Goal: Task Accomplishment & Management: Use online tool/utility

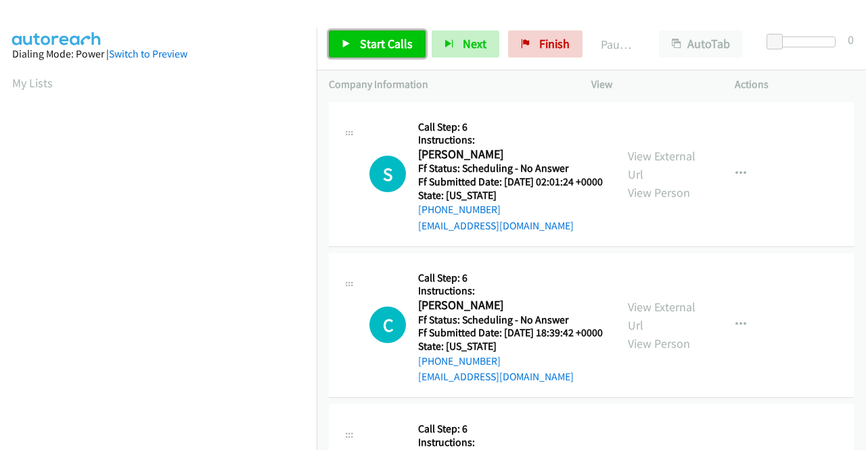
click at [370, 45] on span "Start Calls" at bounding box center [386, 44] width 53 height 16
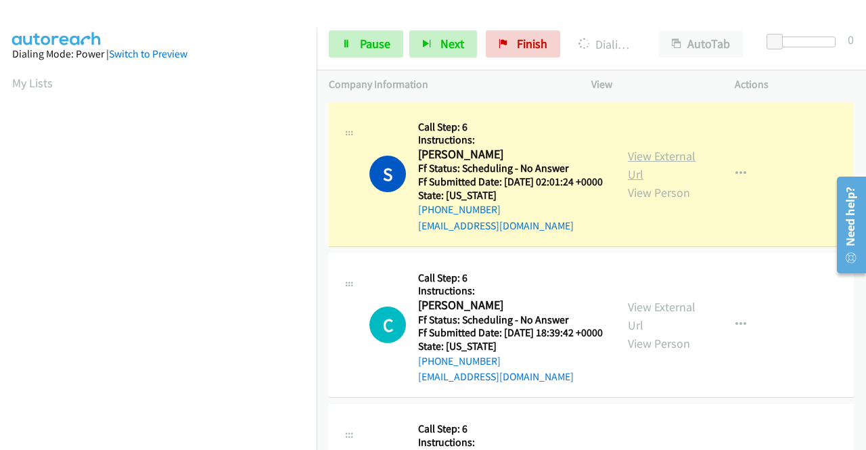
click at [643, 158] on link "View External Url" at bounding box center [662, 165] width 68 height 34
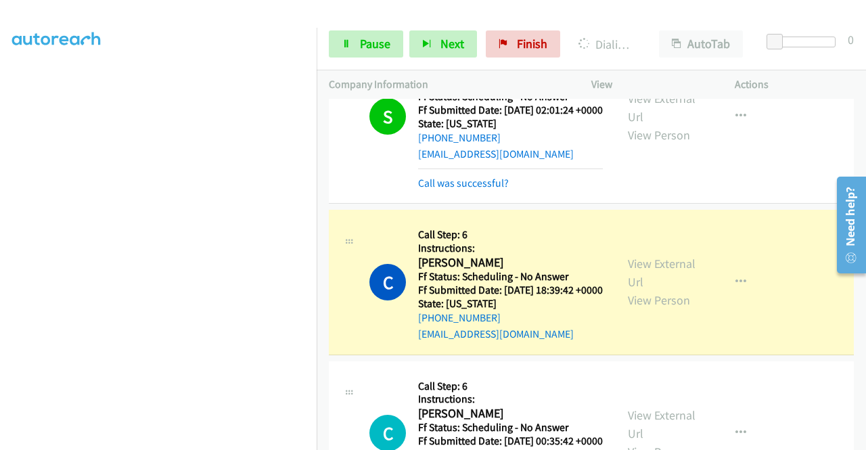
scroll to position [135, 0]
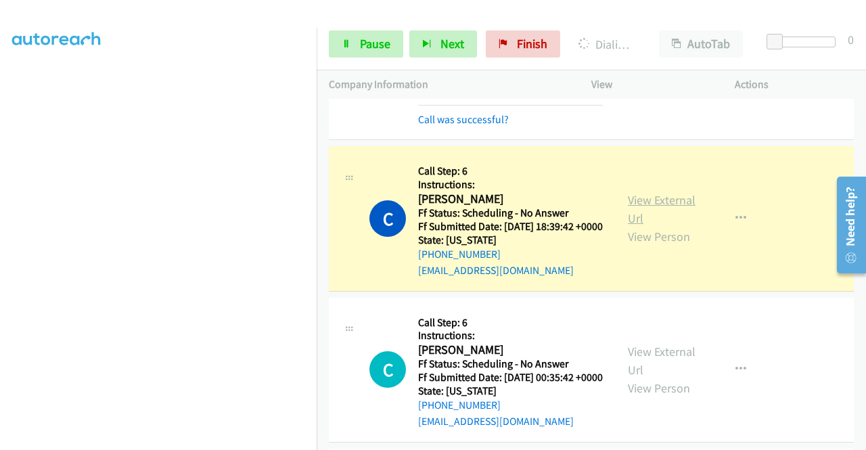
click at [651, 219] on link "View External Url" at bounding box center [662, 209] width 68 height 34
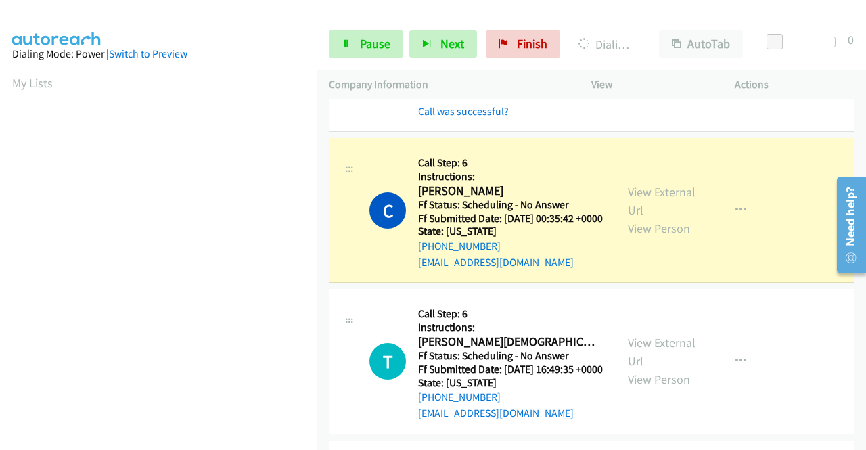
scroll to position [338, 0]
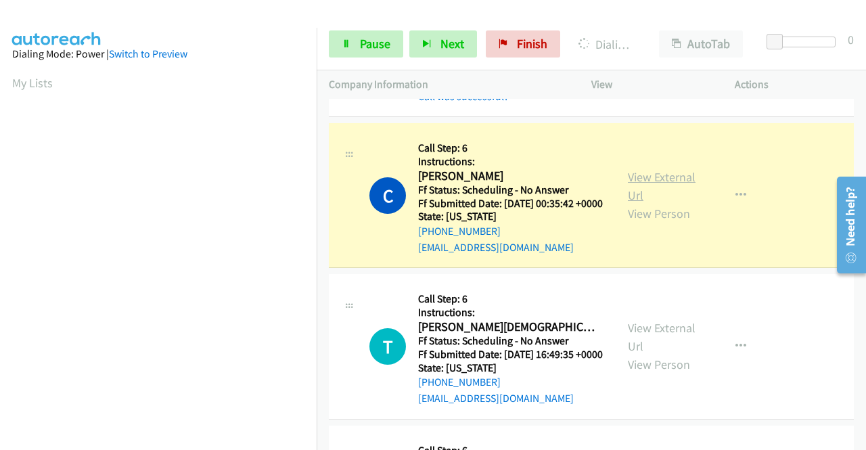
click at [647, 203] on link "View External Url" at bounding box center [662, 186] width 68 height 34
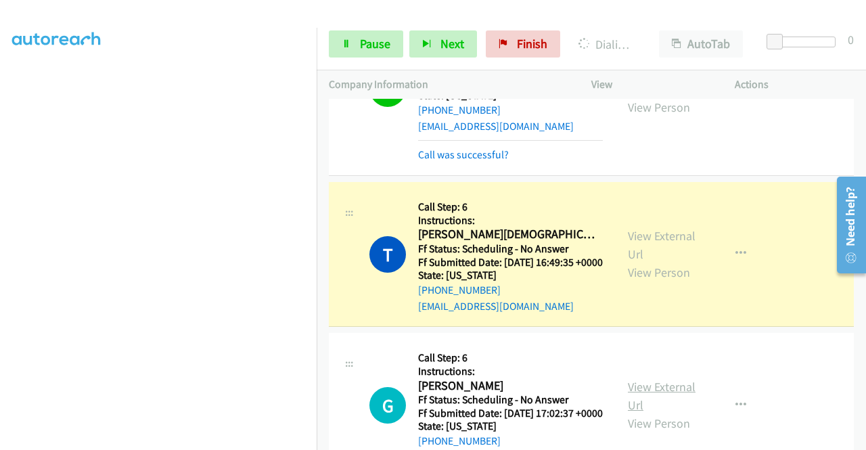
scroll to position [609, 0]
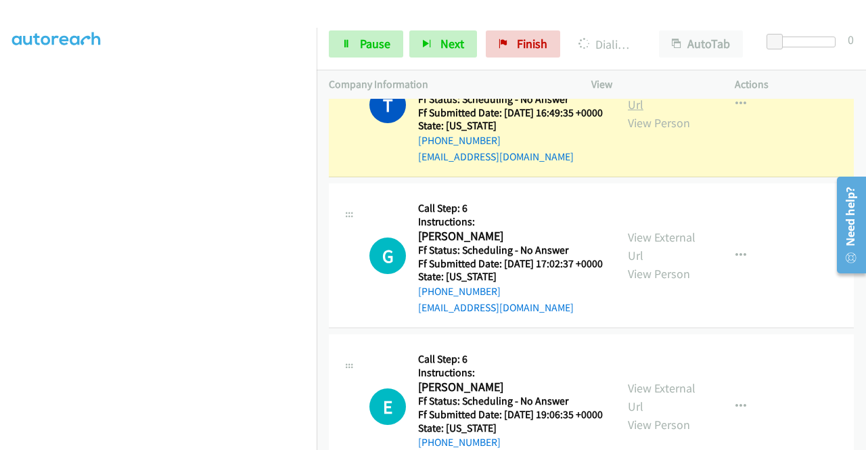
click at [651, 112] on link "View External Url" at bounding box center [662, 95] width 68 height 34
click at [373, 41] on span "Pause" at bounding box center [375, 44] width 30 height 16
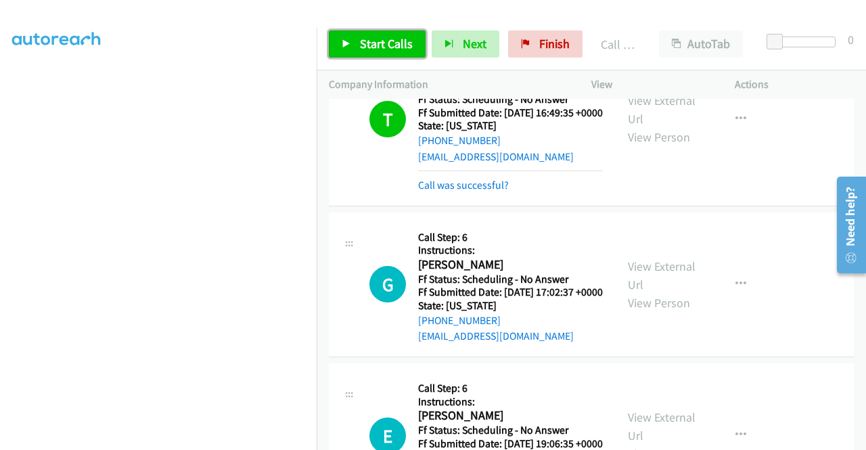
click at [383, 33] on link "Start Calls" at bounding box center [377, 43] width 97 height 27
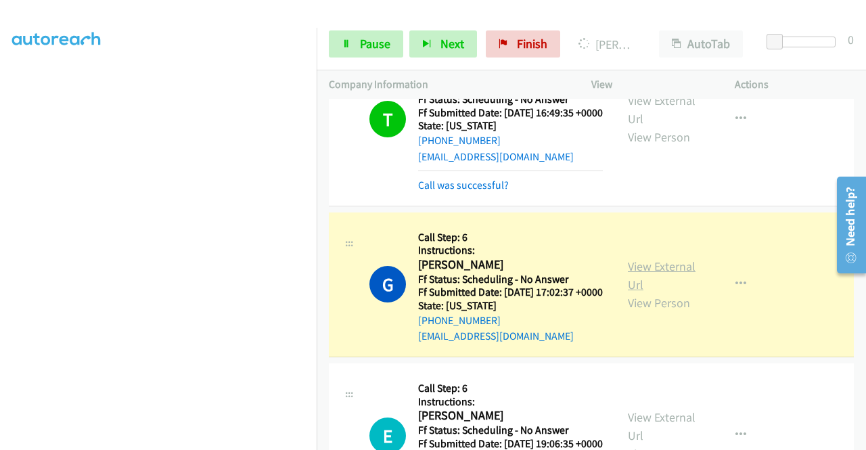
click at [647, 292] on link "View External Url" at bounding box center [662, 276] width 68 height 34
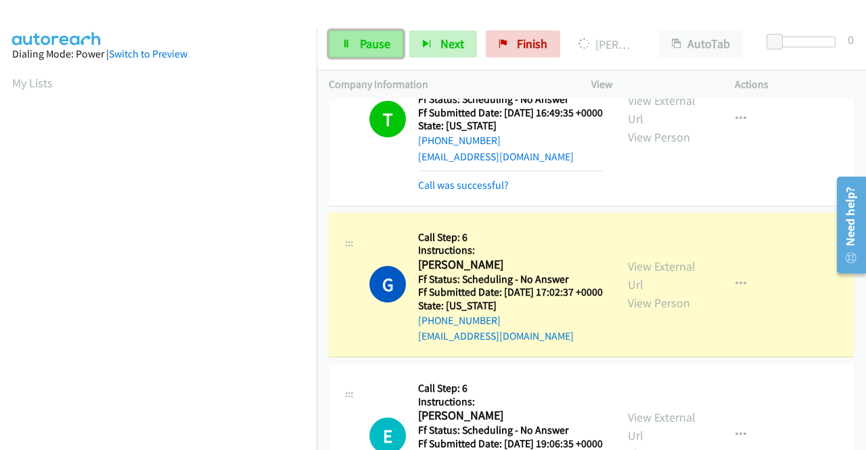
click at [373, 51] on span "Pause" at bounding box center [375, 44] width 30 height 16
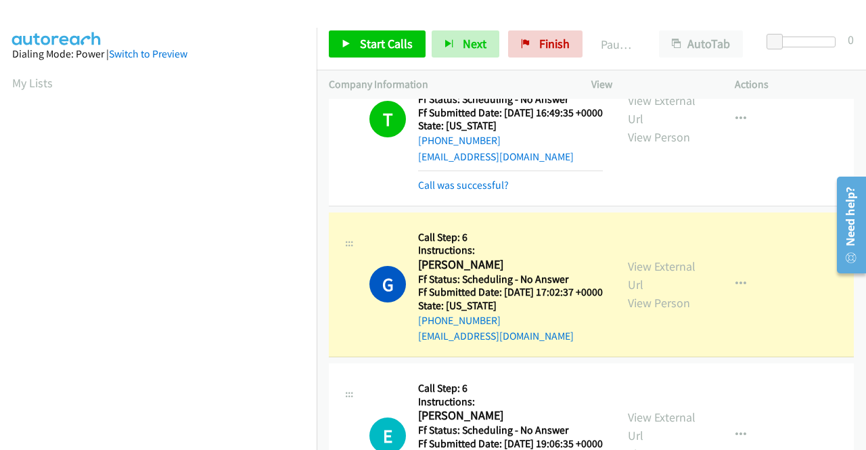
scroll to position [309, 0]
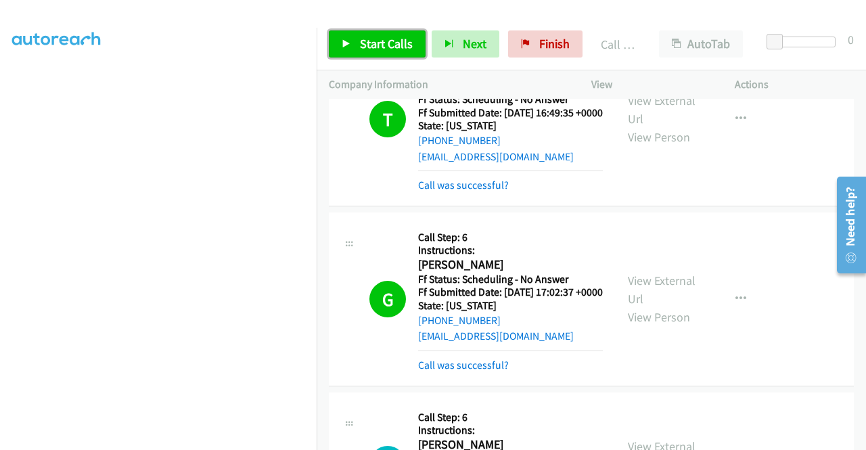
click at [384, 54] on link "Start Calls" at bounding box center [377, 43] width 97 height 27
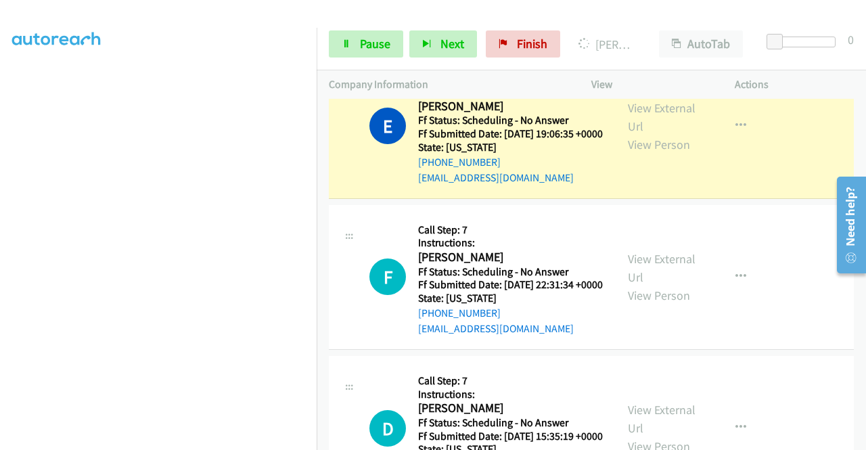
scroll to position [0, 0]
click at [660, 134] on link "View External Url" at bounding box center [662, 117] width 68 height 34
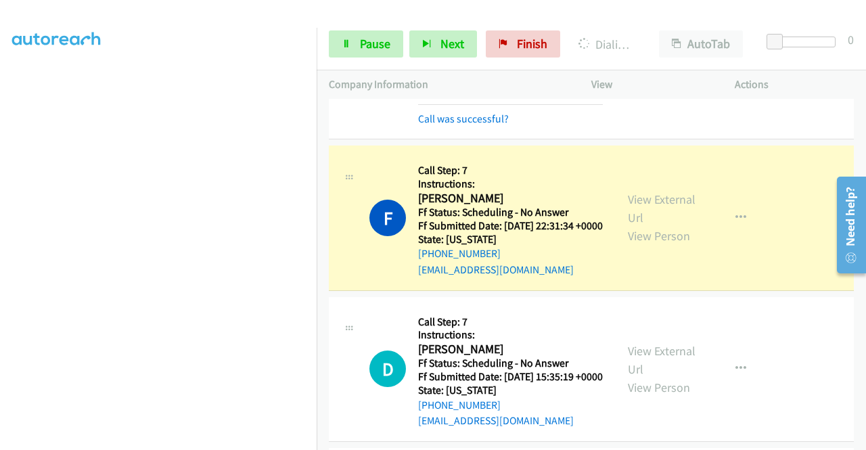
scroll to position [1150, 0]
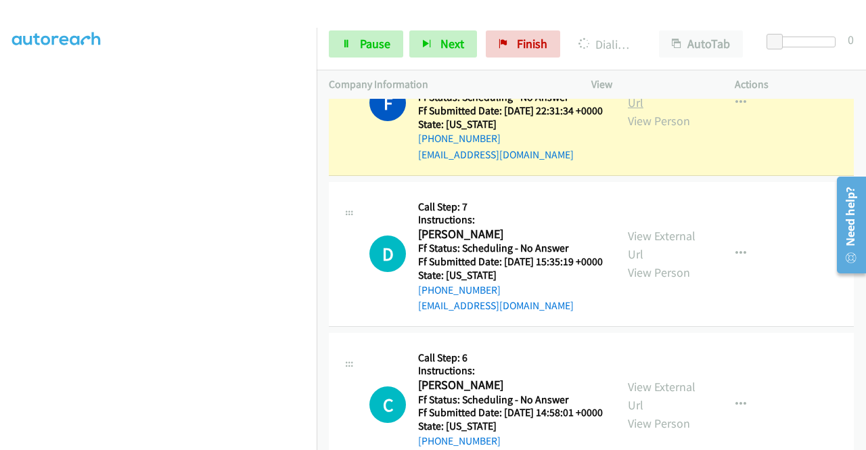
click at [632, 110] on link "View External Url" at bounding box center [662, 93] width 68 height 34
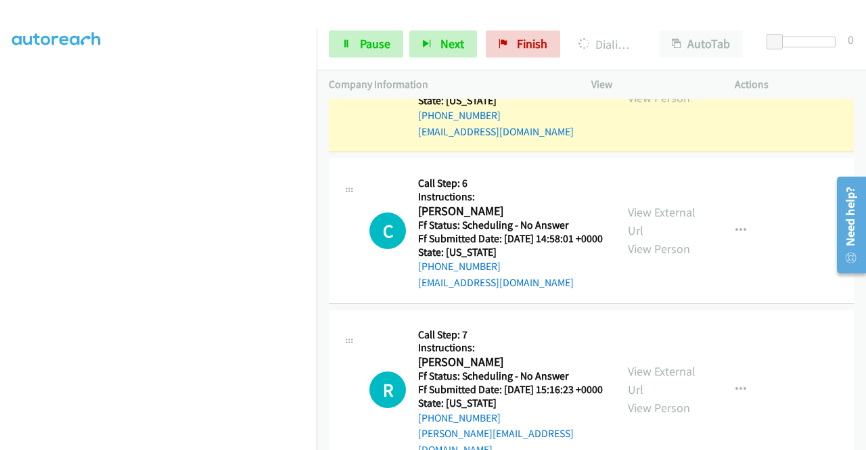
scroll to position [0, 0]
click at [629, 87] on link "View External Url" at bounding box center [662, 70] width 68 height 34
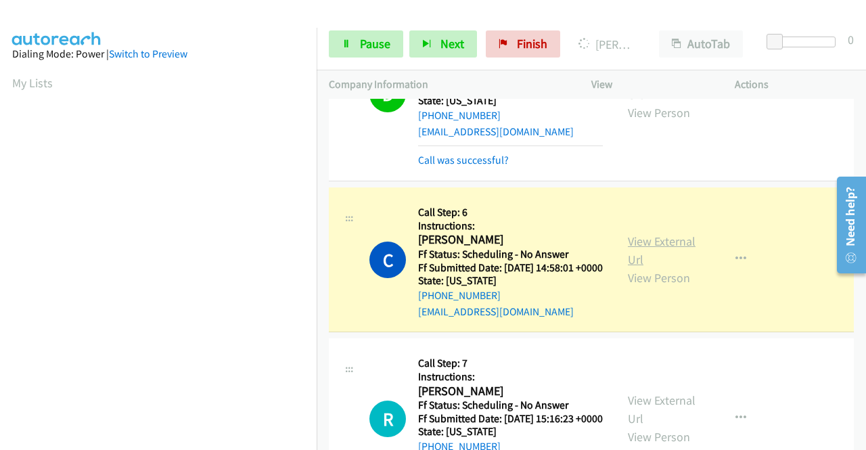
click at [629, 267] on link "View External Url" at bounding box center [662, 250] width 68 height 34
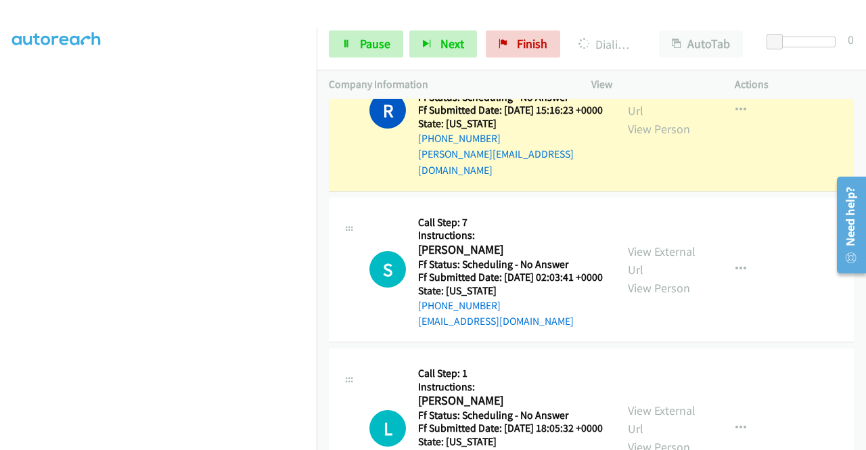
scroll to position [1692, 0]
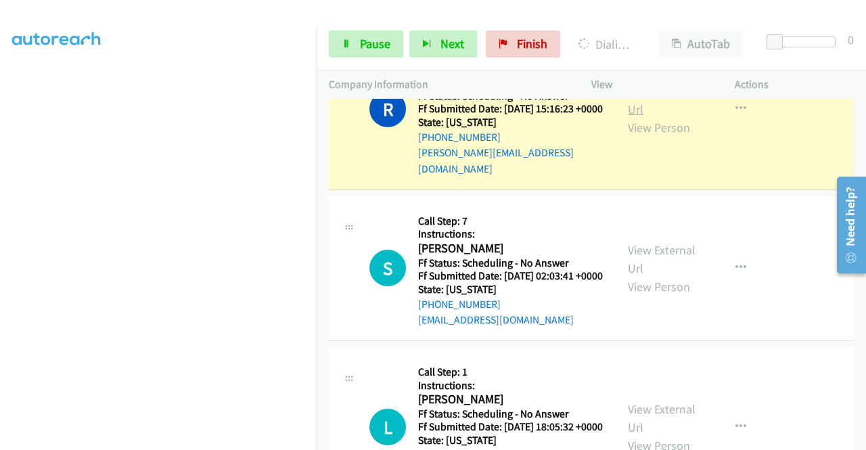
click at [629, 117] on link "View External Url" at bounding box center [662, 100] width 68 height 34
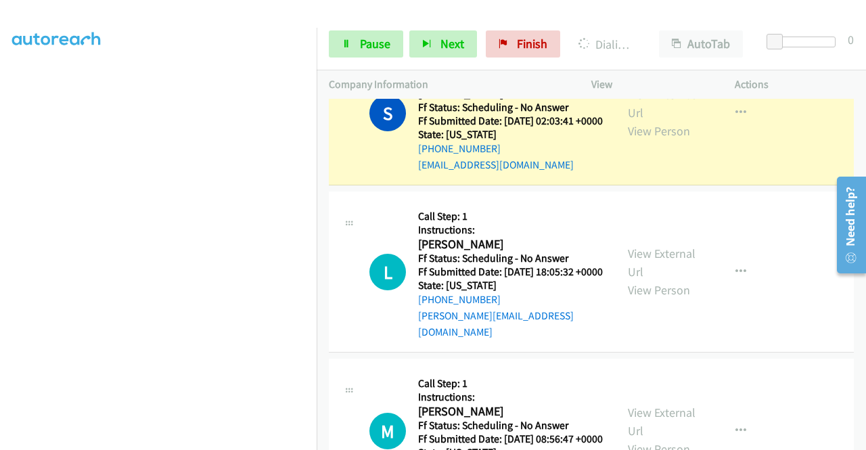
scroll to position [1827, 0]
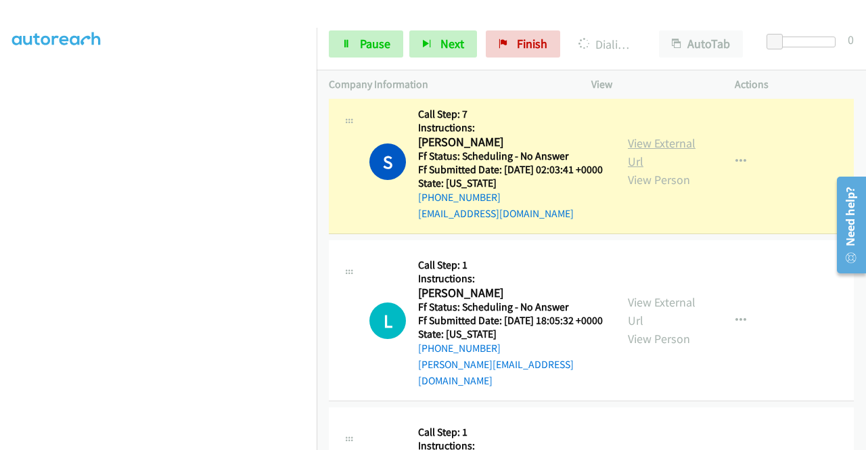
click at [640, 169] on link "View External Url" at bounding box center [662, 152] width 68 height 34
click at [369, 40] on span "Pause" at bounding box center [375, 44] width 30 height 16
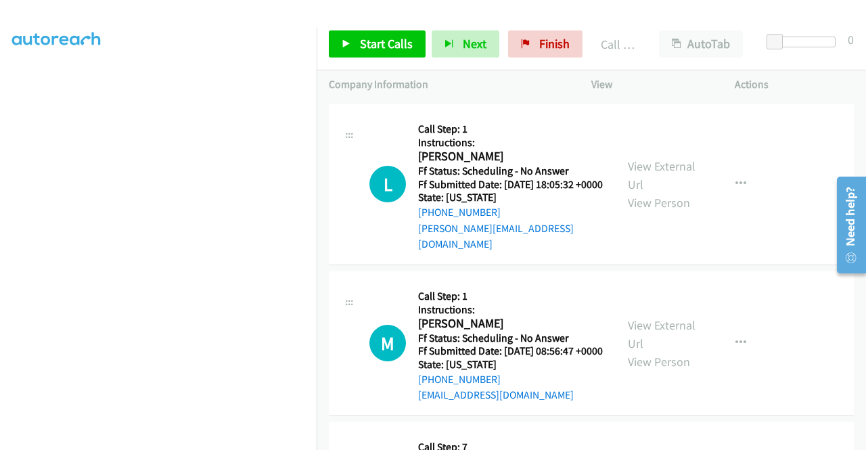
scroll to position [2030, 0]
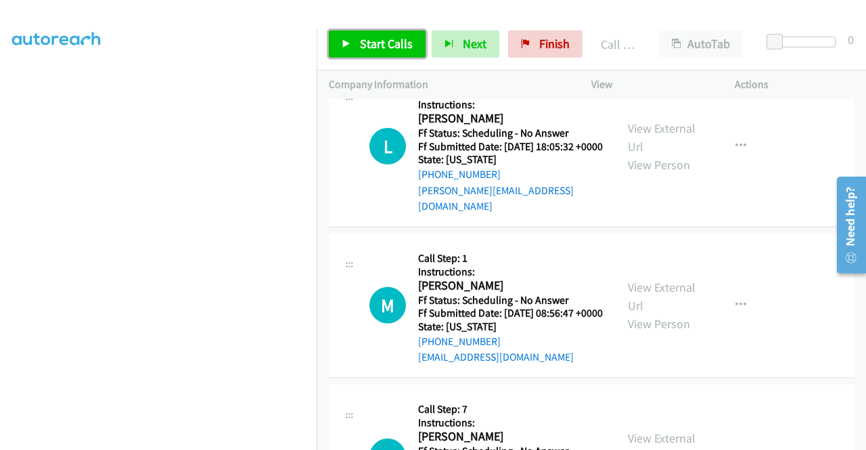
click at [407, 43] on span "Start Calls" at bounding box center [386, 44] width 53 height 16
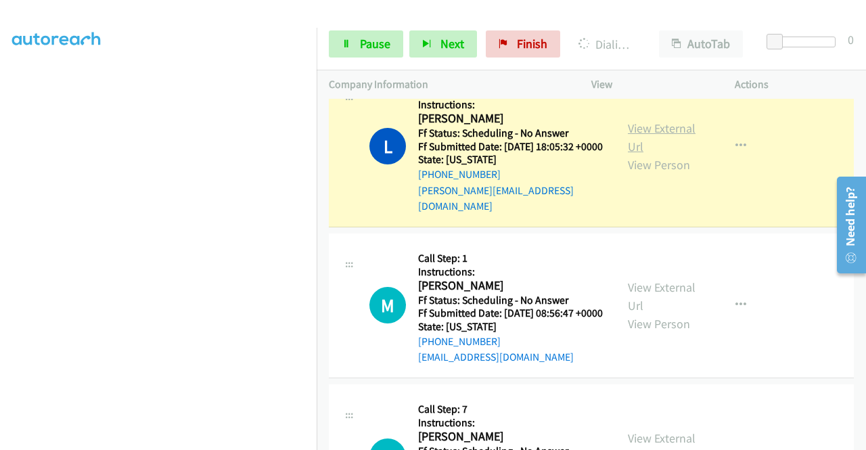
click at [636, 154] on link "View External Url" at bounding box center [662, 137] width 68 height 34
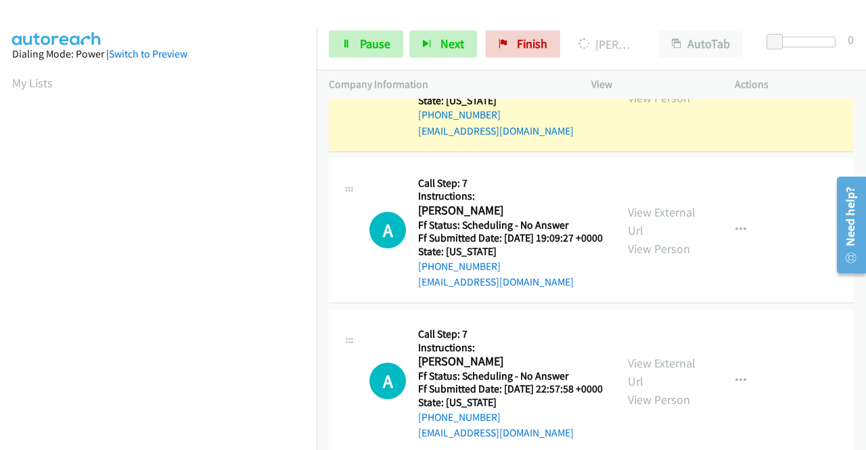
scroll to position [2301, 0]
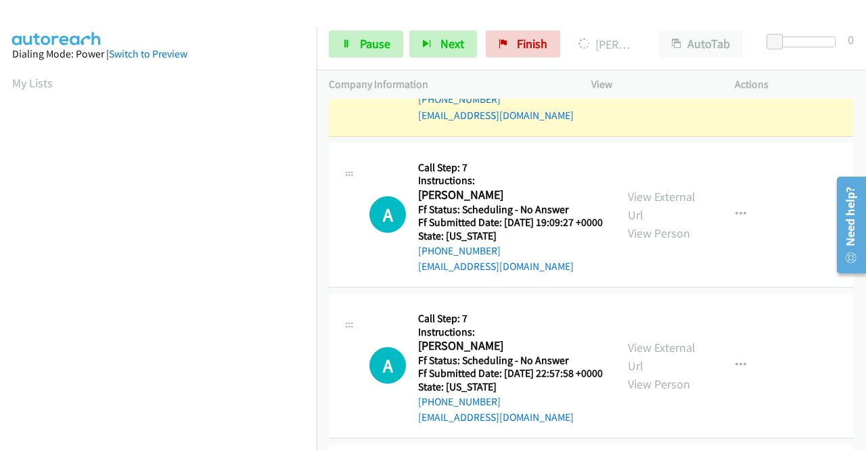
click at [655, 72] on link "View External Url" at bounding box center [662, 55] width 68 height 34
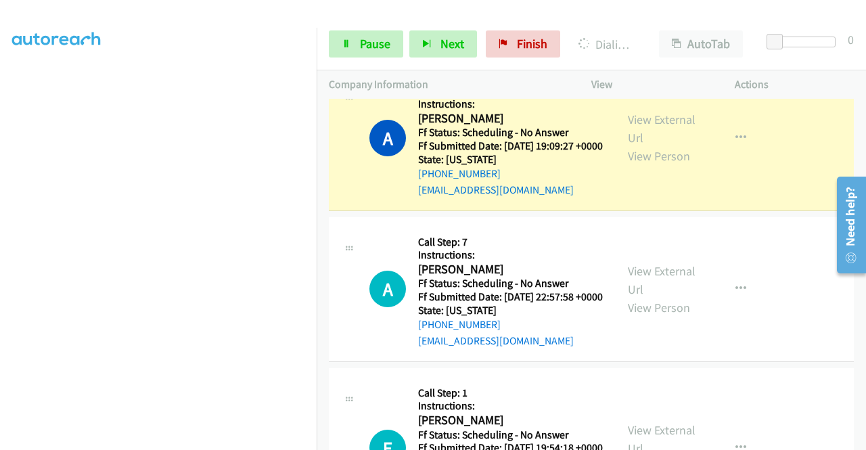
scroll to position [2504, 0]
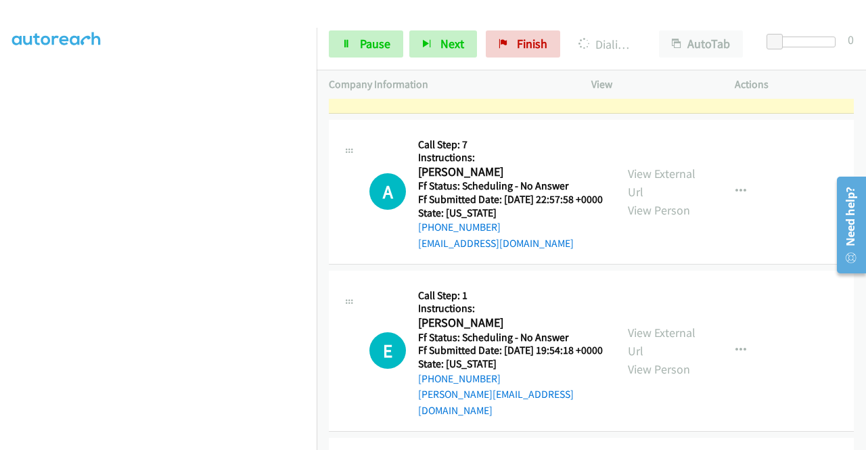
click at [664, 48] on link "View External Url" at bounding box center [662, 31] width 68 height 34
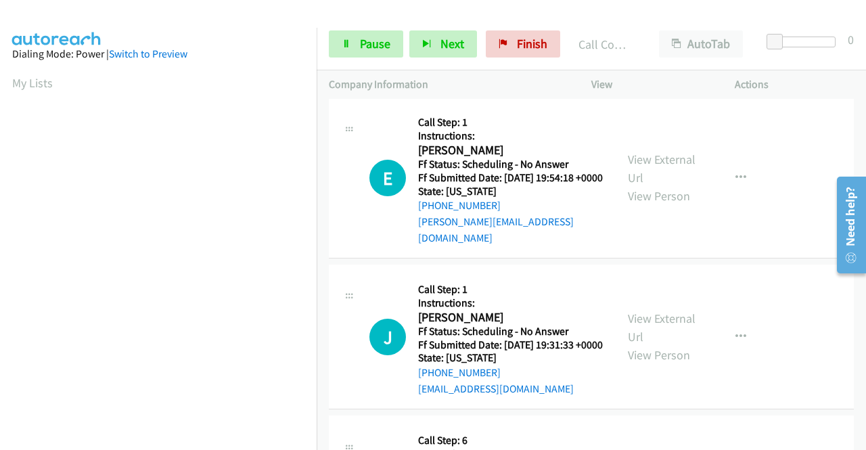
scroll to position [2707, 0]
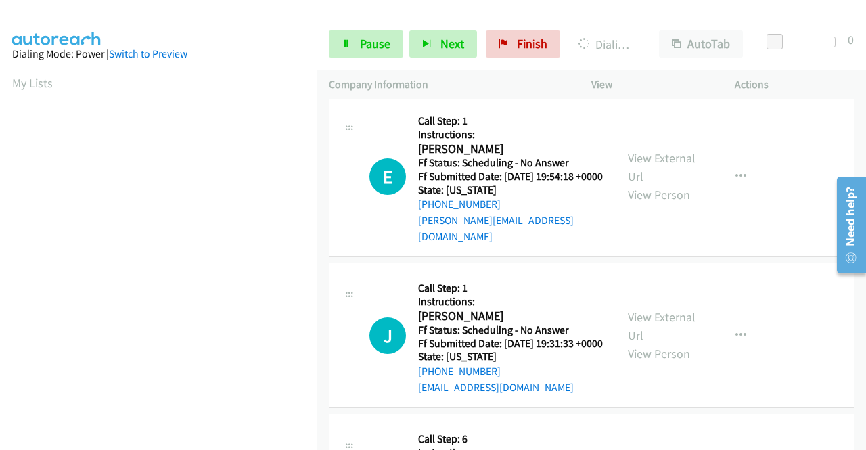
click at [654, 25] on link "View External Url" at bounding box center [662, 8] width 68 height 34
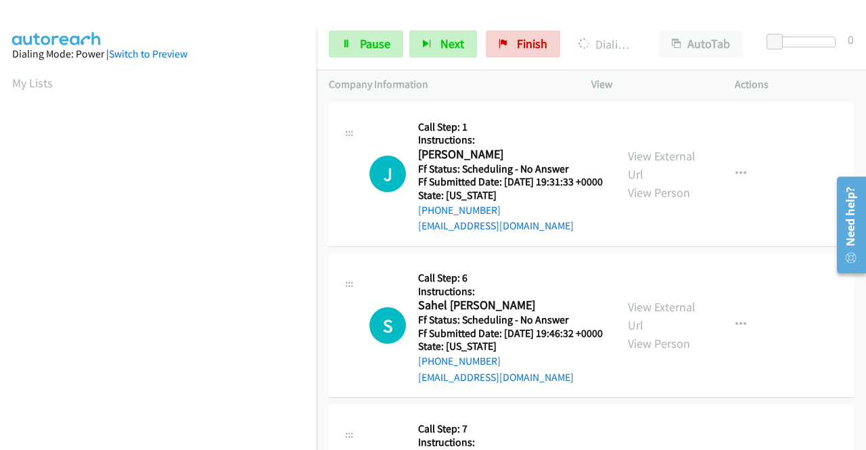
scroll to position [2910, 0]
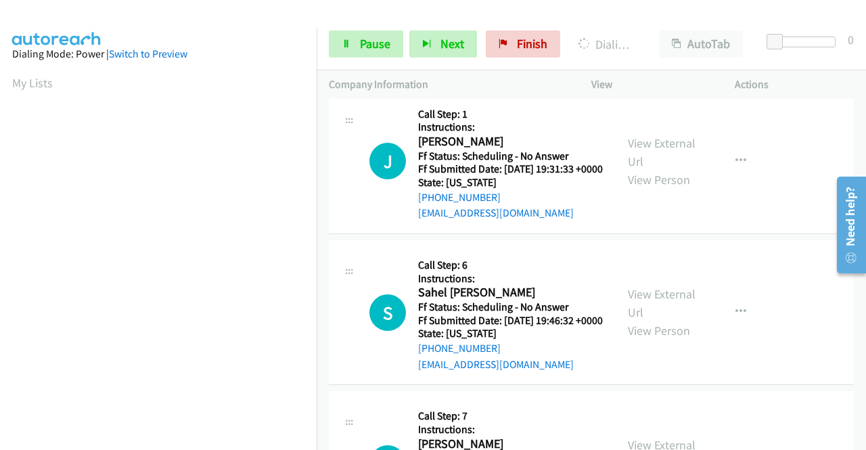
drag, startPoint x: 659, startPoint y: 133, endPoint x: 654, endPoint y: 145, distance: 13.3
click at [658, 70] on div "View External Url View Person View External Url Email Schedule/Manage Callback …" at bounding box center [694, 2] width 156 height 136
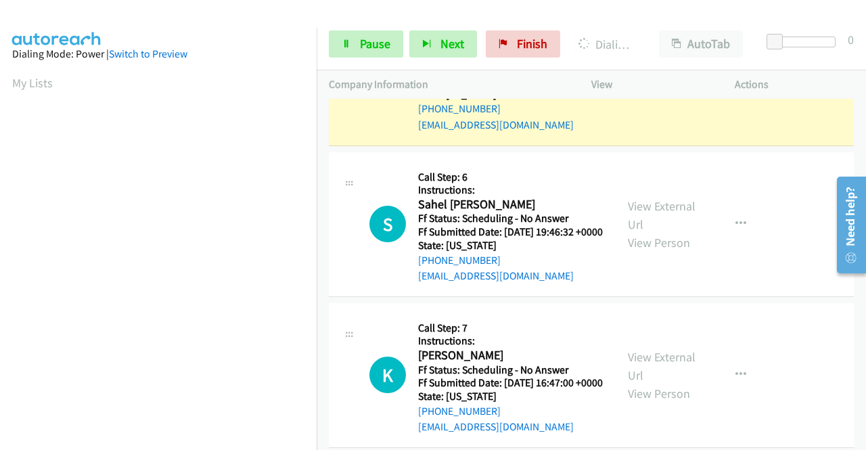
scroll to position [3045, 0]
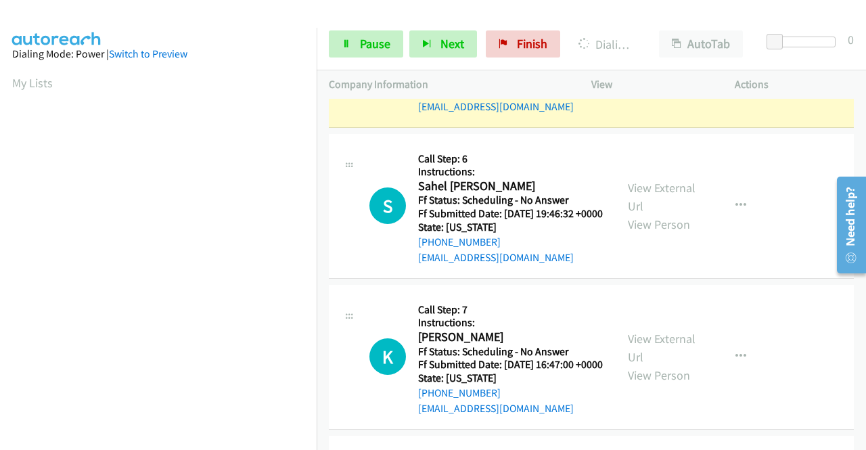
click at [647, 62] on link "View External Url" at bounding box center [662, 45] width 68 height 34
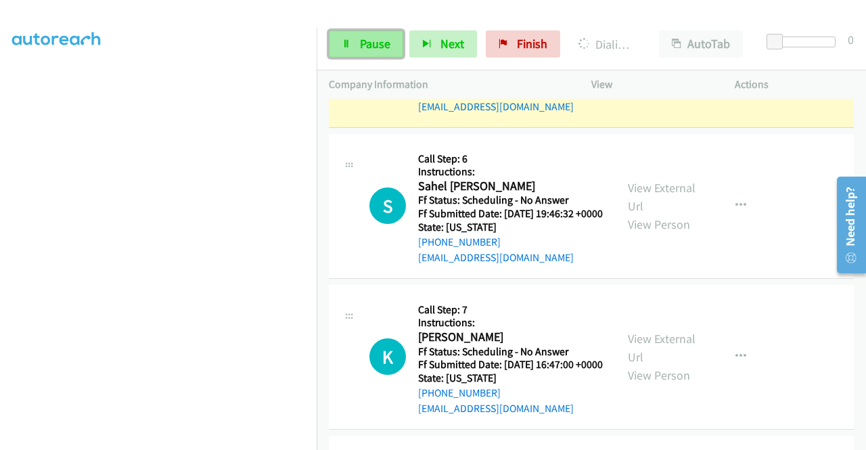
click at [366, 50] on span "Pause" at bounding box center [375, 44] width 30 height 16
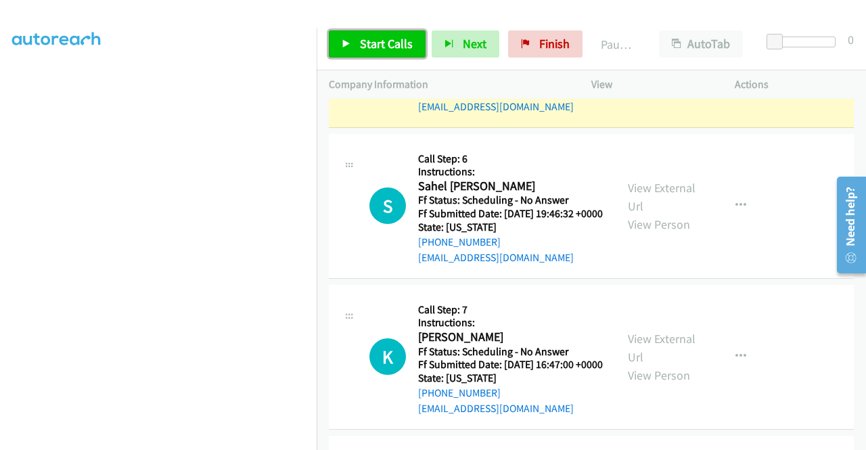
click at [365, 49] on span "Start Calls" at bounding box center [386, 44] width 53 height 16
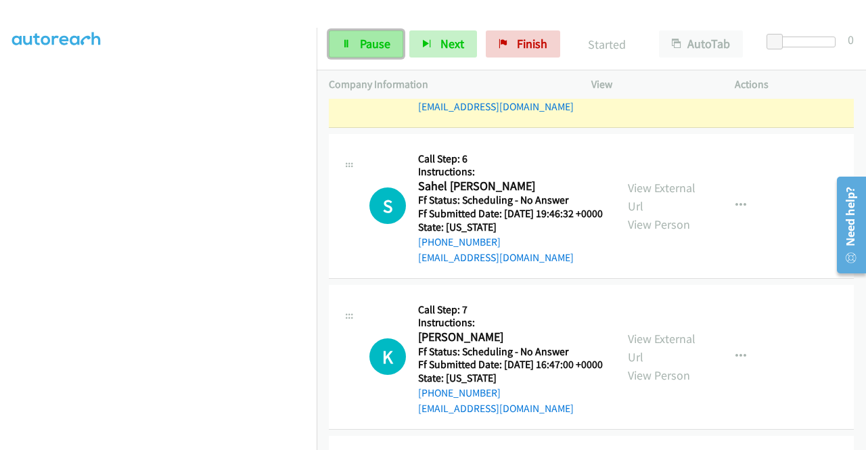
click at [376, 45] on span "Pause" at bounding box center [375, 44] width 30 height 16
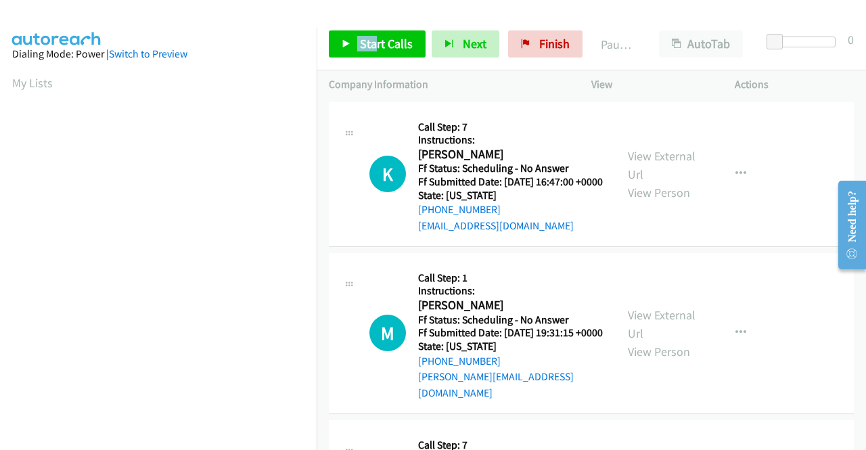
click at [368, 30] on div "Start Calls Pause Next Finish Paused AutoTab AutoTab 0" at bounding box center [591, 44] width 549 height 52
click at [368, 38] on span "Start Calls" at bounding box center [386, 44] width 53 height 16
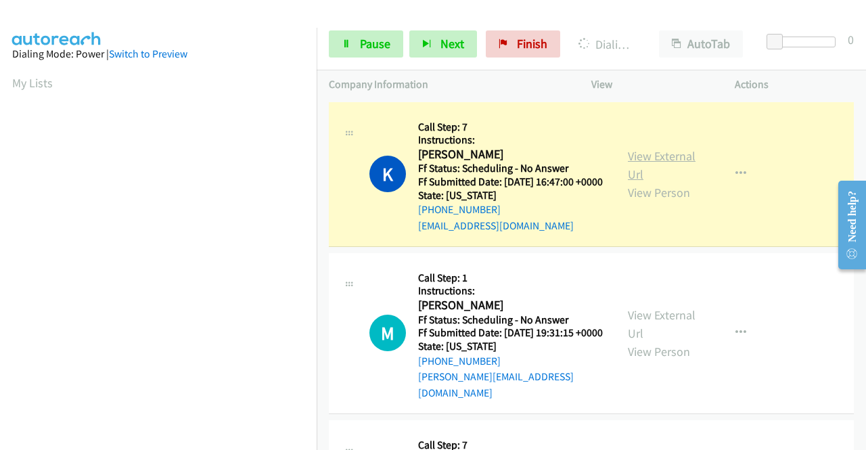
click at [660, 162] on link "View External Url" at bounding box center [662, 165] width 68 height 34
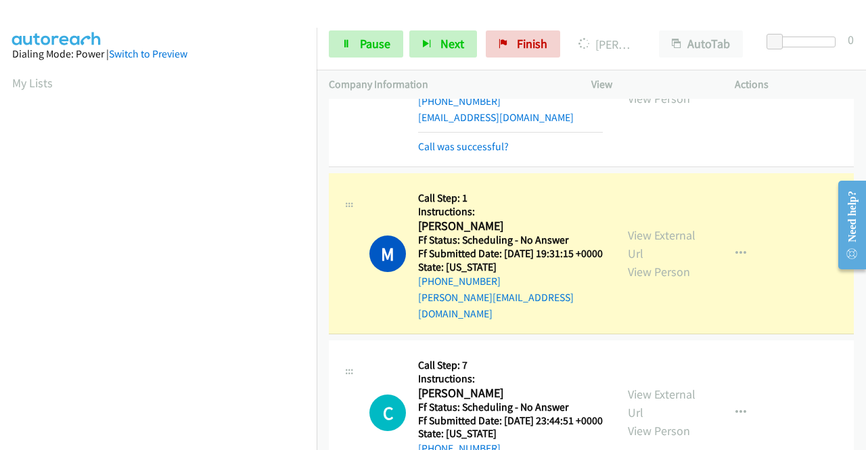
scroll to position [203, 0]
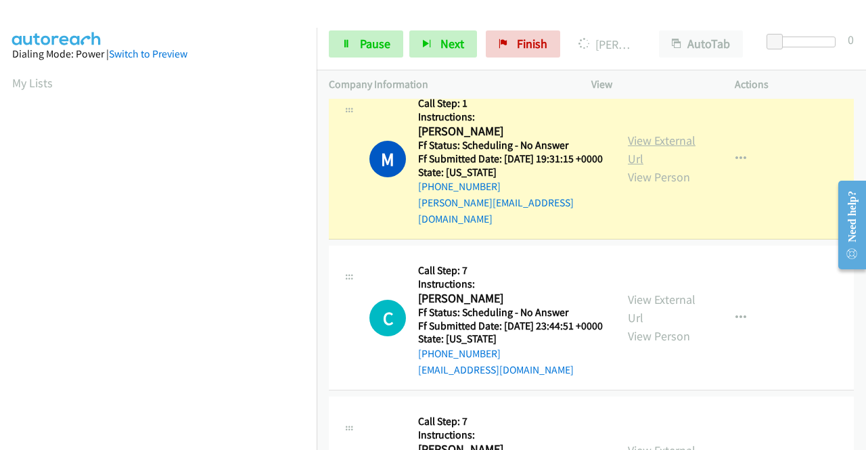
click at [648, 150] on link "View External Url" at bounding box center [662, 150] width 68 height 34
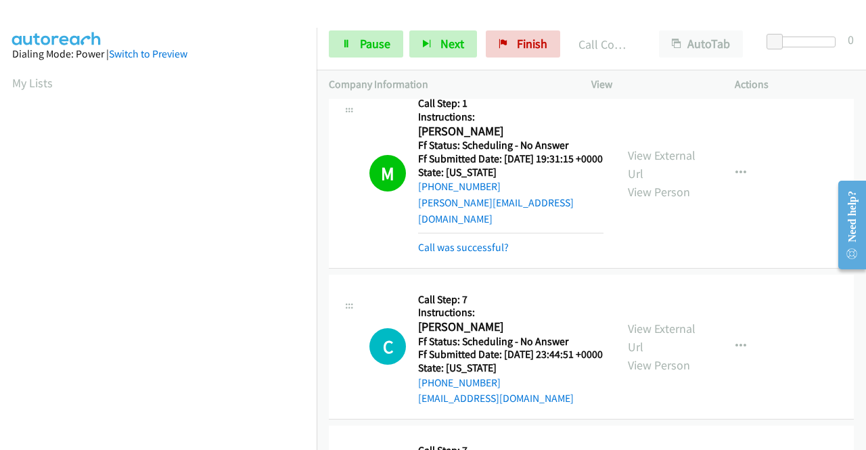
click at [323, 40] on div "Start Calls Pause Next Finish Call Completed AutoTab AutoTab 0" at bounding box center [591, 44] width 549 height 52
click at [356, 41] on link "Pause" at bounding box center [366, 43] width 74 height 27
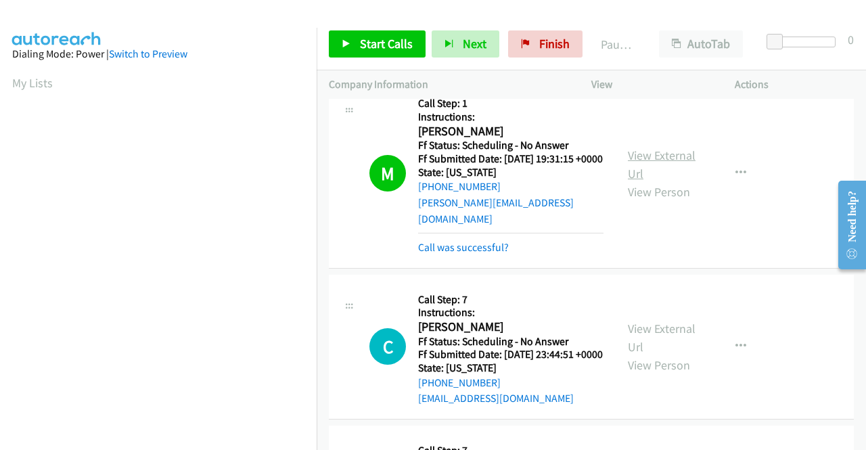
click at [639, 167] on link "View External Url" at bounding box center [662, 165] width 68 height 34
click at [386, 56] on link "Start Calls" at bounding box center [377, 43] width 97 height 27
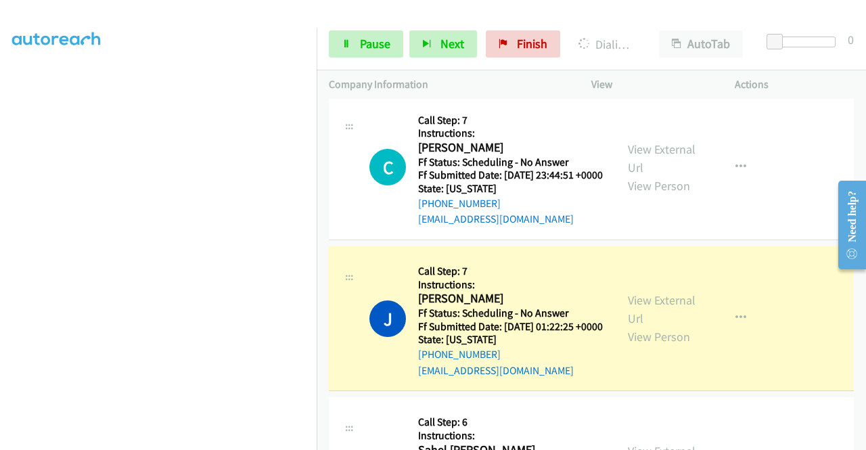
scroll to position [474, 0]
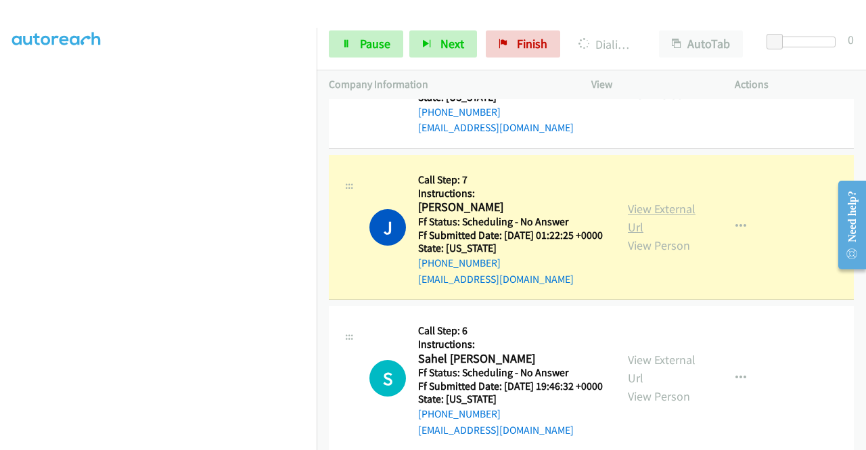
click at [647, 235] on link "View External Url" at bounding box center [662, 218] width 68 height 34
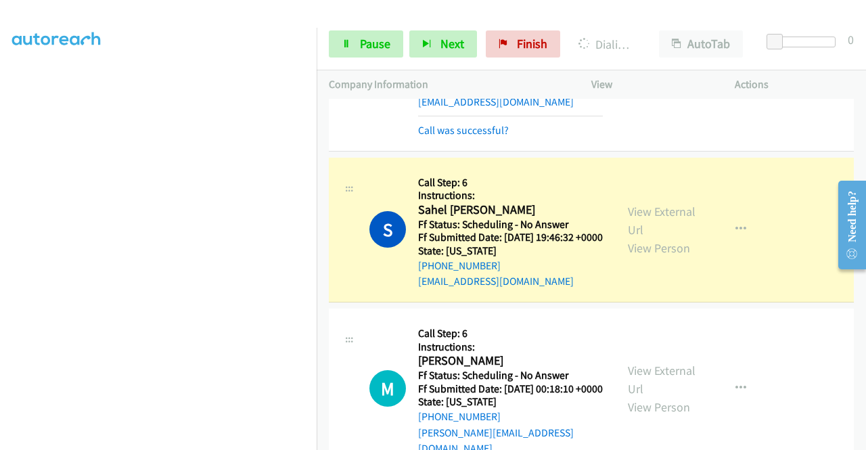
scroll to position [744, 0]
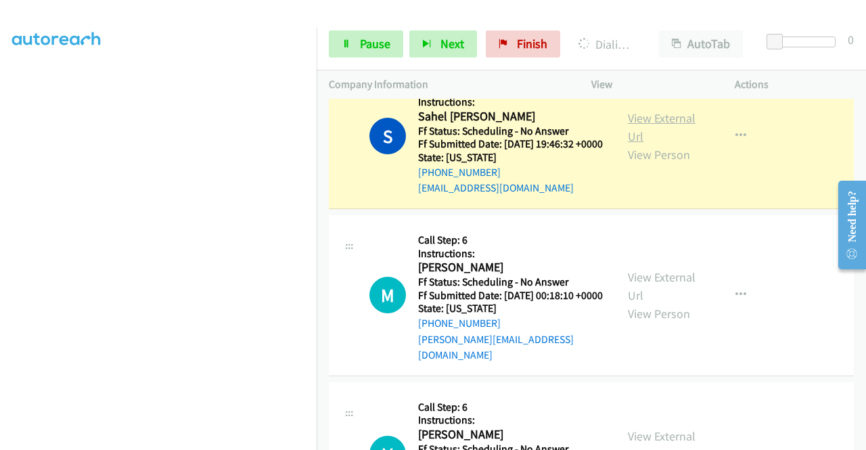
click at [643, 144] on link "View External Url" at bounding box center [662, 127] width 68 height 34
click at [376, 26] on div "Start Calls Pause Next Finish Dialing Sahel Sabet Azm AutoTab AutoTab 0" at bounding box center [591, 44] width 549 height 52
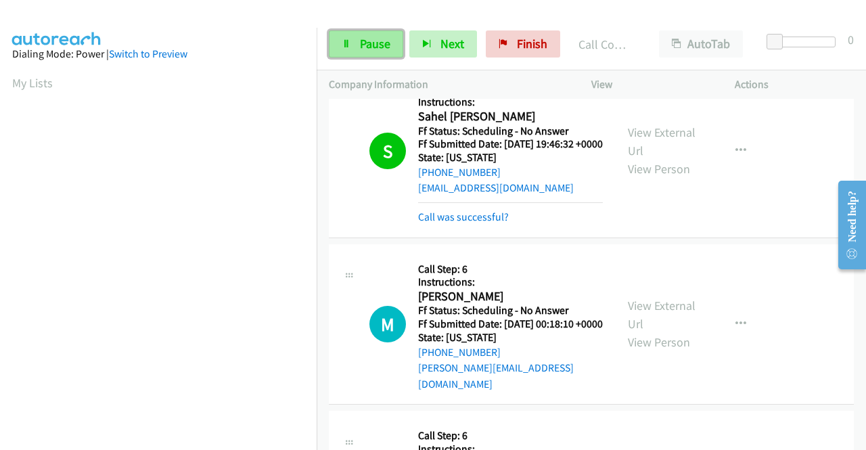
click at [363, 36] on span "Pause" at bounding box center [375, 44] width 30 height 16
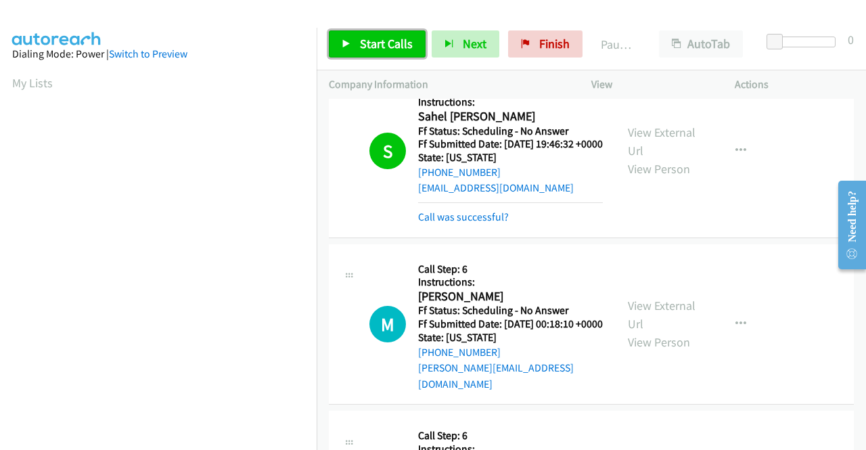
click at [363, 47] on span "Start Calls" at bounding box center [386, 44] width 53 height 16
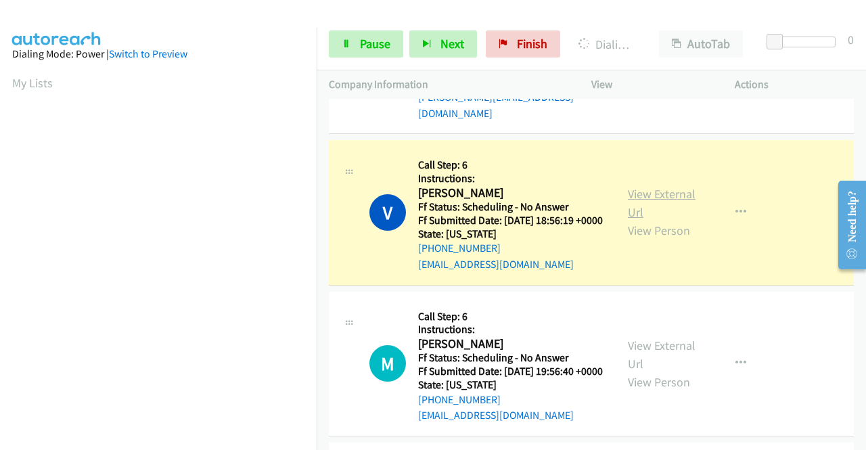
scroll to position [309, 0]
click at [637, 220] on link "View External Url" at bounding box center [662, 203] width 68 height 34
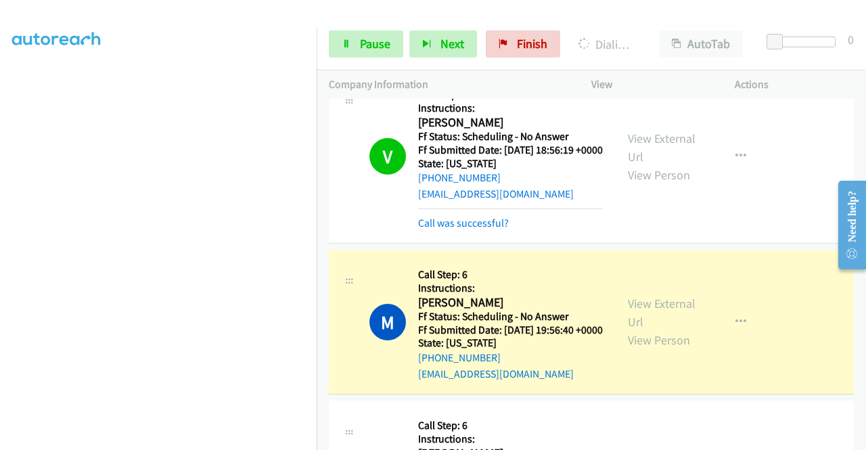
scroll to position [1218, 0]
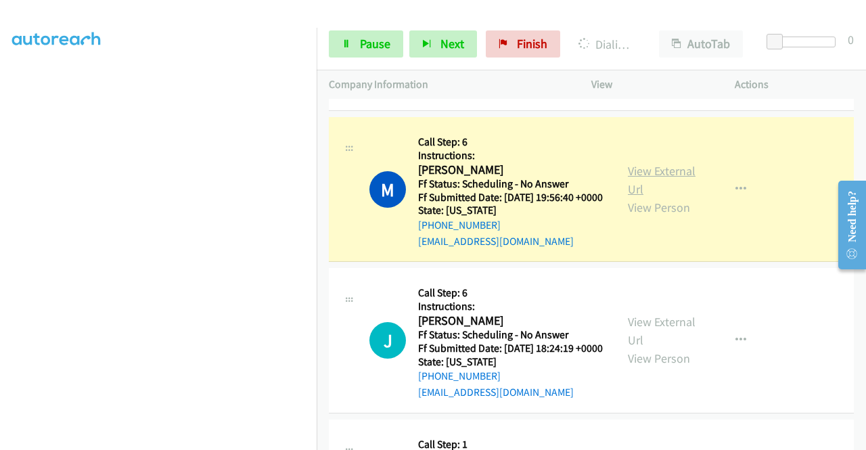
click at [672, 197] on link "View External Url" at bounding box center [662, 180] width 68 height 34
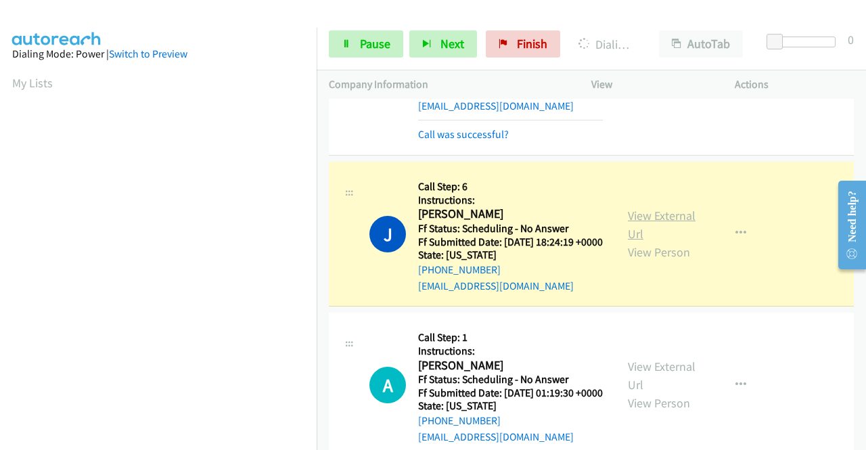
scroll to position [309, 0]
click at [639, 242] on link "View External Url" at bounding box center [662, 225] width 68 height 34
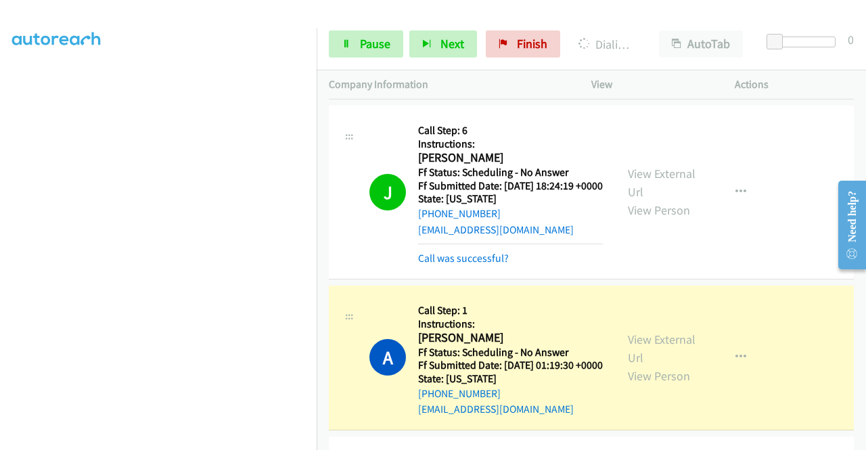
scroll to position [1489, 0]
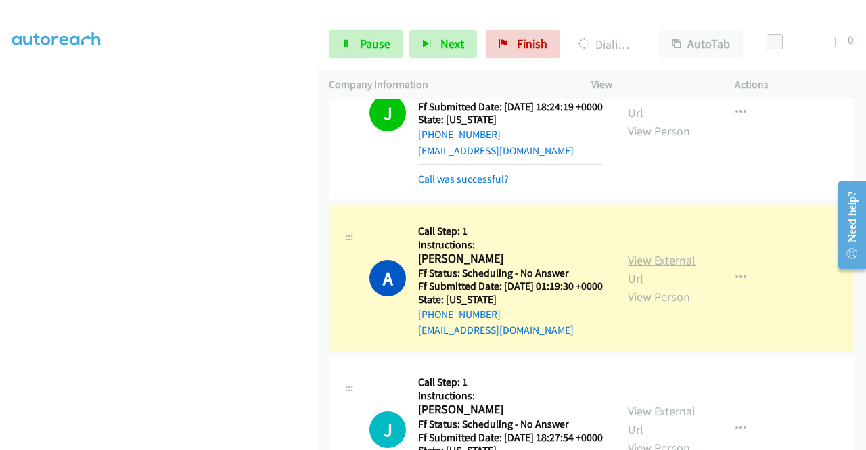
click at [634, 286] on link "View External Url" at bounding box center [662, 269] width 68 height 34
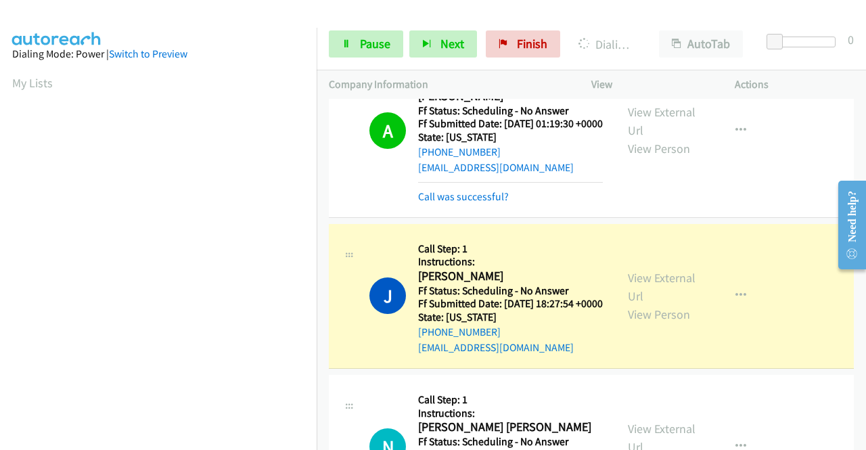
scroll to position [1692, 0]
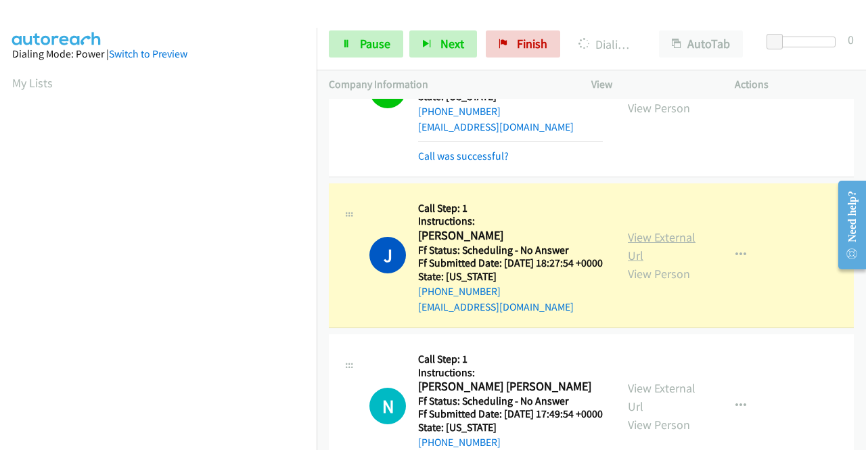
click at [654, 263] on link "View External Url" at bounding box center [662, 246] width 68 height 34
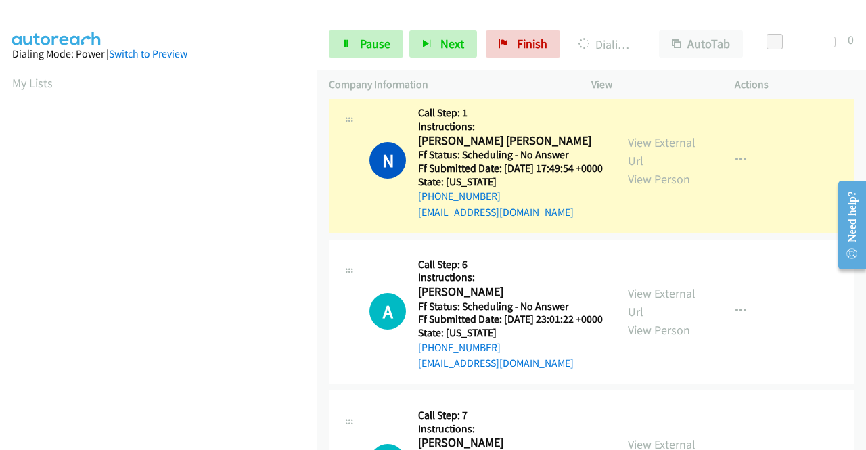
scroll to position [2030, 0]
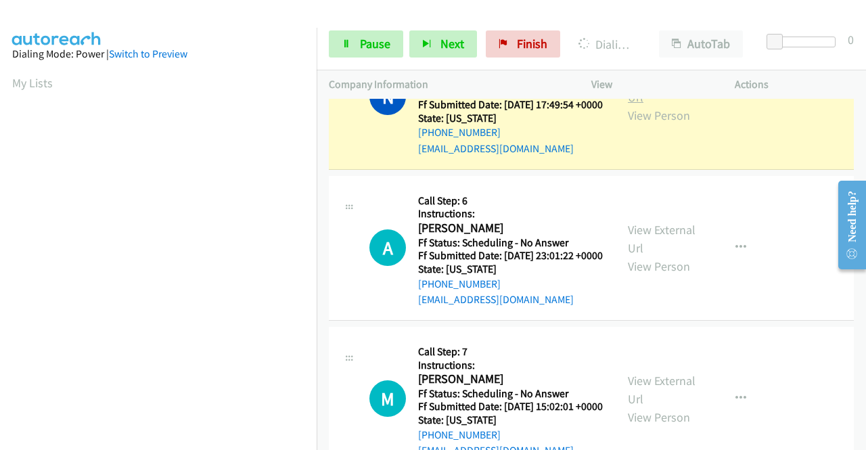
click at [647, 105] on link "View External Url" at bounding box center [662, 88] width 68 height 34
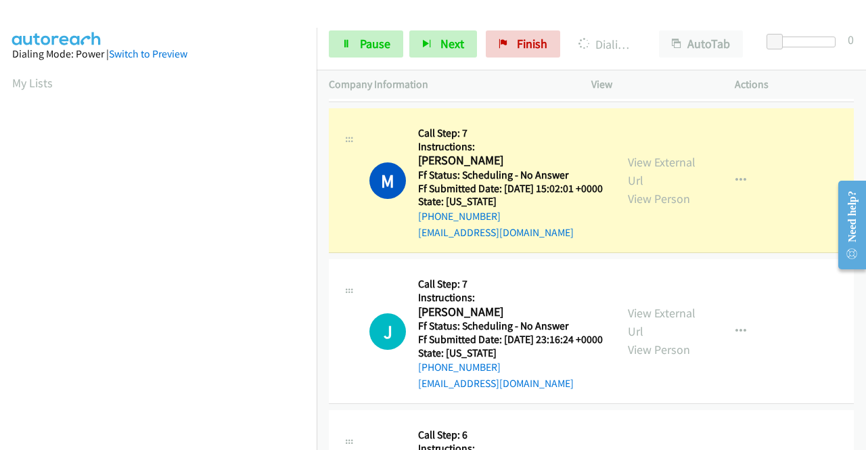
scroll to position [2369, 0]
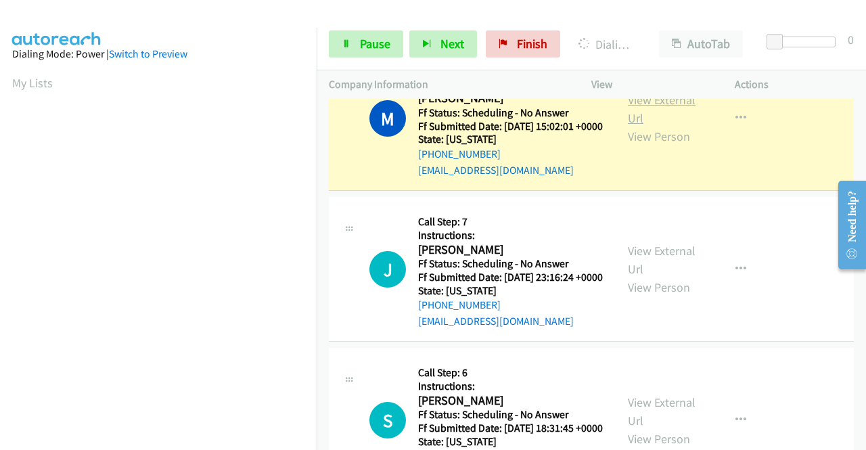
click at [656, 126] on link "View External Url" at bounding box center [662, 109] width 68 height 34
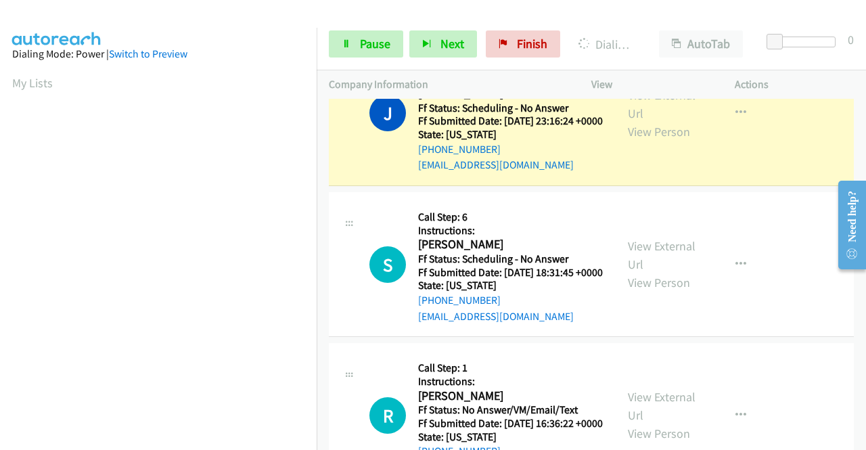
scroll to position [2572, 0]
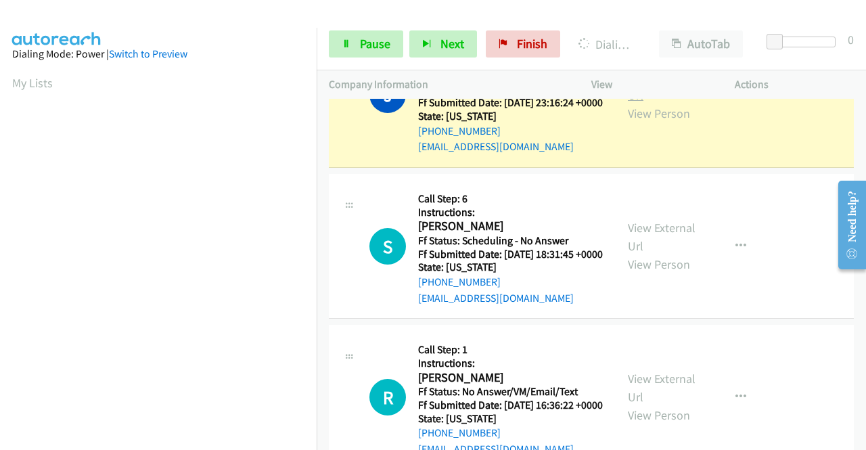
click at [670, 103] on link "View External Url" at bounding box center [662, 86] width 68 height 34
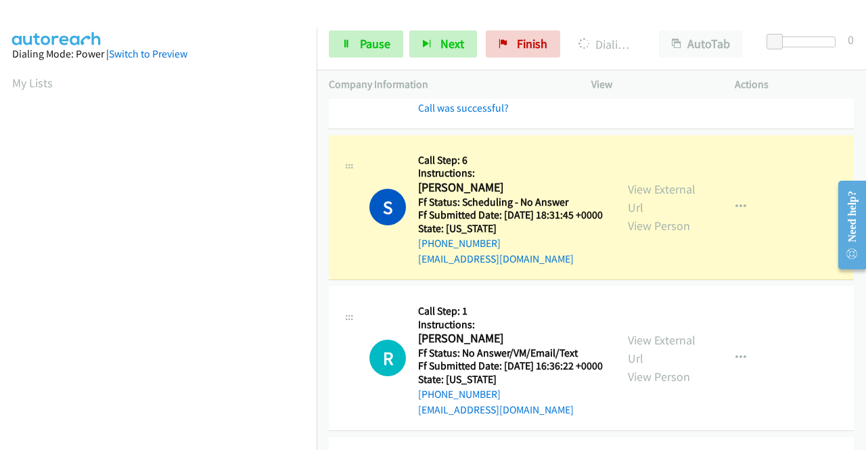
scroll to position [2775, 0]
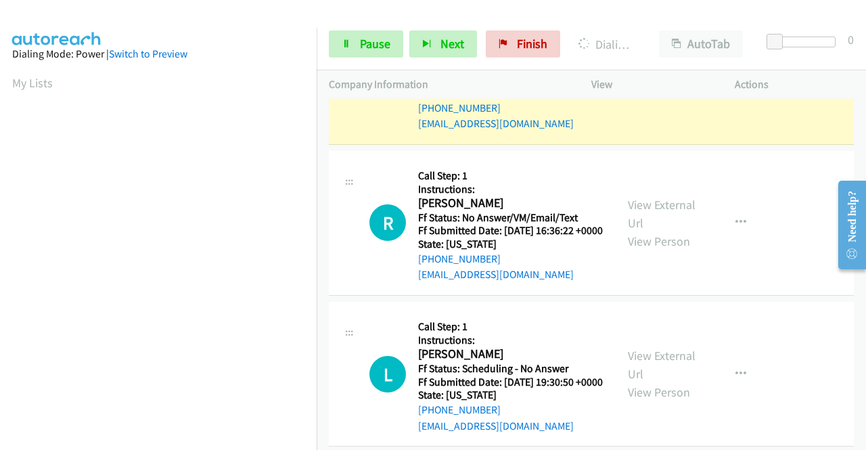
click at [656, 80] on link "View External Url" at bounding box center [662, 63] width 68 height 34
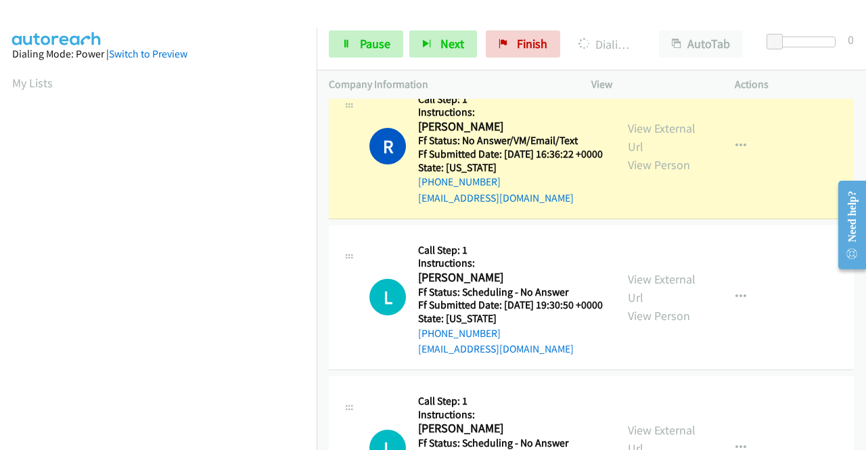
scroll to position [2978, 0]
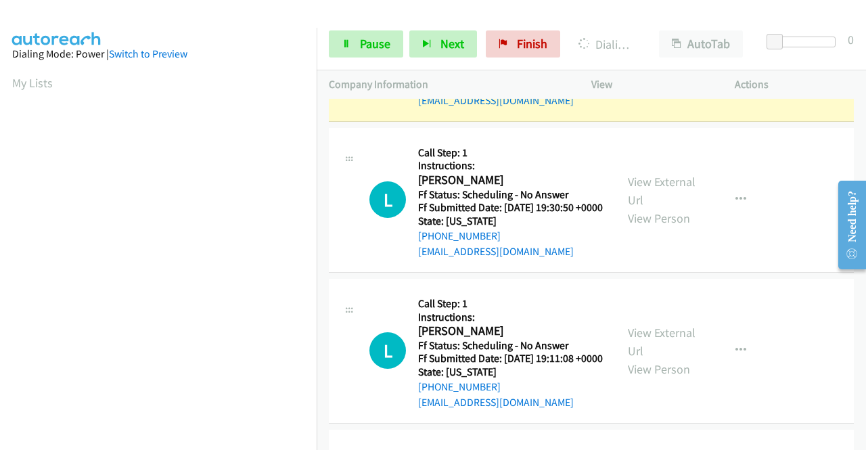
click at [656, 57] on link "View External Url" at bounding box center [662, 40] width 68 height 34
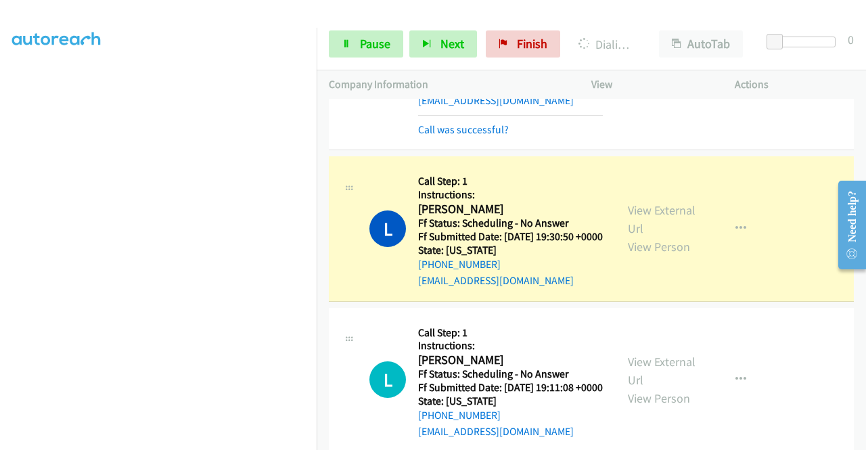
scroll to position [3113, 0]
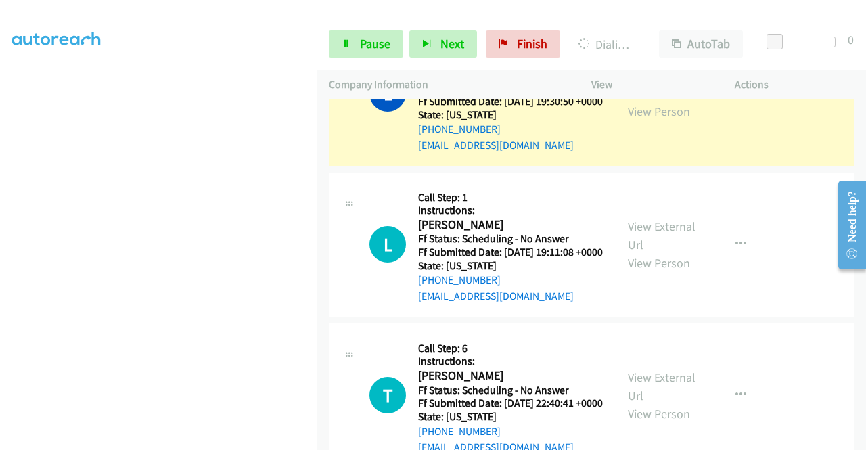
click at [635, 101] on link "View External Url" at bounding box center [662, 84] width 68 height 34
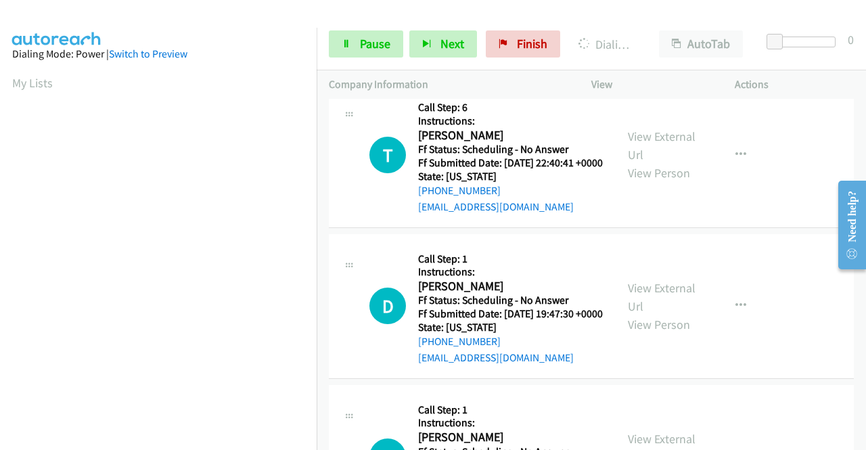
scroll to position [3384, 0]
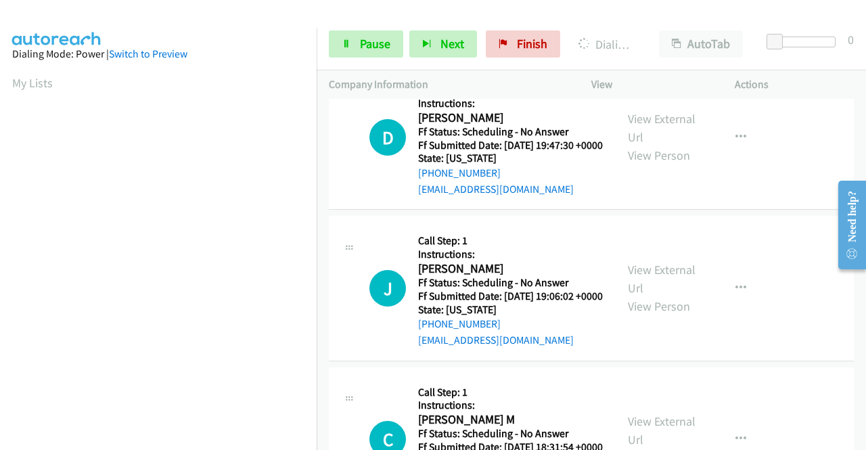
scroll to position [3587, 0]
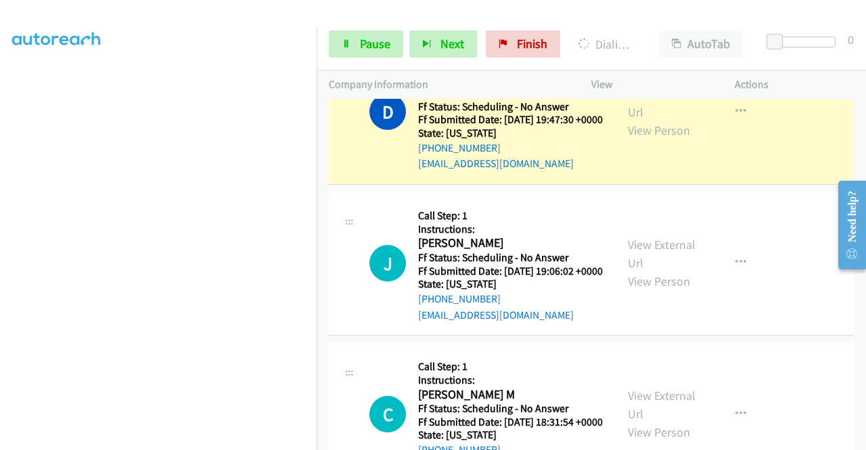
scroll to position [3790, 0]
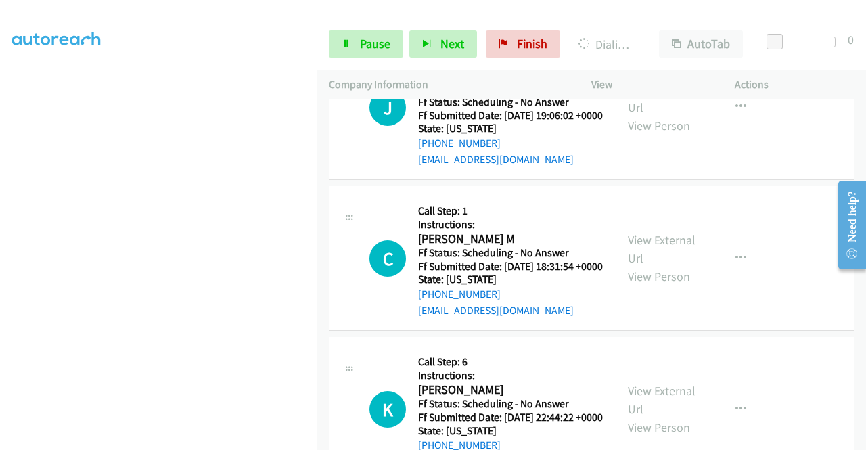
click at [375, 46] on span "Pause" at bounding box center [375, 44] width 30 height 16
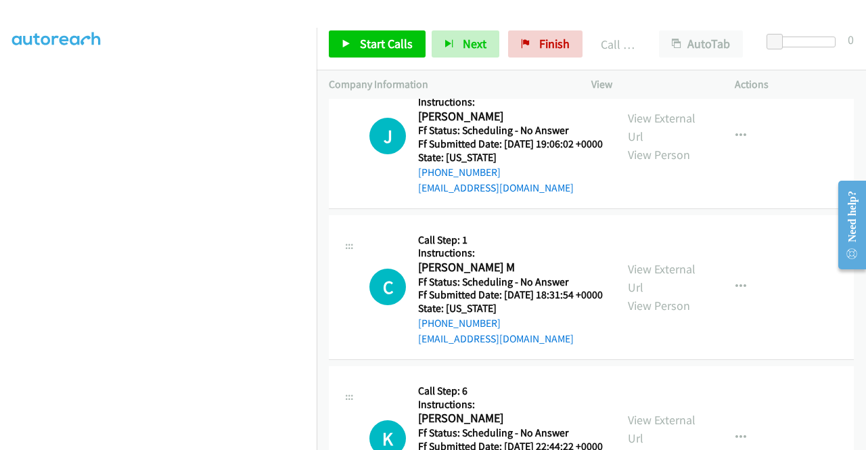
scroll to position [309, 0]
click at [392, 42] on span "Start Calls" at bounding box center [386, 44] width 53 height 16
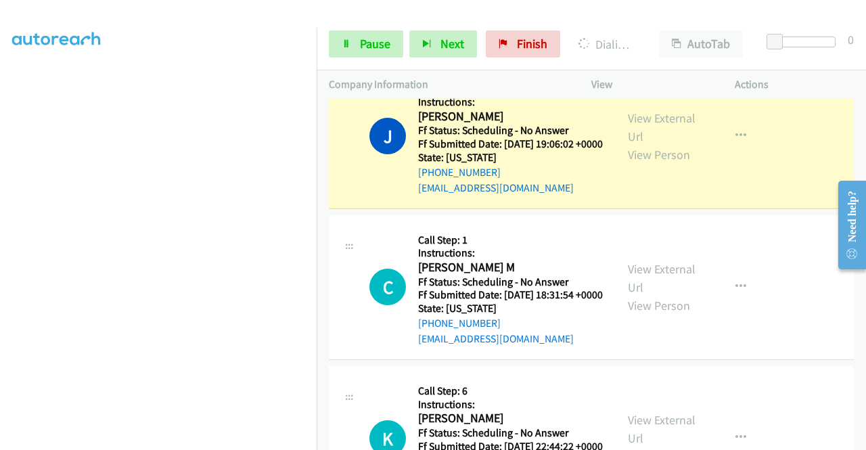
scroll to position [0, 0]
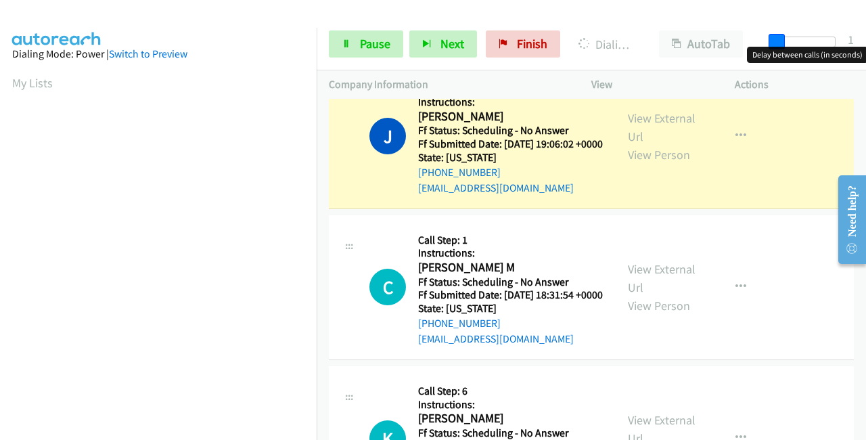
drag, startPoint x: 776, startPoint y: 37, endPoint x: 850, endPoint y: 40, distance: 73.8
click at [850, 40] on div "Start Calls Pause Next Finish Dialing Justus Barnwell AutoTab AutoTab 1" at bounding box center [591, 44] width 549 height 52
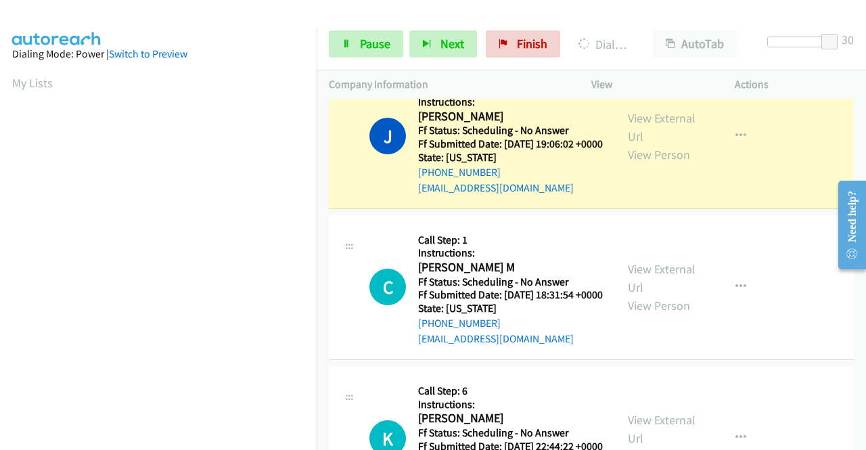
scroll to position [309, 0]
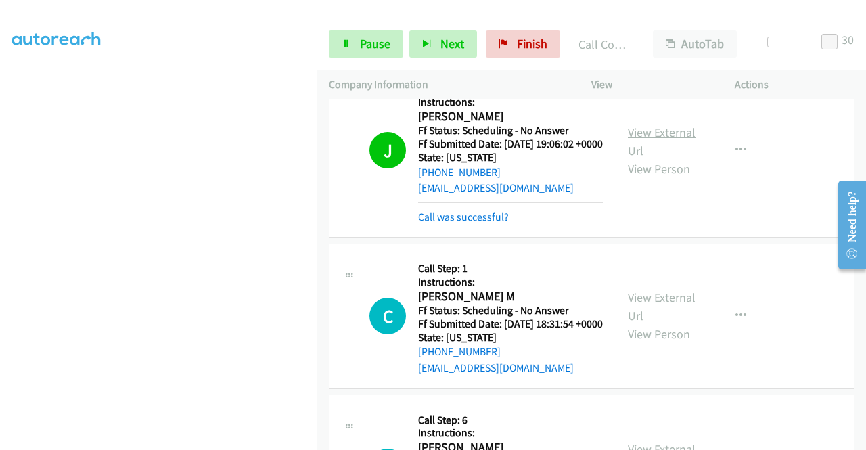
click at [635, 158] on link "View External Url" at bounding box center [662, 142] width 68 height 34
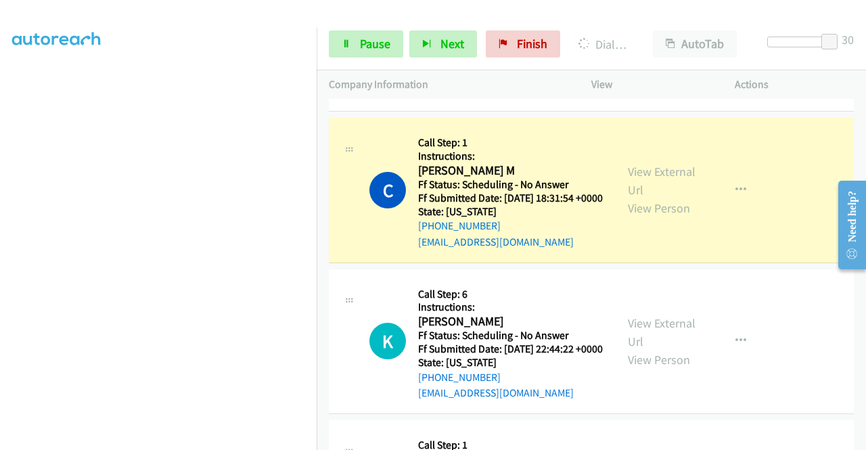
scroll to position [3993, 0]
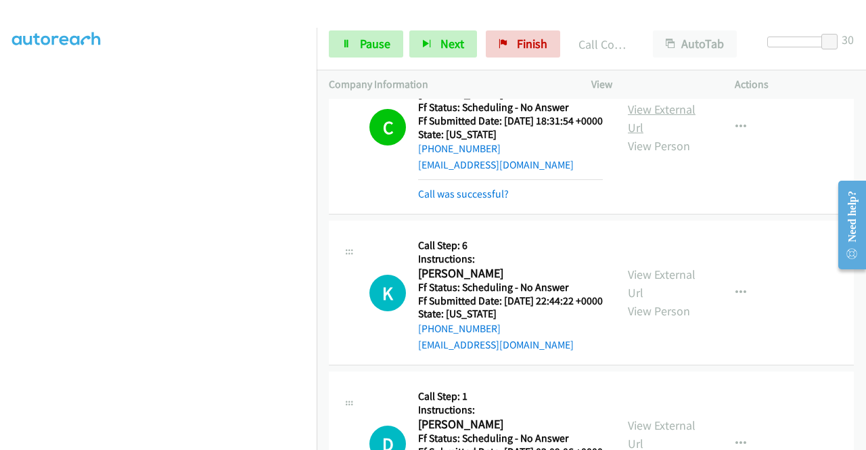
click at [636, 135] on link "View External Url" at bounding box center [662, 119] width 68 height 34
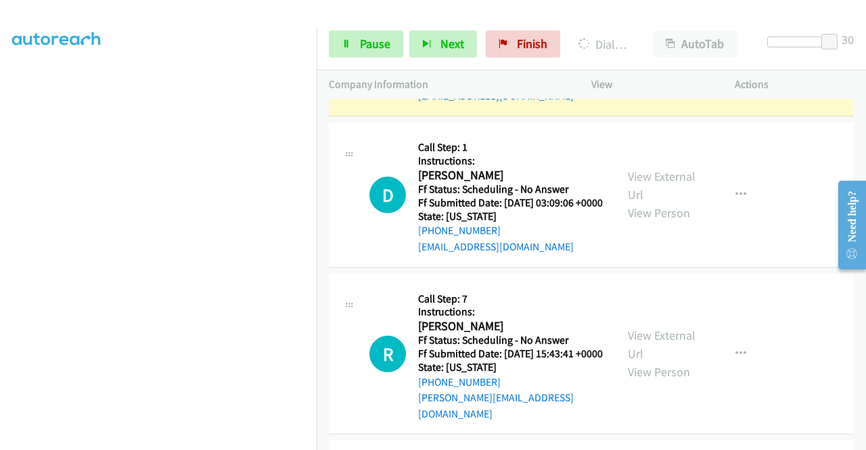
scroll to position [4263, 0]
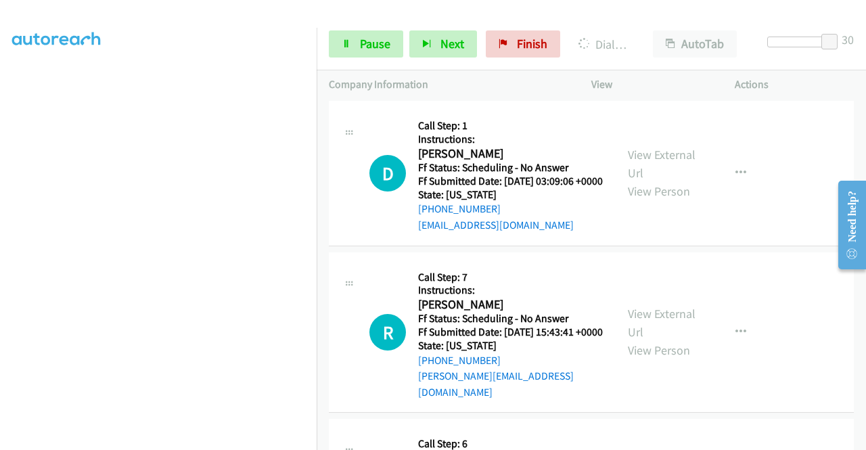
click at [655, 82] on div "View External Url View Person View External Url Email Schedule/Manage Callback …" at bounding box center [694, 22] width 156 height 120
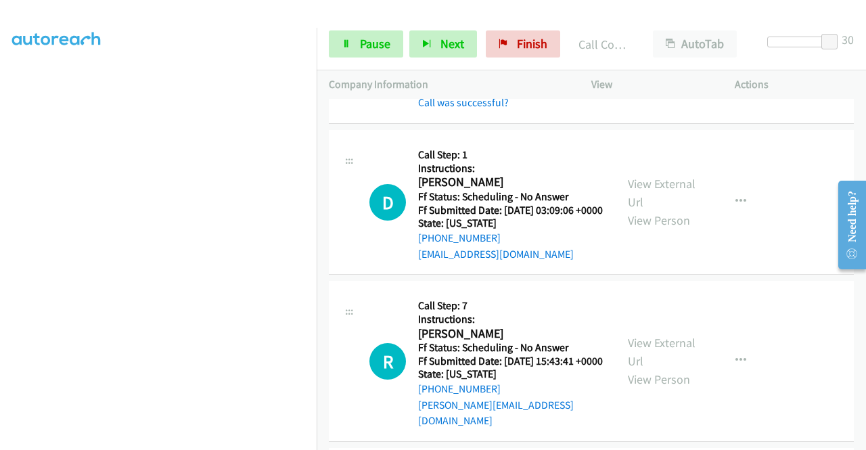
click at [658, 45] on link "View External Url" at bounding box center [662, 28] width 68 height 34
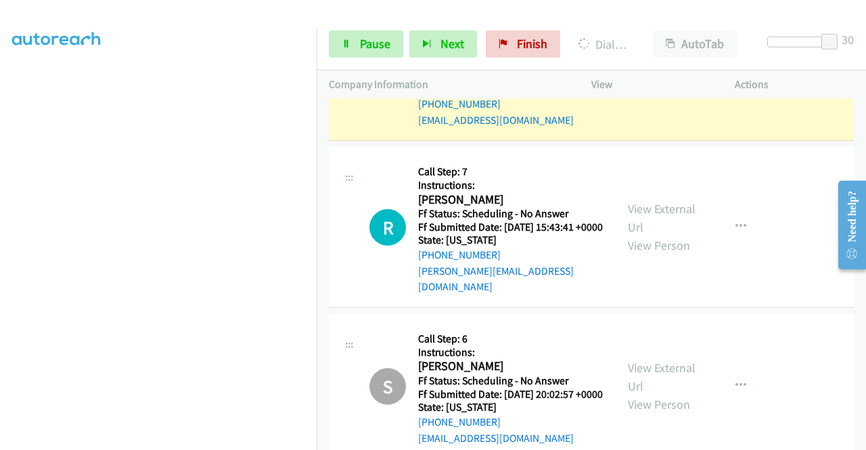
scroll to position [4466, 0]
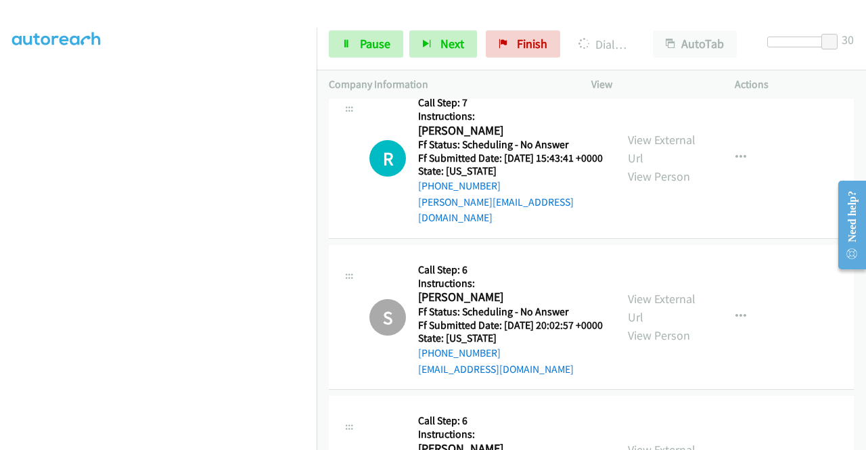
click at [360, 45] on span "Pause" at bounding box center [375, 44] width 30 height 16
click at [388, 40] on span "Pause" at bounding box center [375, 44] width 30 height 16
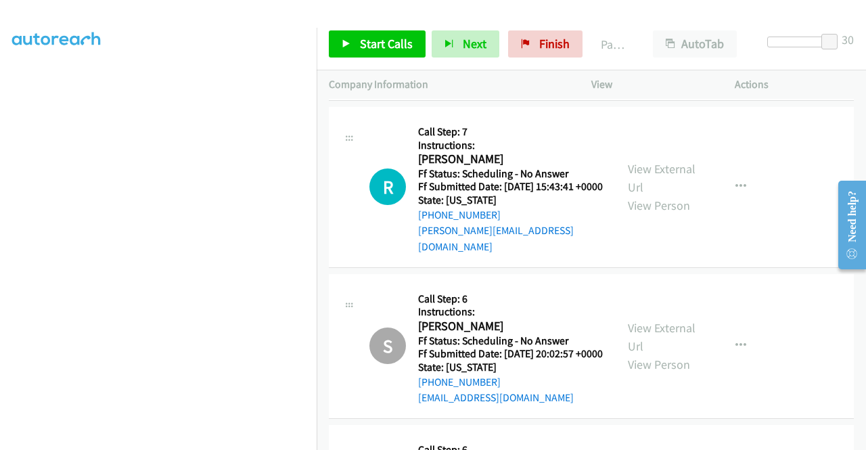
click at [433, 10] on div at bounding box center [427, 26] width 854 height 52
click at [369, 44] on span "Start Calls" at bounding box center [386, 44] width 53 height 16
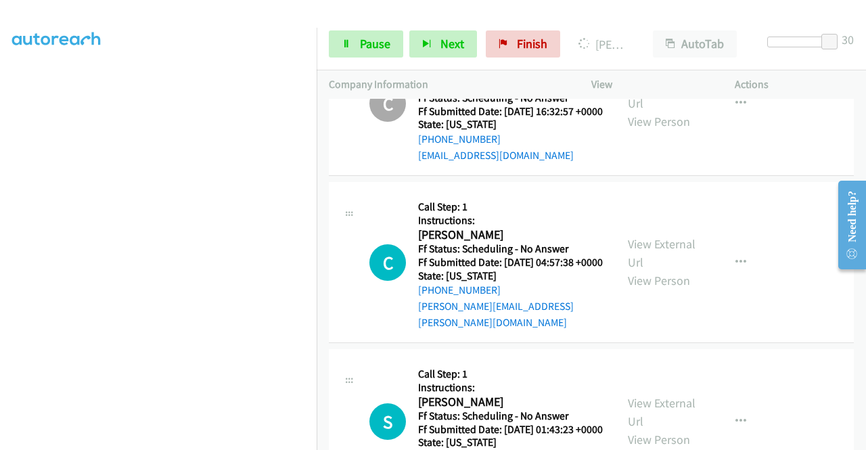
scroll to position [5211, 0]
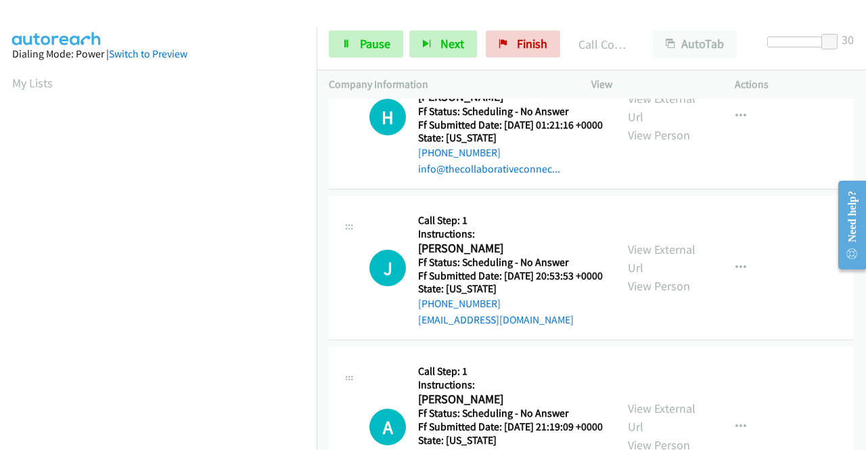
scroll to position [5617, 0]
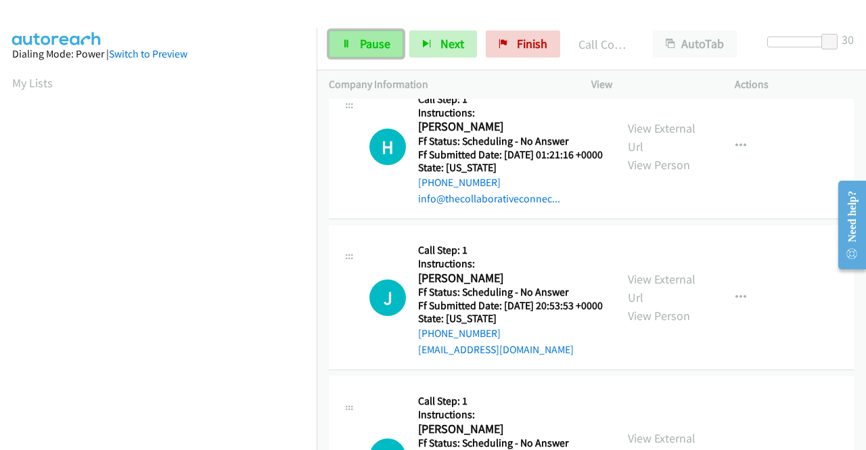
click at [360, 35] on link "Pause" at bounding box center [366, 43] width 74 height 27
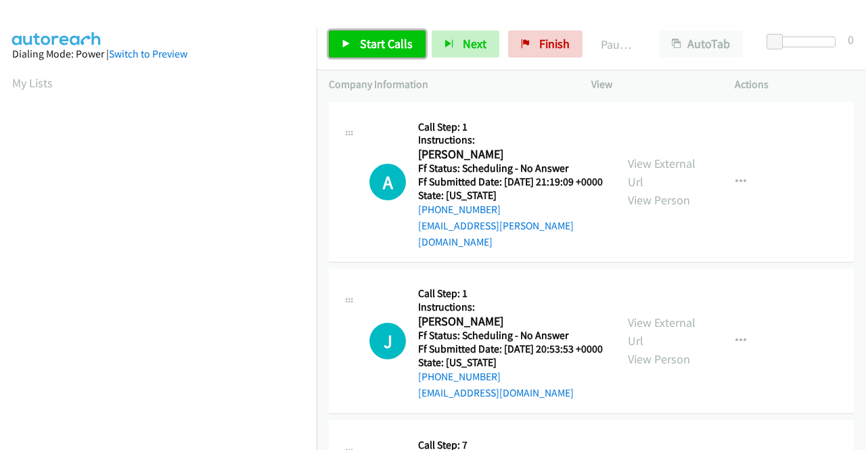
drag, startPoint x: 364, startPoint y: 40, endPoint x: 373, endPoint y: 35, distance: 10.0
click at [364, 41] on span "Start Calls" at bounding box center [386, 44] width 53 height 16
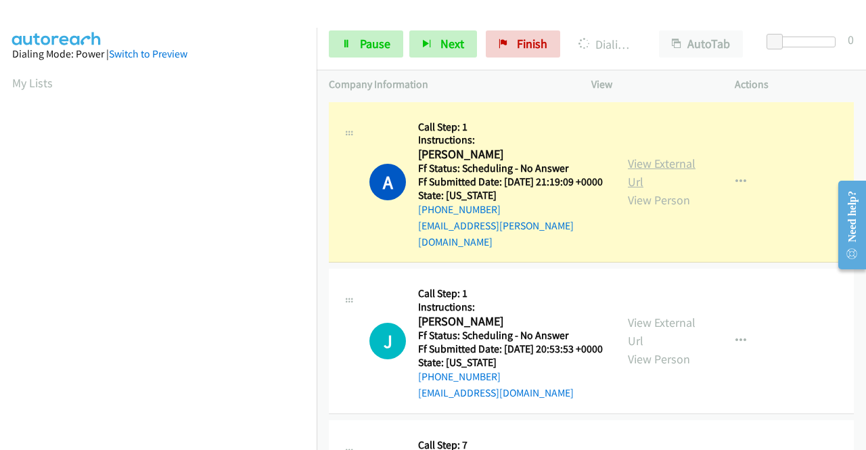
click at [653, 160] on link "View External Url" at bounding box center [662, 173] width 68 height 34
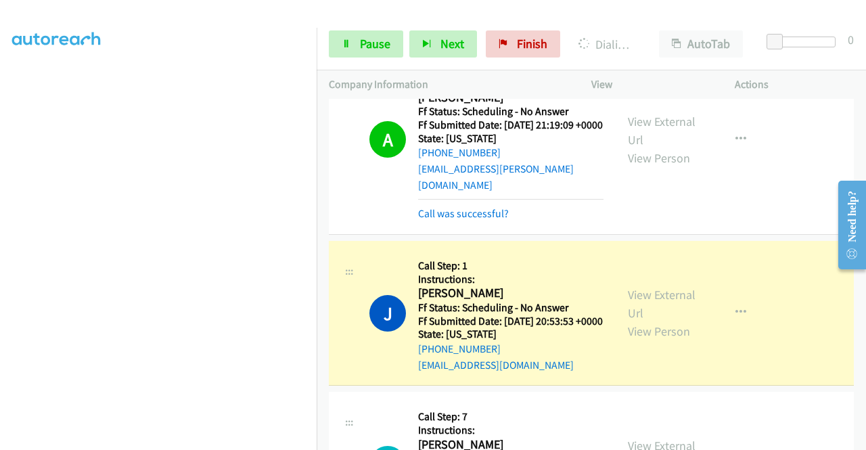
scroll to position [203, 0]
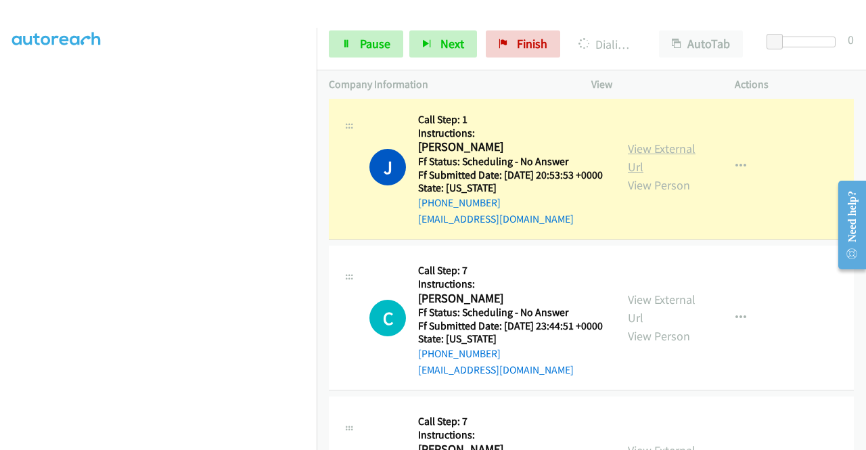
click at [637, 150] on link "View External Url" at bounding box center [662, 158] width 68 height 34
click at [188, 442] on section at bounding box center [158, 129] width 292 height 648
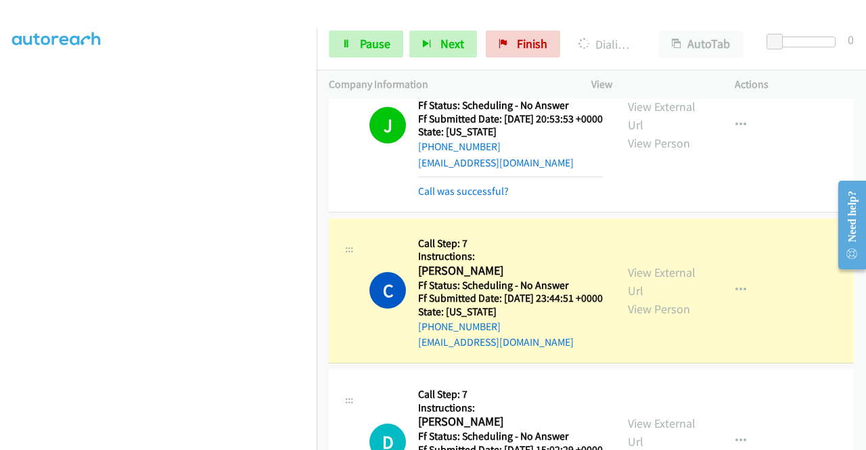
scroll to position [338, 0]
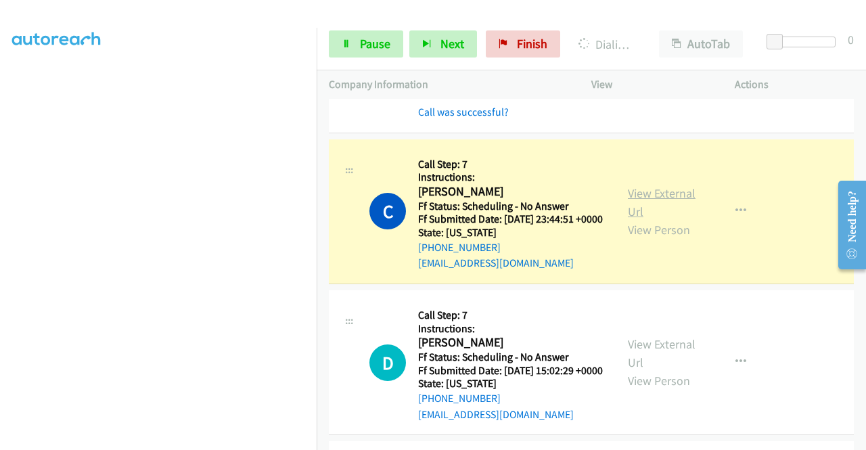
click at [648, 209] on link "View External Url" at bounding box center [662, 202] width 68 height 34
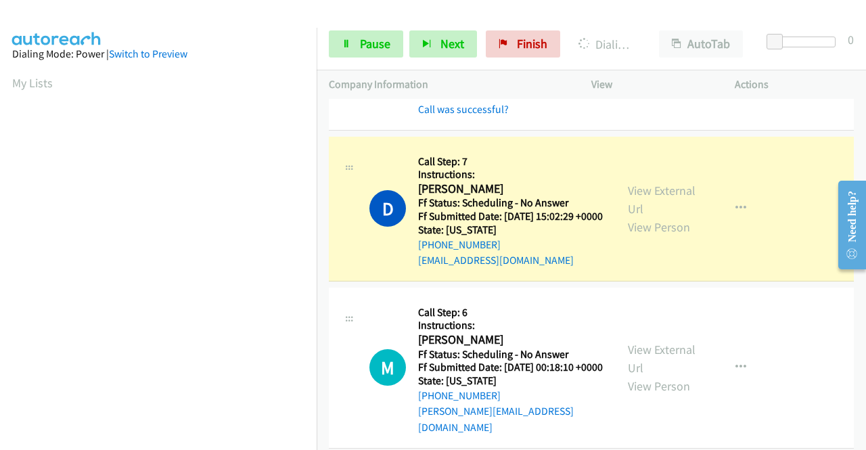
scroll to position [541, 0]
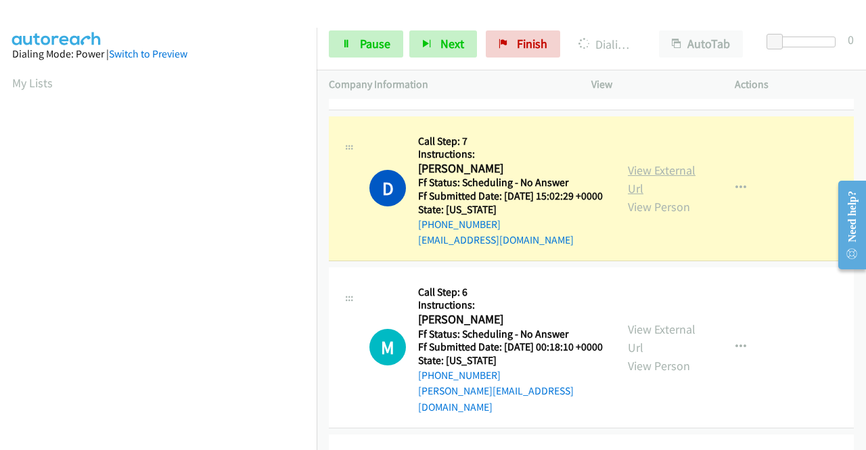
click at [656, 196] on link "View External Url" at bounding box center [662, 179] width 68 height 34
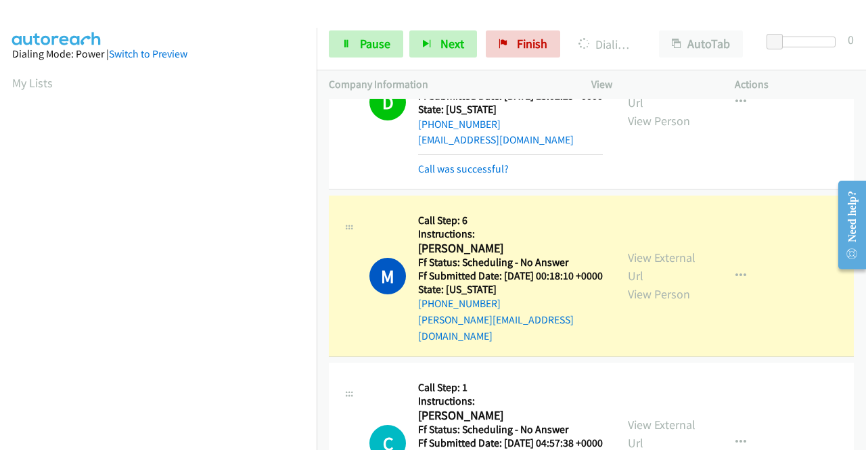
scroll to position [744, 0]
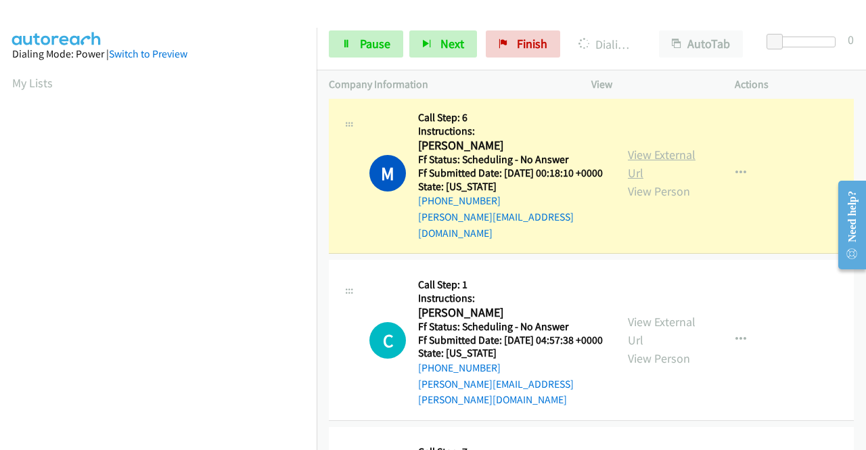
click at [665, 181] on link "View External Url" at bounding box center [662, 164] width 68 height 34
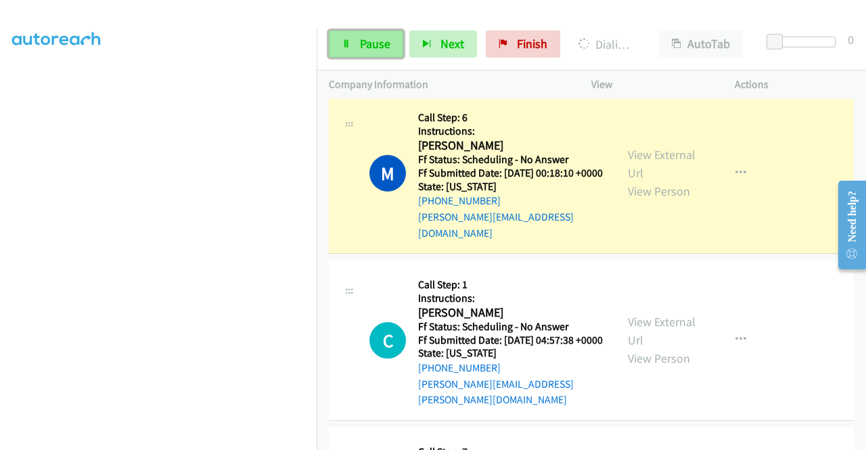
click at [370, 41] on span "Pause" at bounding box center [375, 44] width 30 height 16
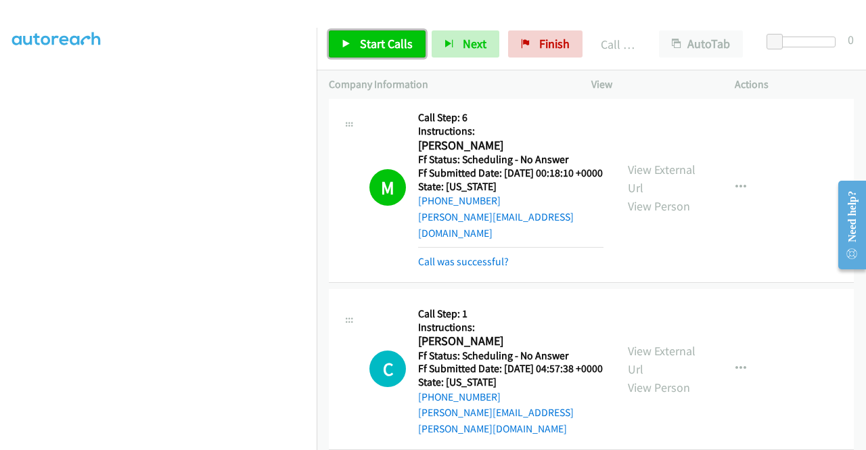
click at [380, 41] on span "Start Calls" at bounding box center [386, 44] width 53 height 16
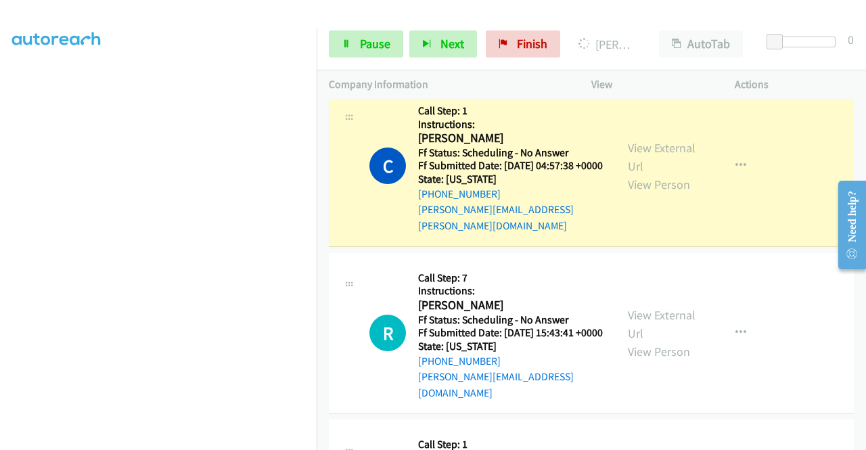
scroll to position [173, 0]
click at [654, 174] on link "View External Url" at bounding box center [662, 157] width 68 height 34
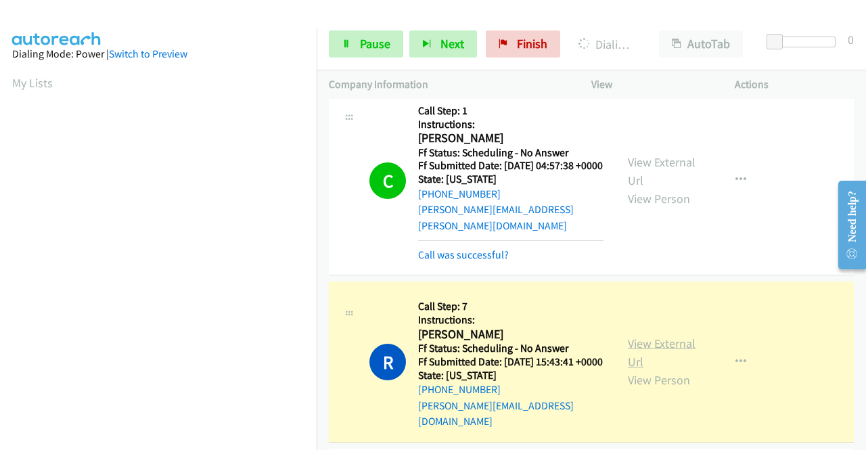
scroll to position [309, 0]
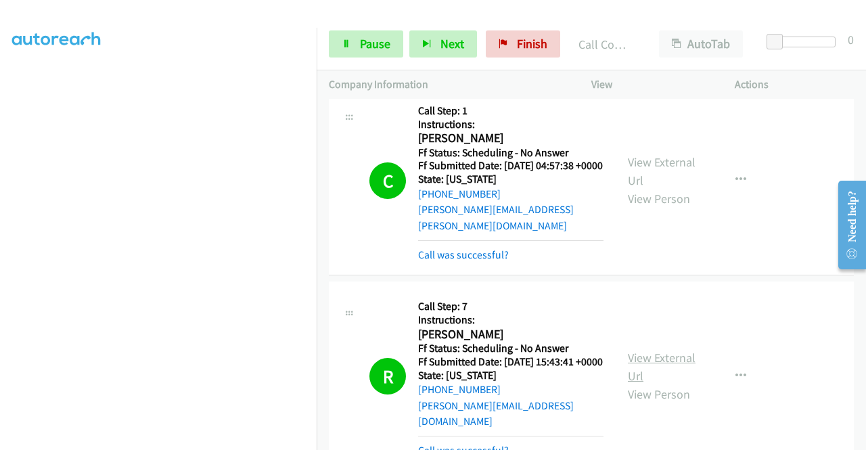
click at [644, 384] on link "View External Url" at bounding box center [662, 367] width 68 height 34
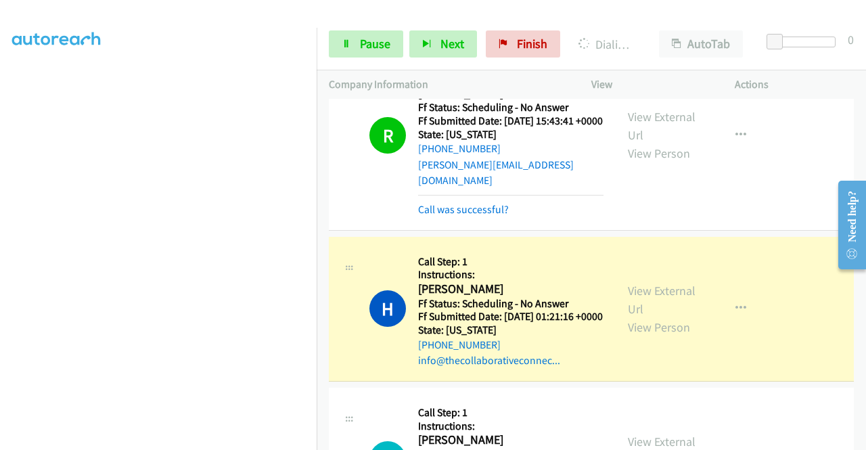
scroll to position [1218, 0]
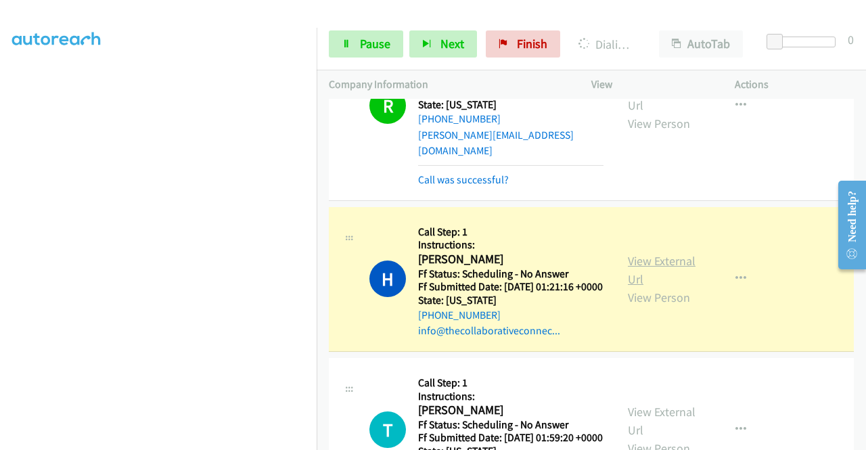
click at [646, 287] on link "View External Url" at bounding box center [662, 270] width 68 height 34
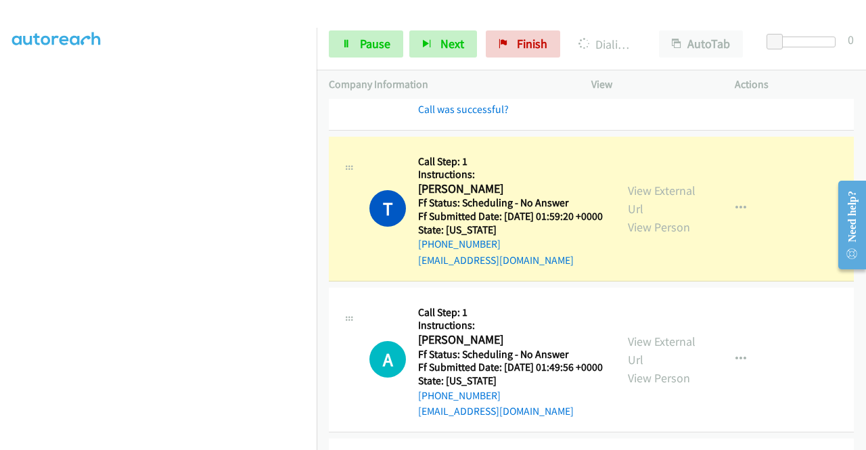
scroll to position [1489, 0]
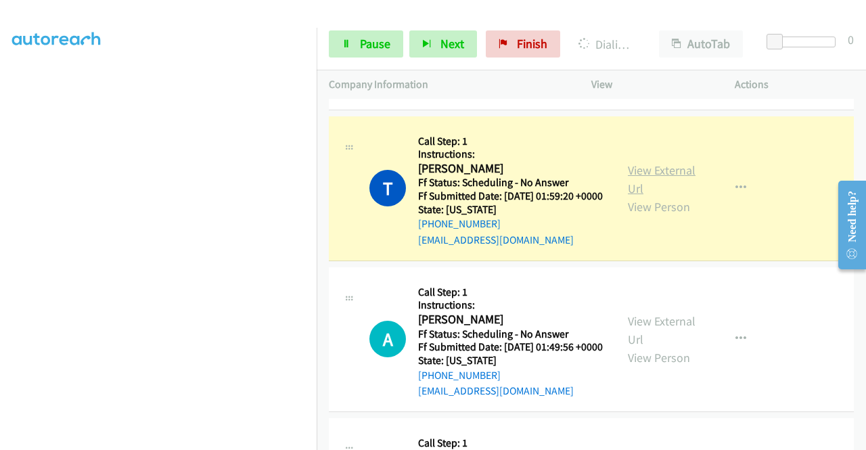
click at [637, 196] on link "View External Url" at bounding box center [662, 179] width 68 height 34
drag, startPoint x: 381, startPoint y: 39, endPoint x: 371, endPoint y: 40, distance: 10.2
click at [380, 39] on span "Pause" at bounding box center [375, 44] width 30 height 16
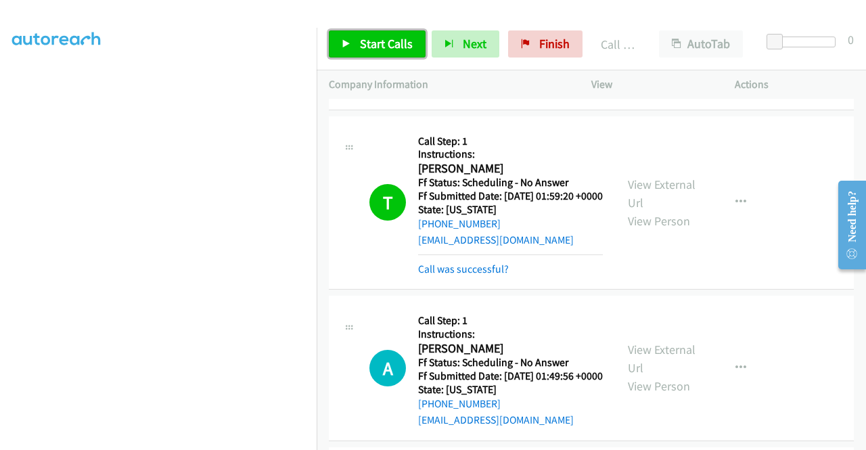
drag, startPoint x: 390, startPoint y: 43, endPoint x: 391, endPoint y: 23, distance: 19.6
click at [390, 42] on span "Start Calls" at bounding box center [386, 44] width 53 height 16
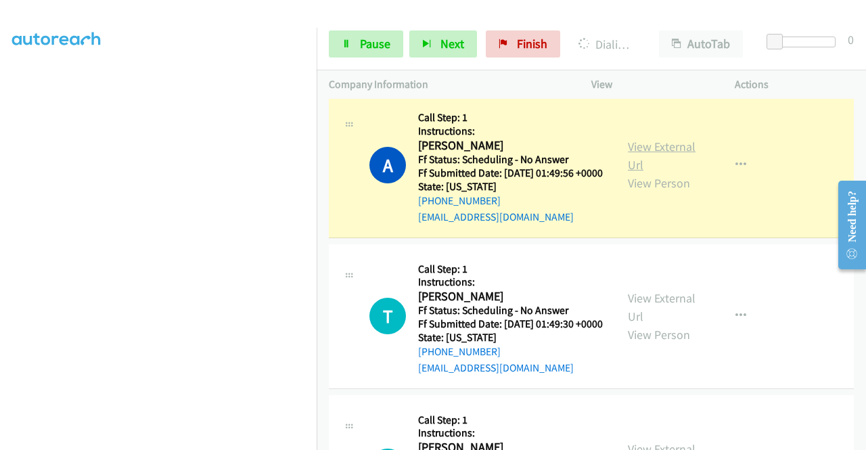
click at [655, 173] on link "View External Url" at bounding box center [662, 156] width 68 height 34
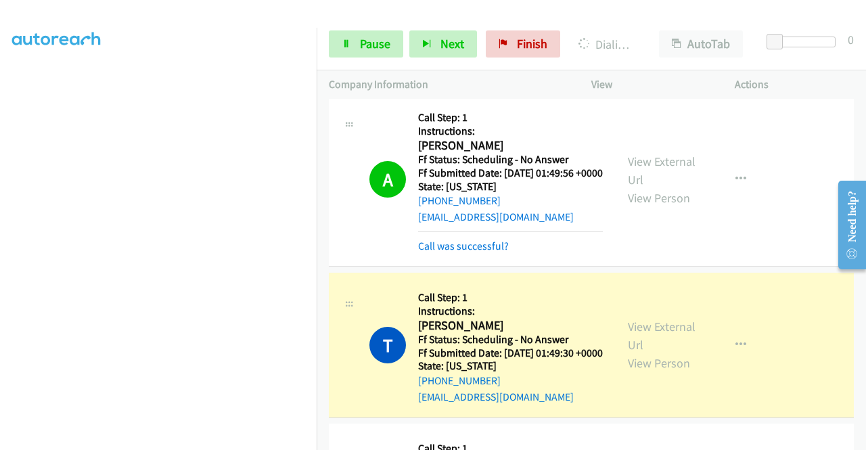
scroll to position [1895, 0]
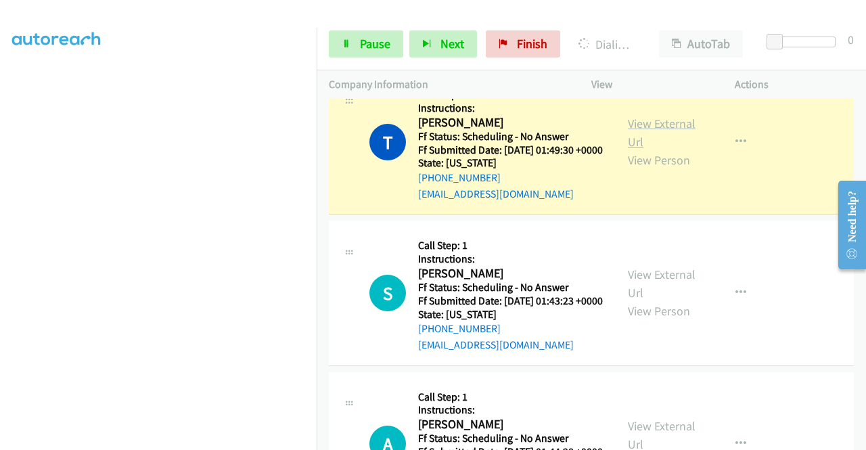
click at [628, 150] on link "View External Url" at bounding box center [662, 133] width 68 height 34
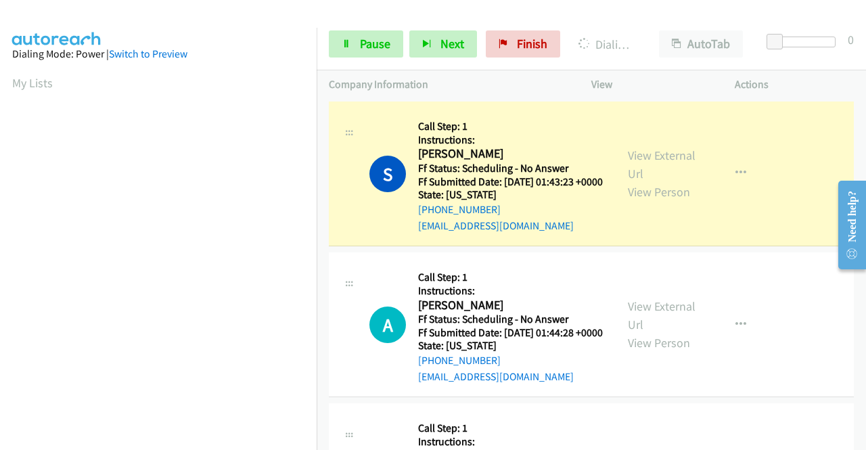
scroll to position [2165, 0]
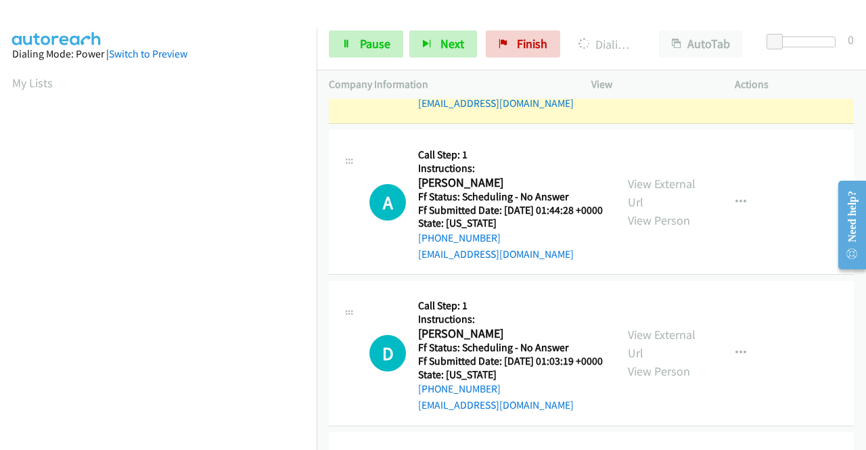
click at [657, 59] on link "View External Url" at bounding box center [662, 42] width 68 height 34
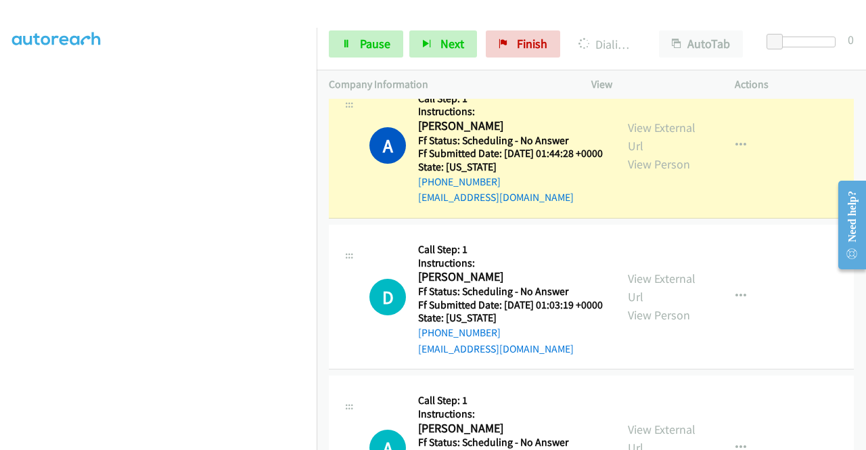
scroll to position [2301, 0]
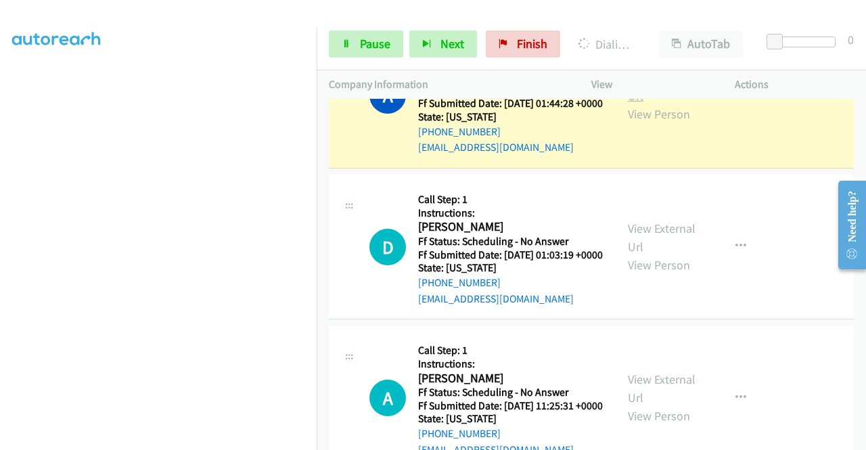
click at [633, 104] on link "View External Url" at bounding box center [662, 87] width 68 height 34
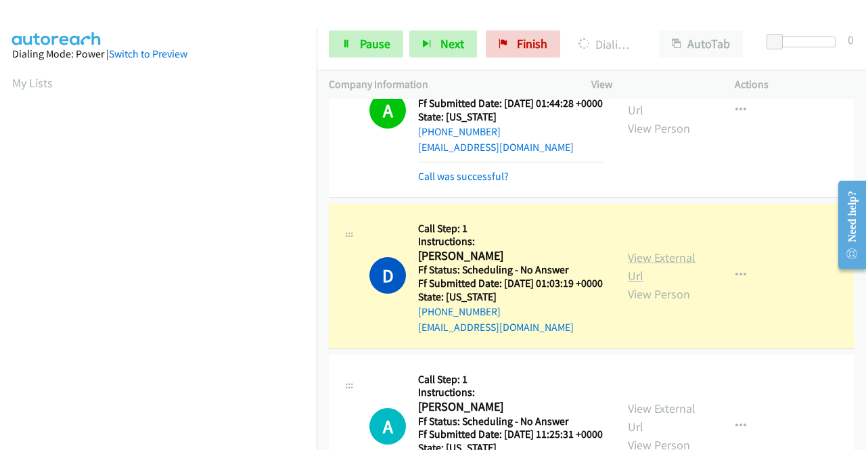
click at [640, 284] on link "View External Url" at bounding box center [662, 267] width 68 height 34
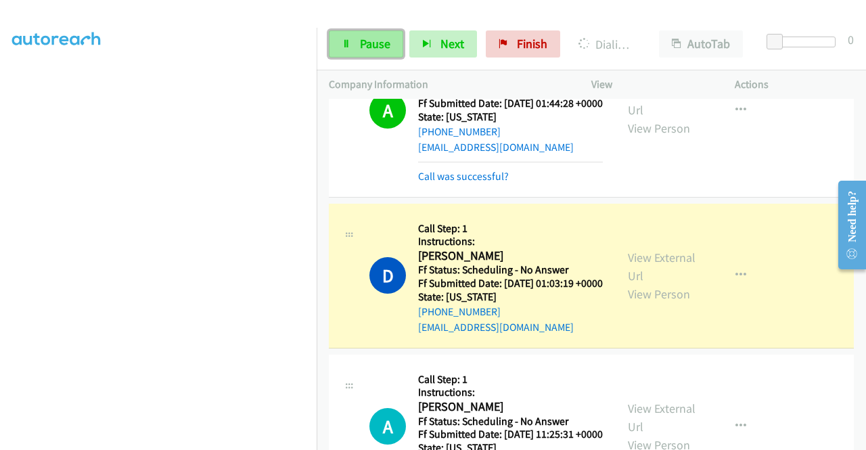
click at [357, 43] on link "Pause" at bounding box center [366, 43] width 74 height 27
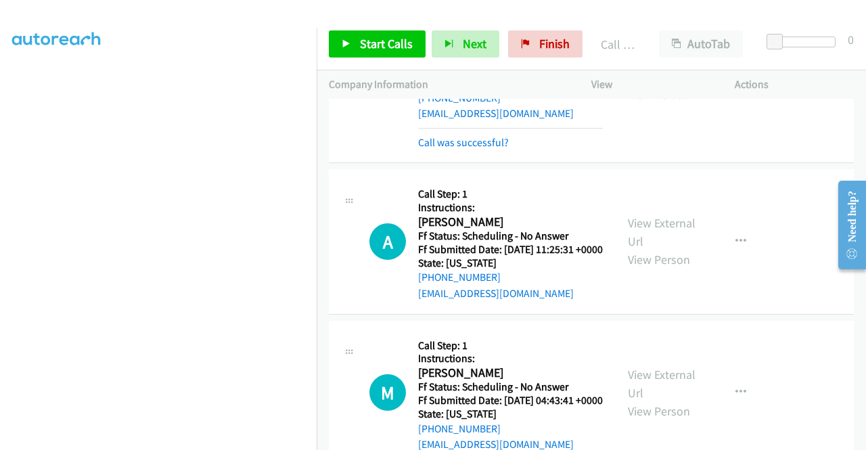
scroll to position [2572, 0]
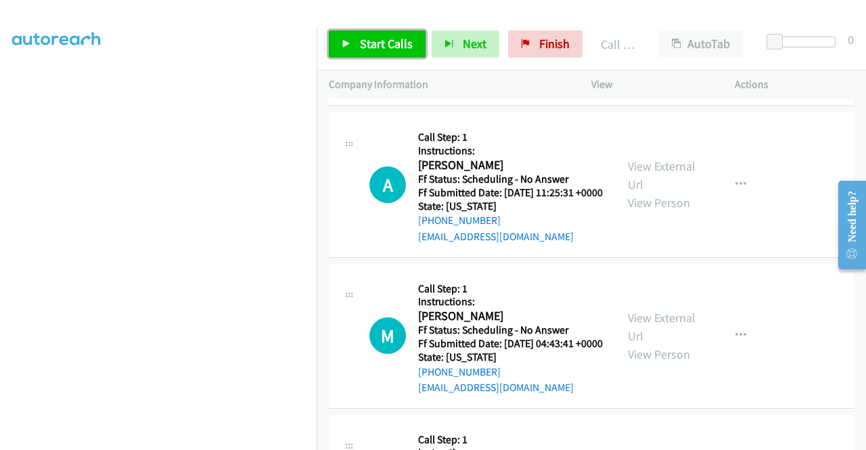
drag, startPoint x: 359, startPoint y: 42, endPoint x: 353, endPoint y: 93, distance: 51.7
click at [360, 41] on span "Start Calls" at bounding box center [386, 44] width 53 height 16
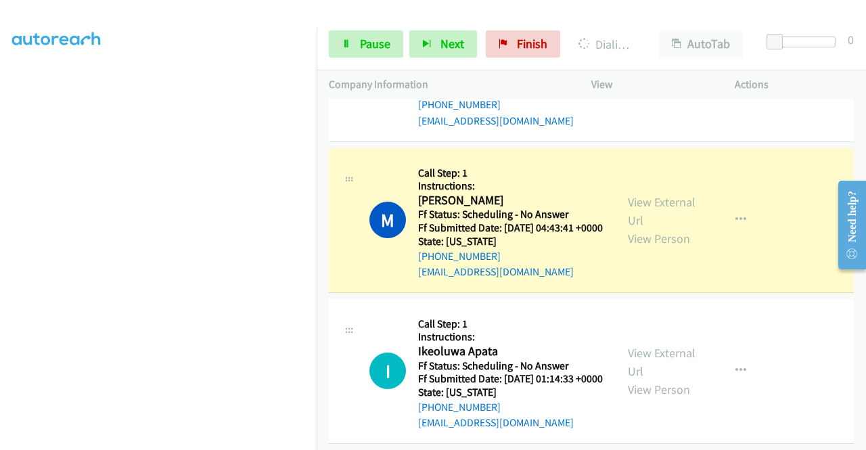
scroll to position [2775, 0]
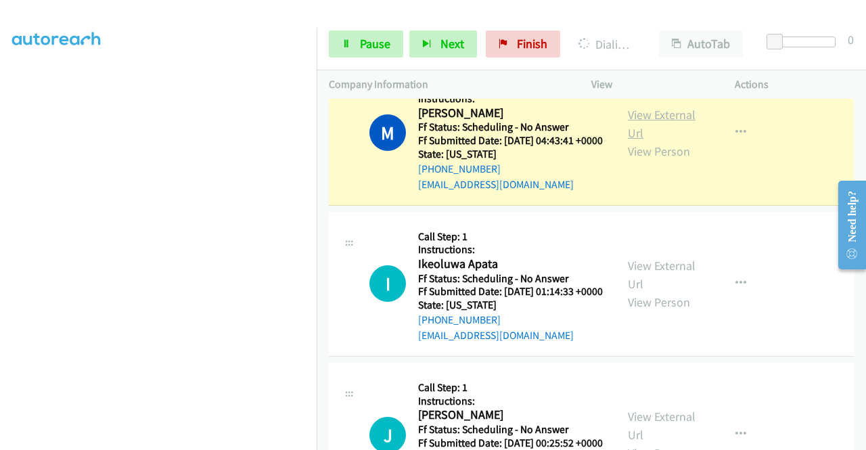
click at [668, 141] on link "View External Url" at bounding box center [662, 124] width 68 height 34
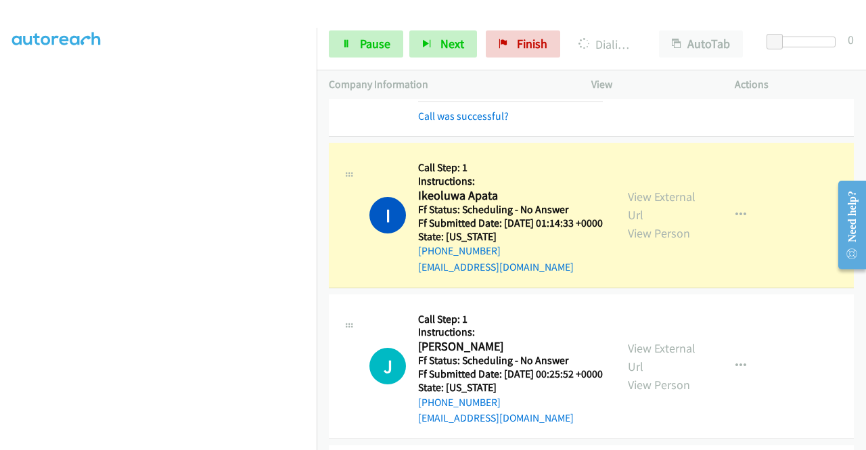
scroll to position [2978, 0]
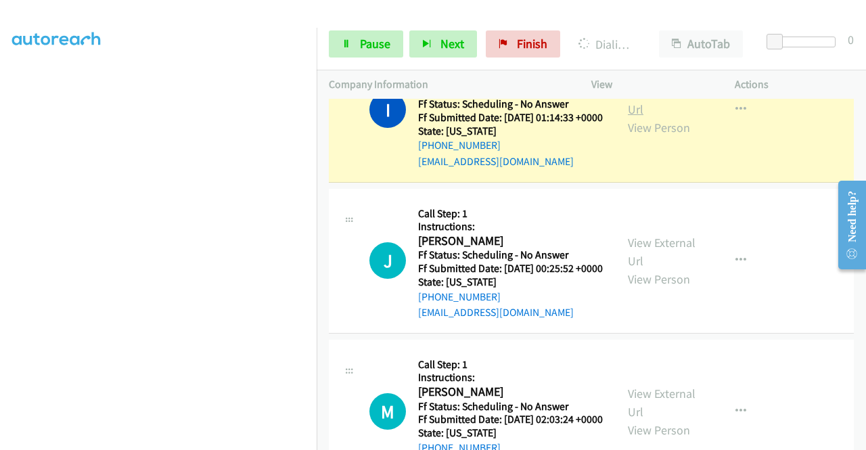
click at [651, 117] on link "View External Url" at bounding box center [662, 100] width 68 height 34
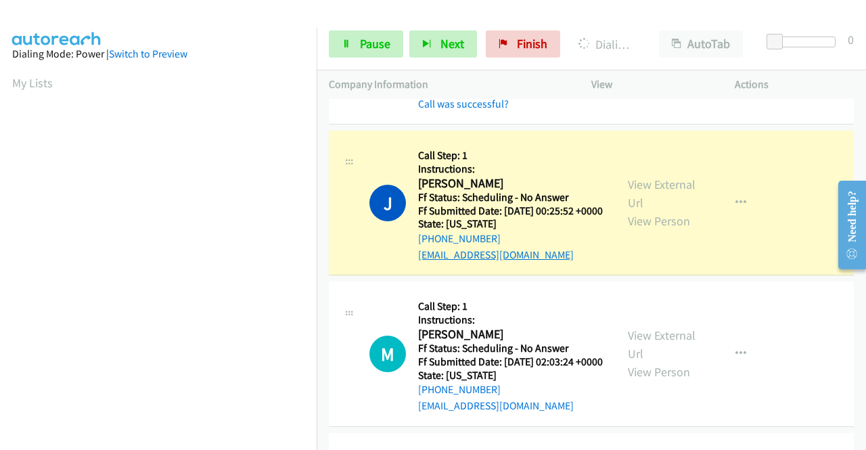
scroll to position [3181, 0]
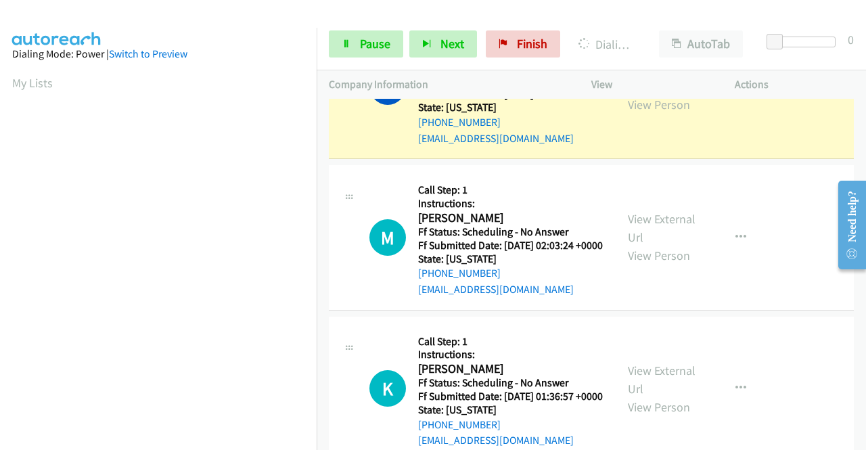
click at [679, 94] on link "View External Url" at bounding box center [662, 77] width 68 height 34
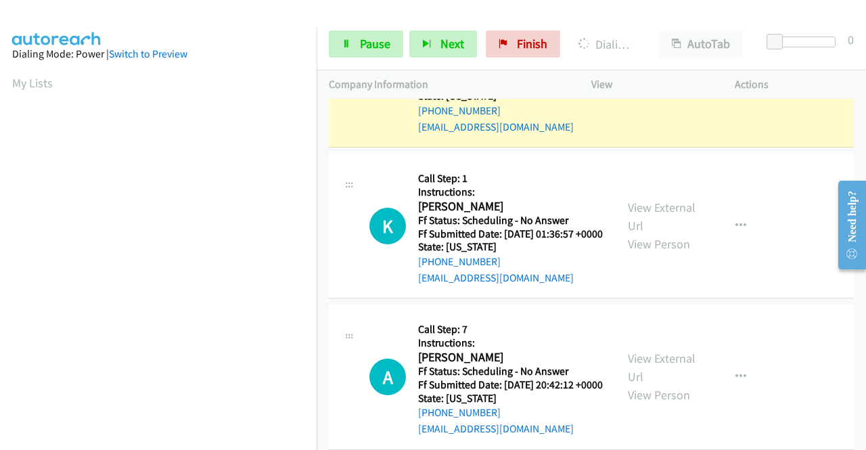
scroll to position [3384, 0]
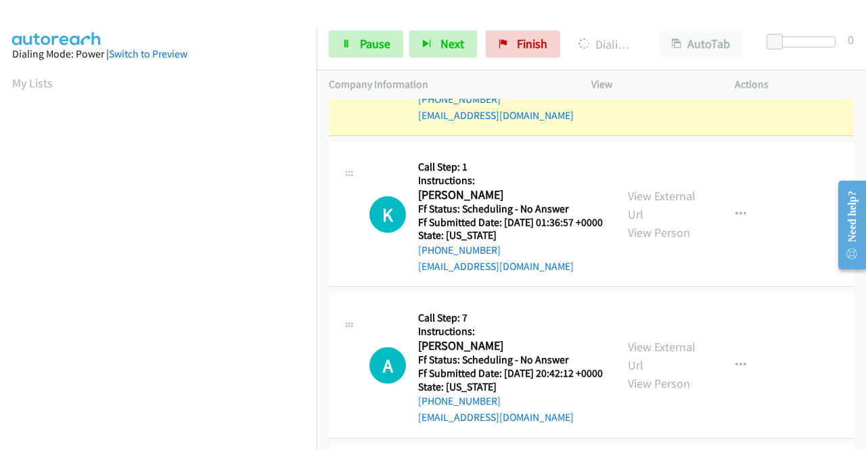
click at [642, 71] on link "View External Url" at bounding box center [662, 54] width 68 height 34
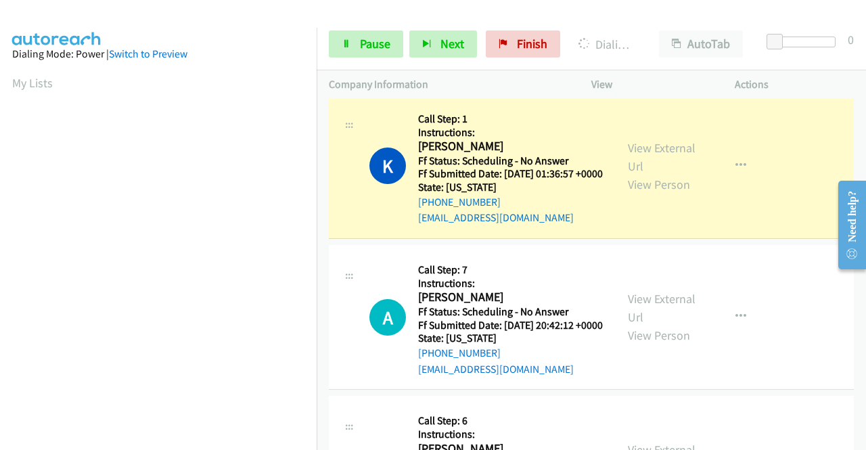
scroll to position [3587, 0]
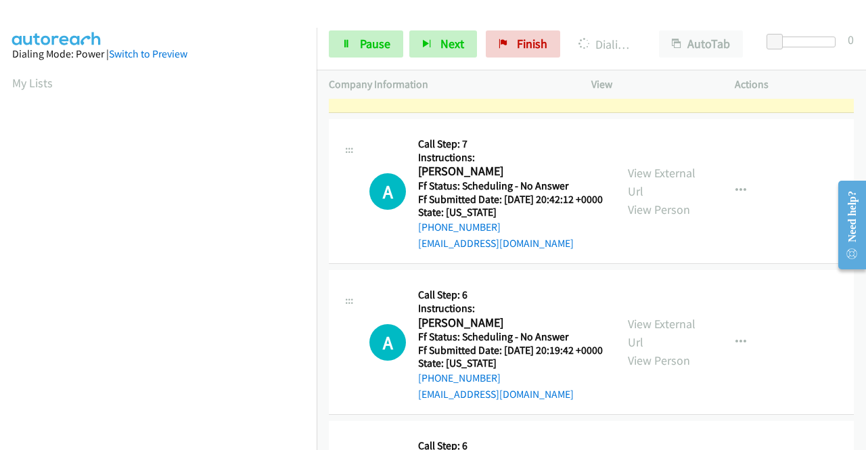
click at [639, 48] on link "View External Url" at bounding box center [662, 31] width 68 height 34
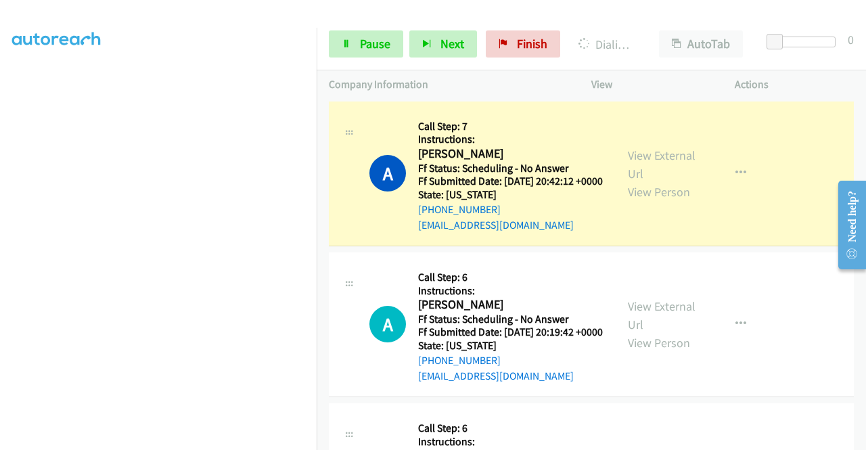
scroll to position [3654, 0]
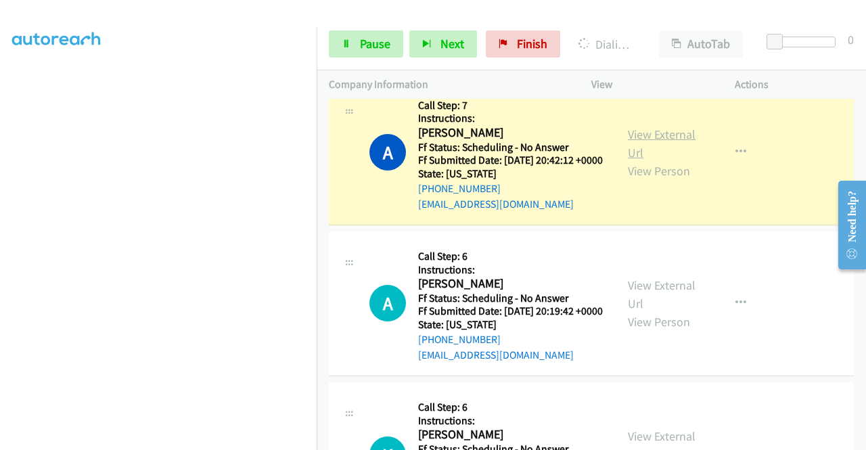
click at [635, 160] on link "View External Url" at bounding box center [662, 144] width 68 height 34
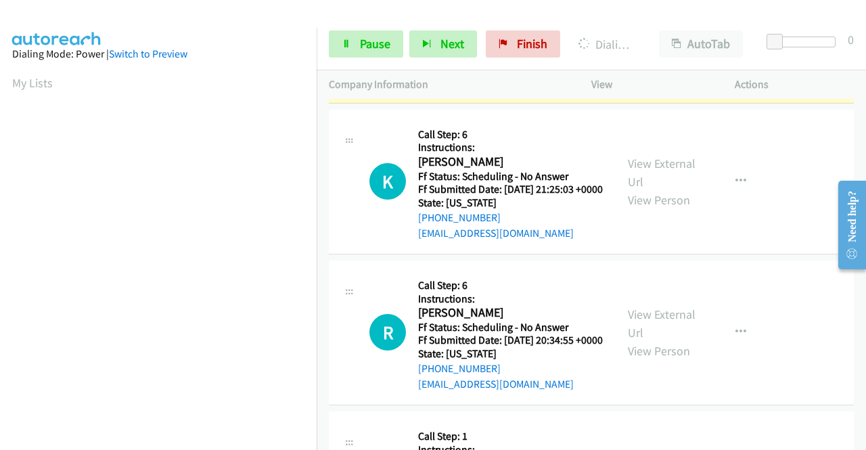
scroll to position [3993, 0]
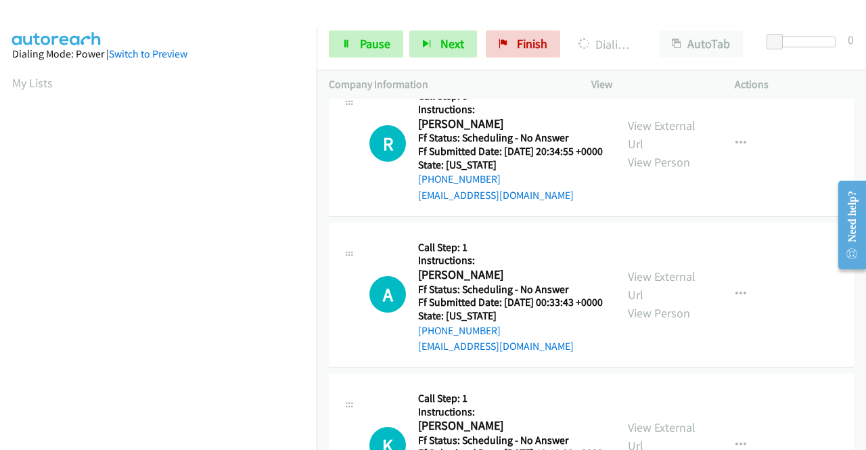
scroll to position [4196, 0]
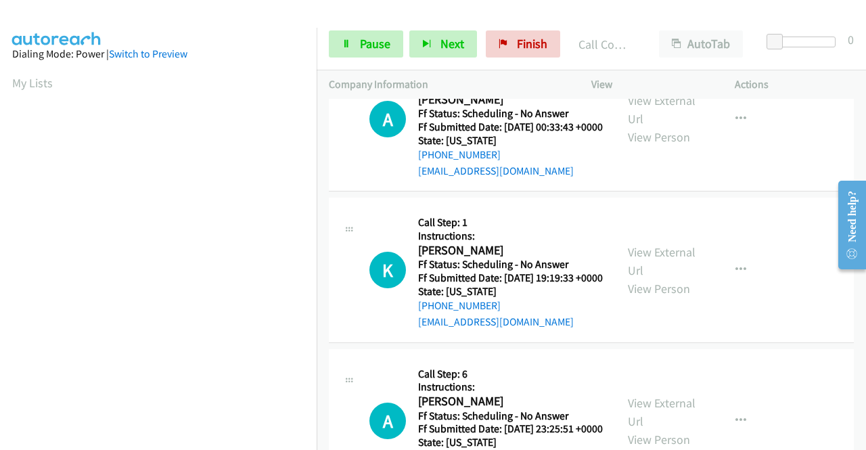
scroll to position [4399, 0]
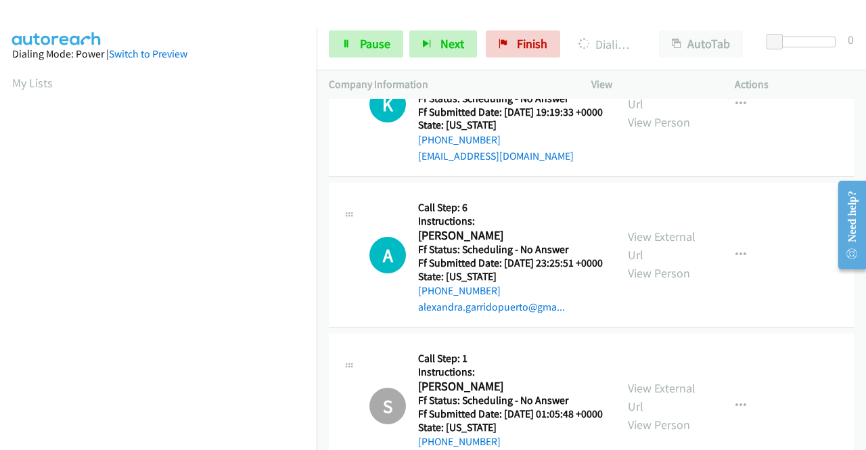
scroll to position [4602, 0]
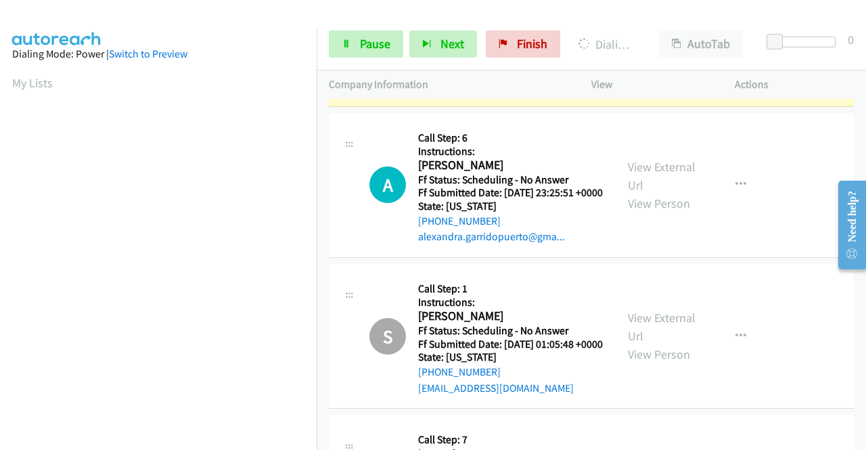
scroll to position [4805, 0]
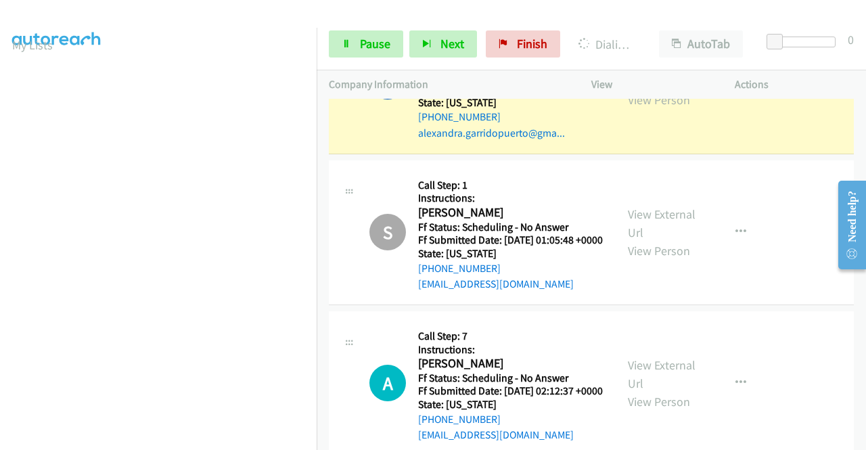
scroll to position [309, 0]
click at [651, 89] on link "View External Url" at bounding box center [662, 72] width 68 height 34
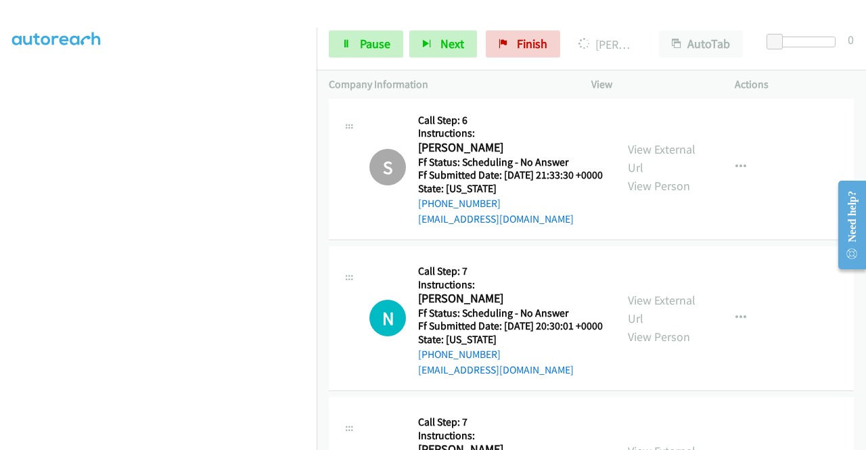
scroll to position [5278, 0]
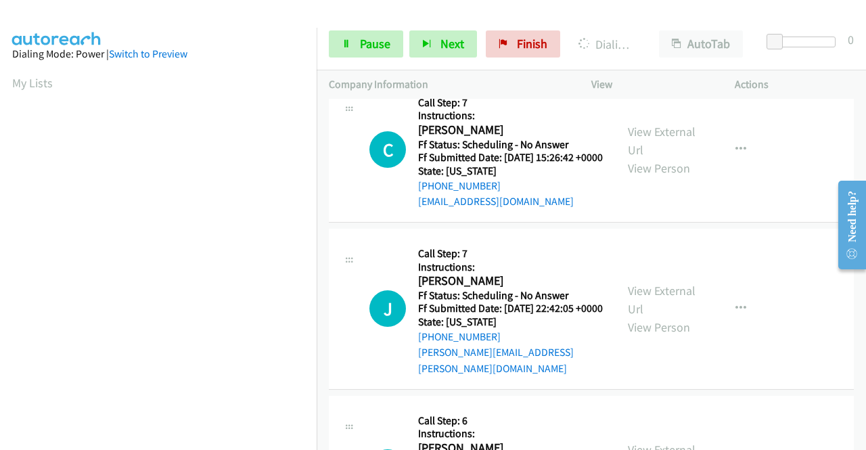
scroll to position [5617, 0]
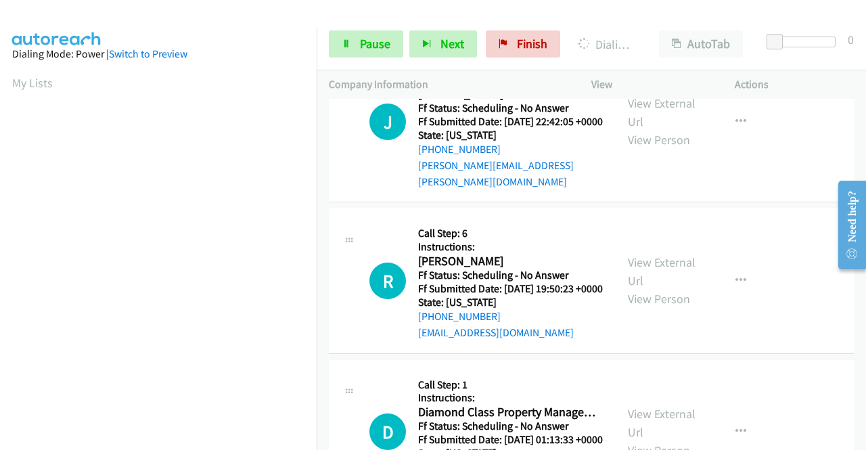
scroll to position [5887, 0]
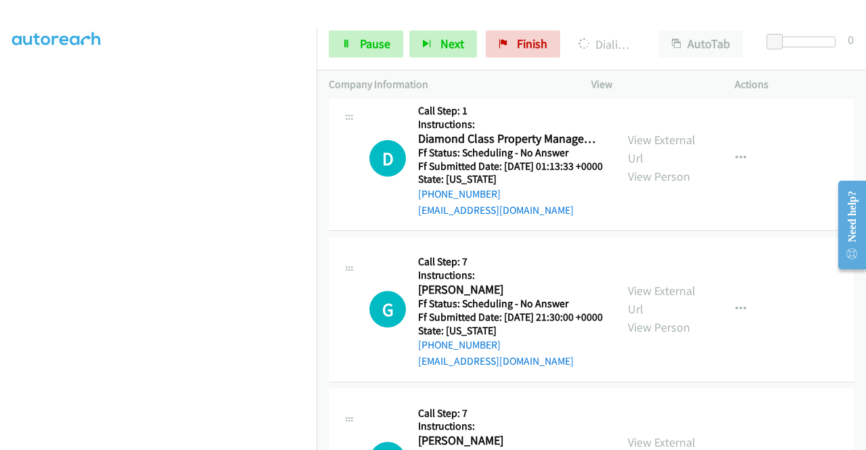
scroll to position [6090, 0]
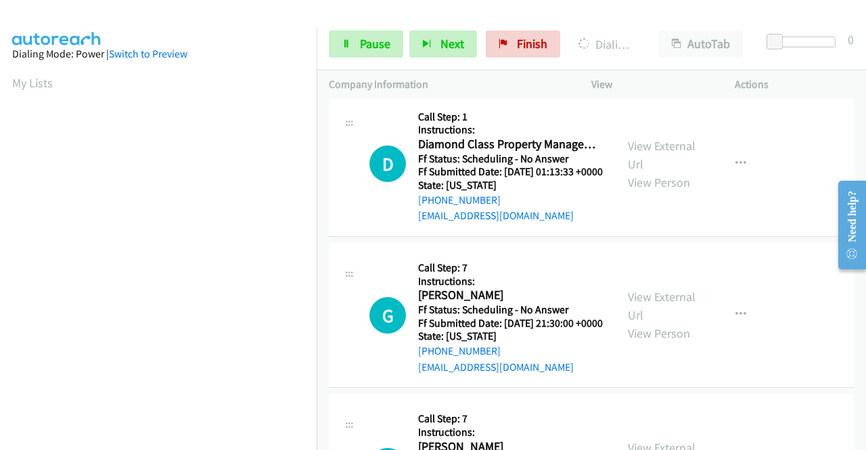
click at [631, 21] on link "View External Url" at bounding box center [662, 4] width 68 height 34
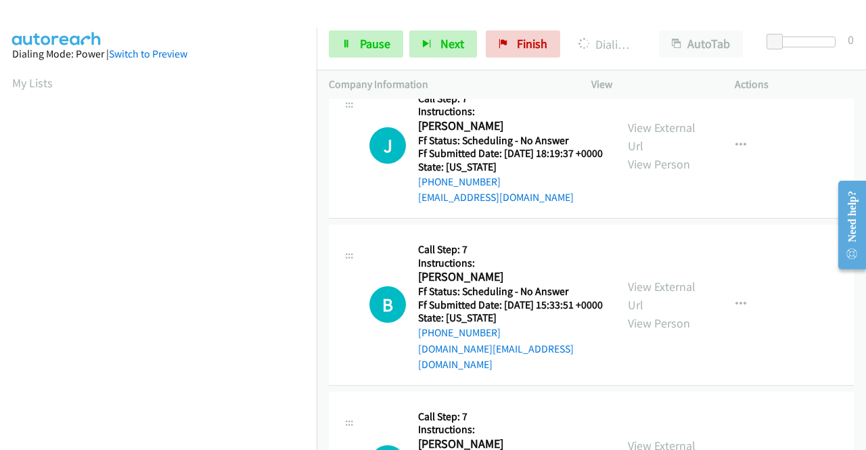
scroll to position [6496, 0]
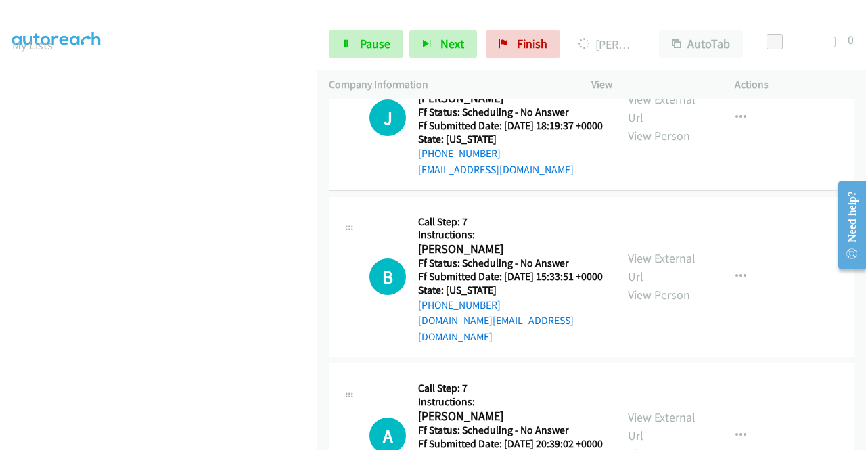
scroll to position [309, 10]
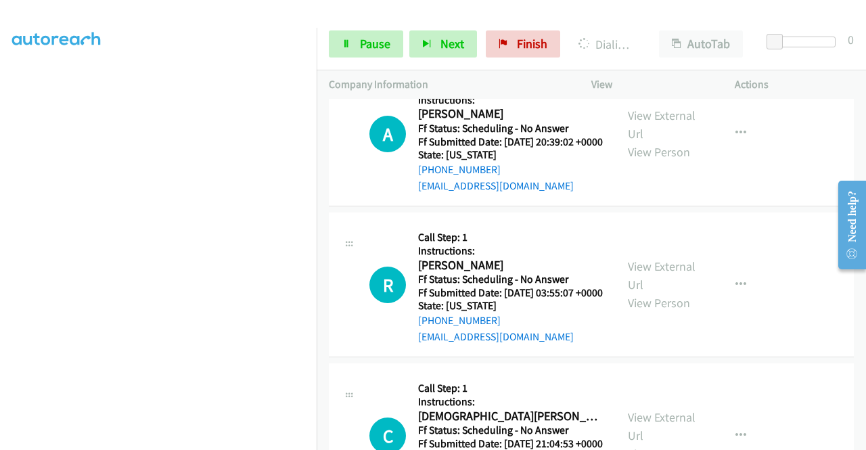
scroll to position [6835, 0]
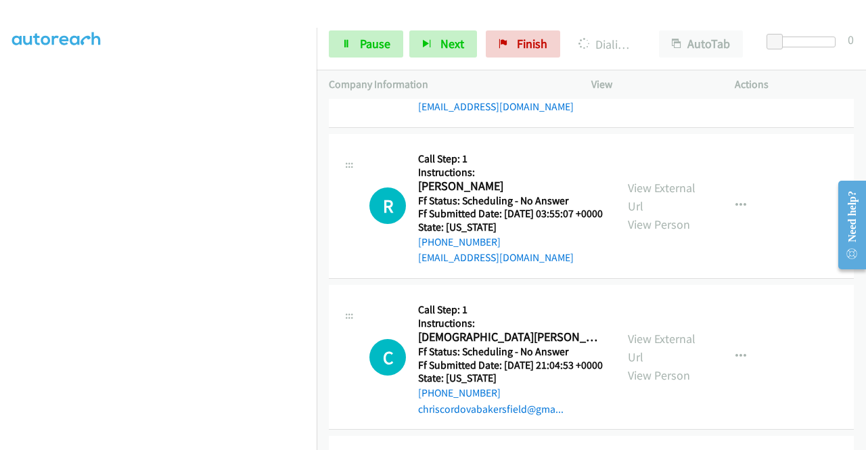
scroll to position [7106, 0]
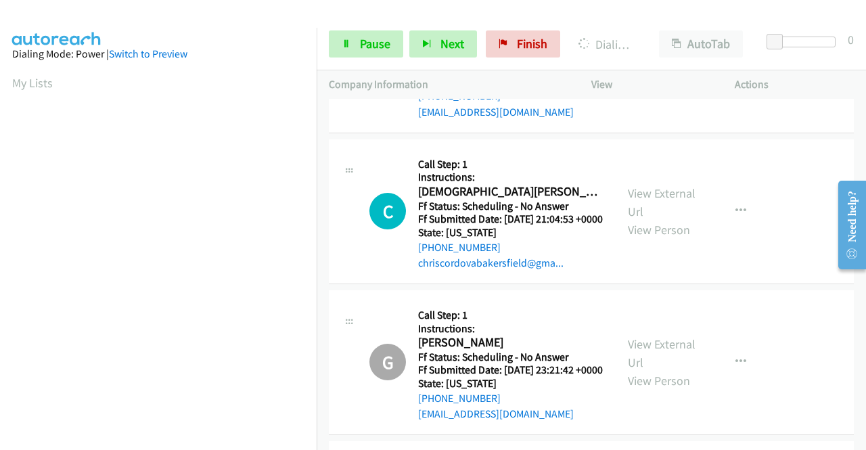
scroll to position [7241, 0]
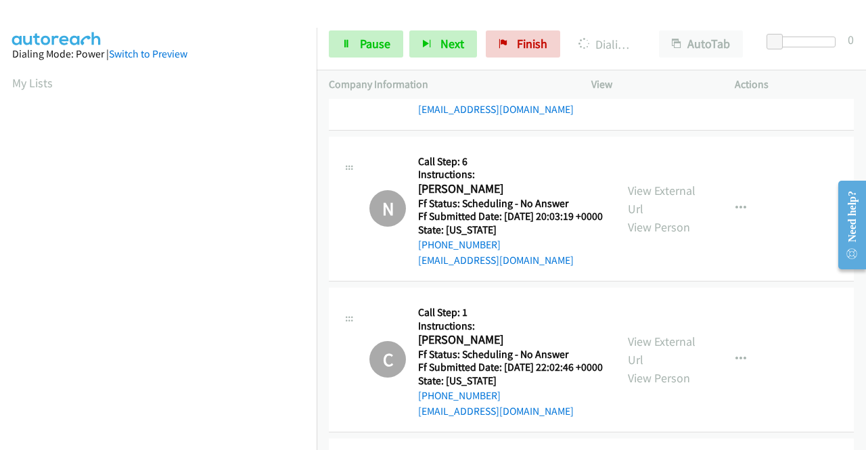
scroll to position [7444, 0]
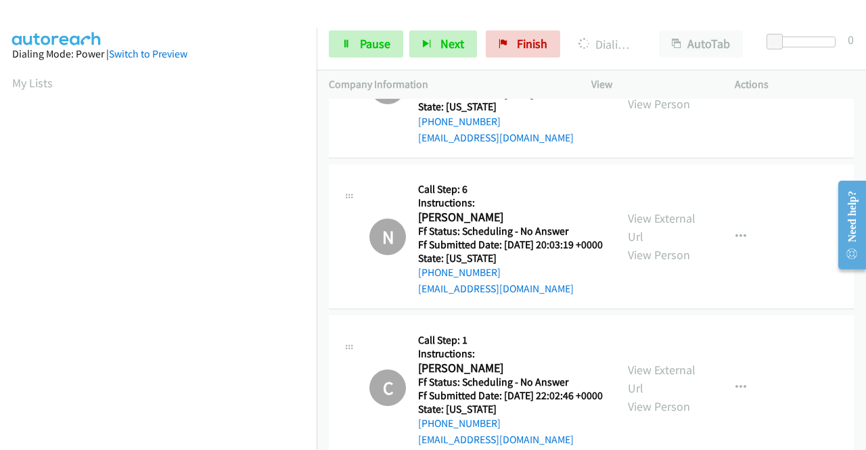
scroll to position [7579, 0]
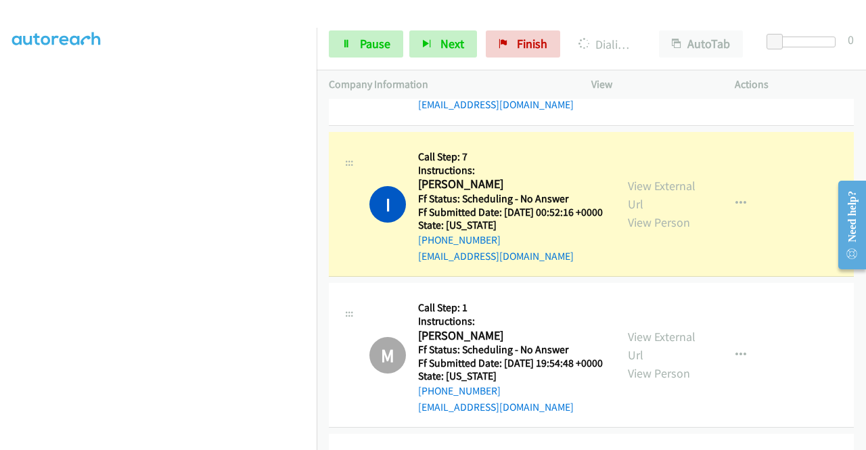
scroll to position [8730, 0]
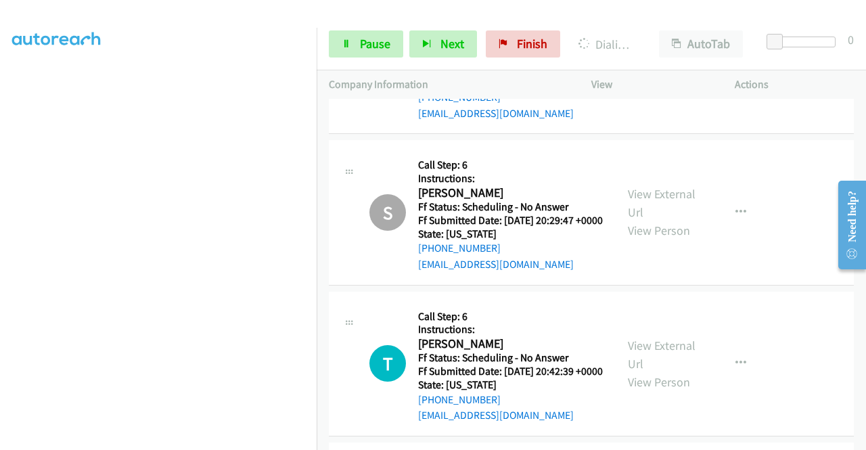
scroll to position [9203, 0]
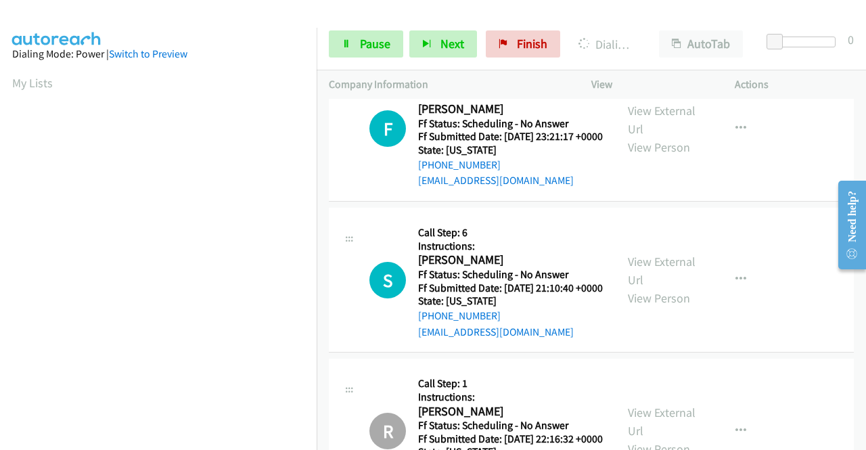
scroll to position [9812, 0]
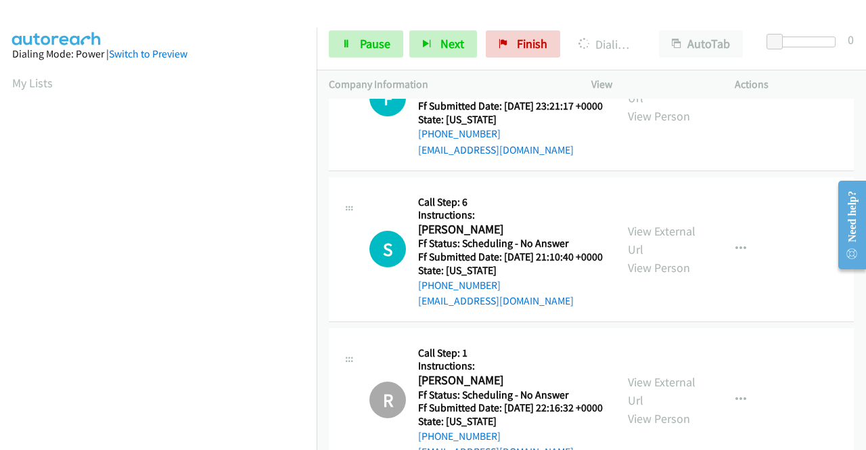
scroll to position [309, 10]
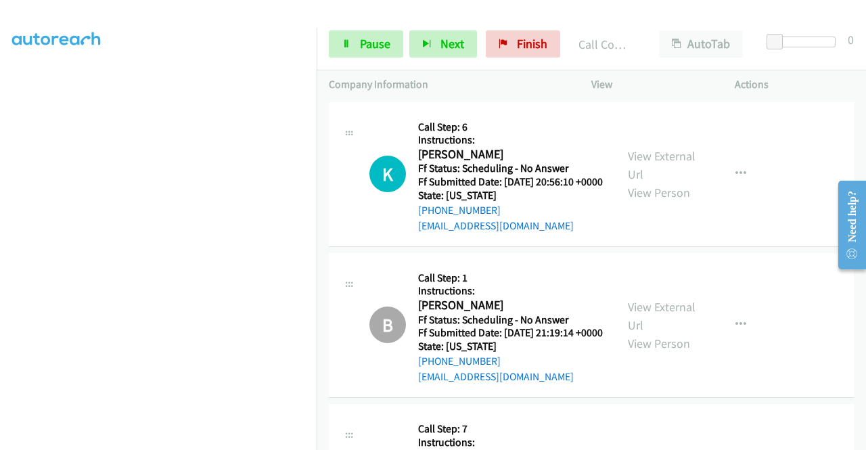
scroll to position [241, 10]
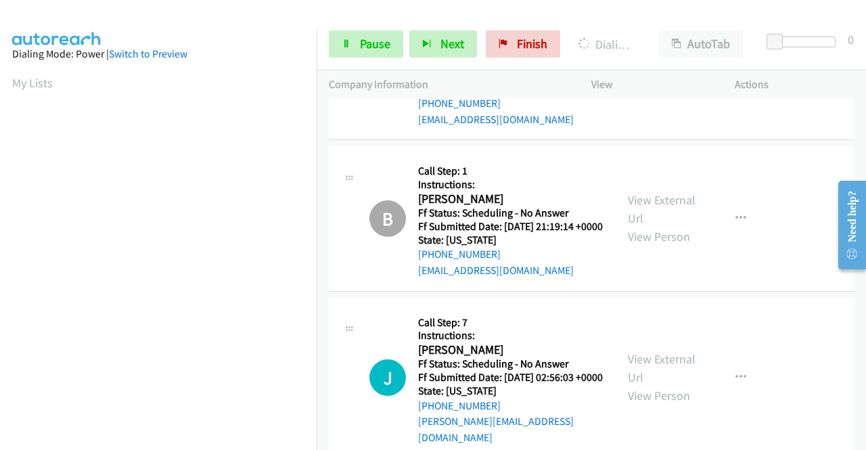
click at [373, 43] on span "Pause" at bounding box center [375, 44] width 30 height 16
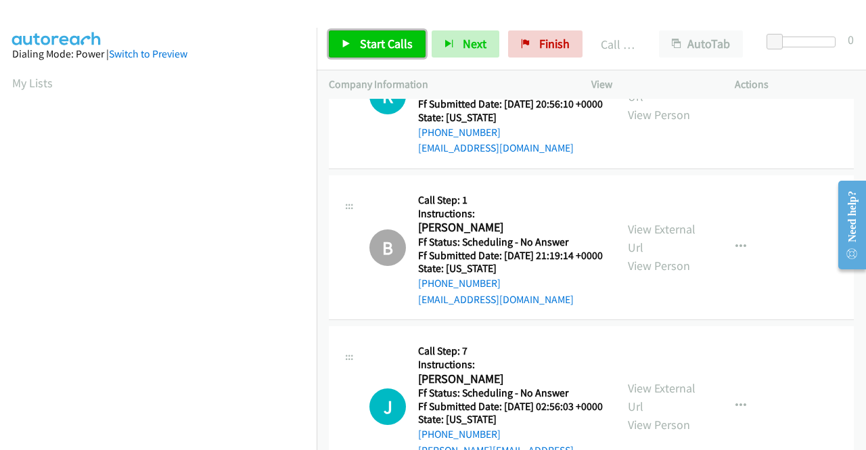
click at [371, 45] on span "Start Calls" at bounding box center [386, 44] width 53 height 16
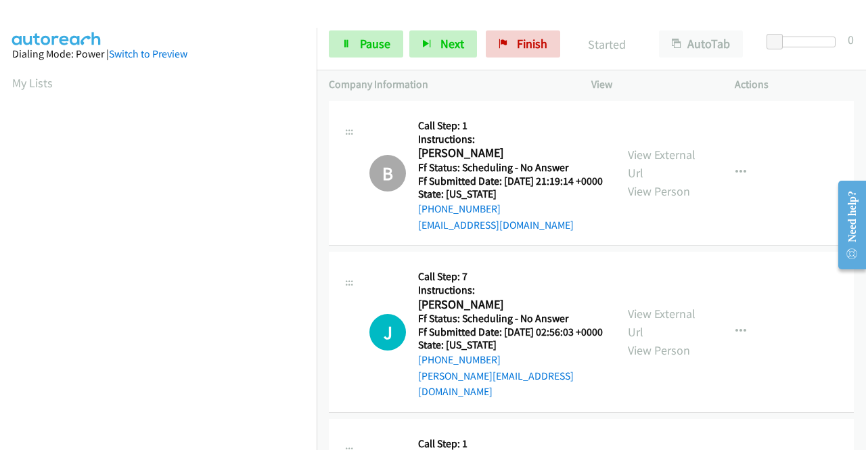
scroll to position [10557, 0]
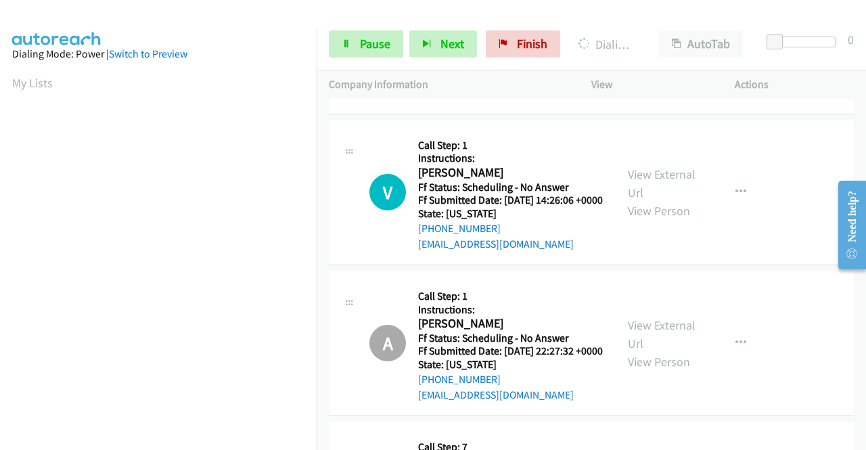
scroll to position [10895, 0]
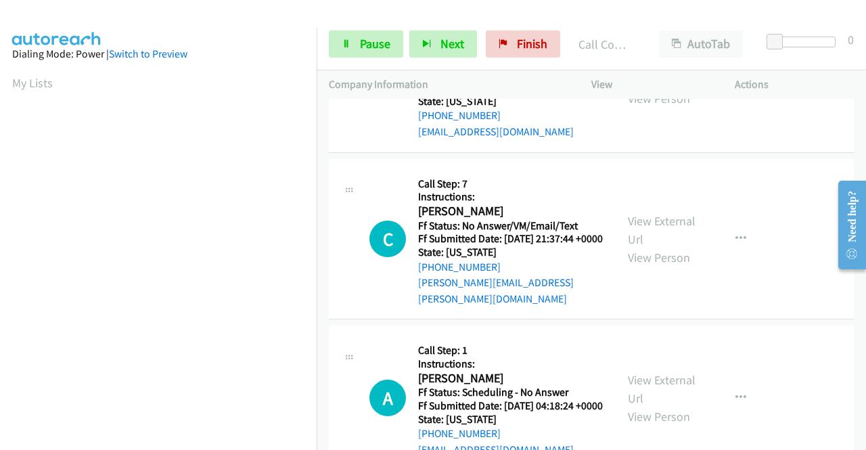
scroll to position [11166, 0]
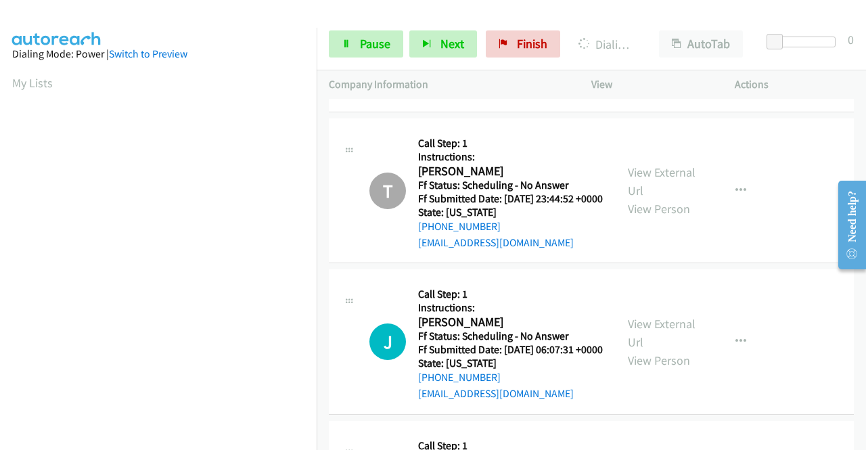
scroll to position [11437, 0]
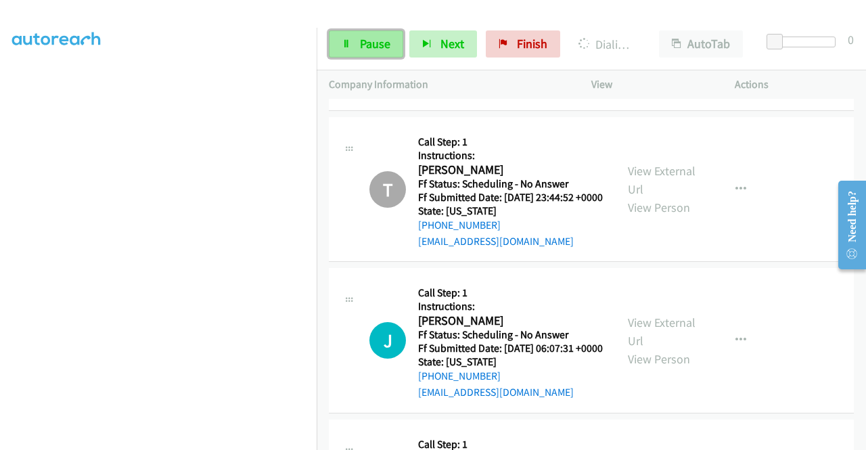
click at [361, 40] on span "Pause" at bounding box center [375, 44] width 30 height 16
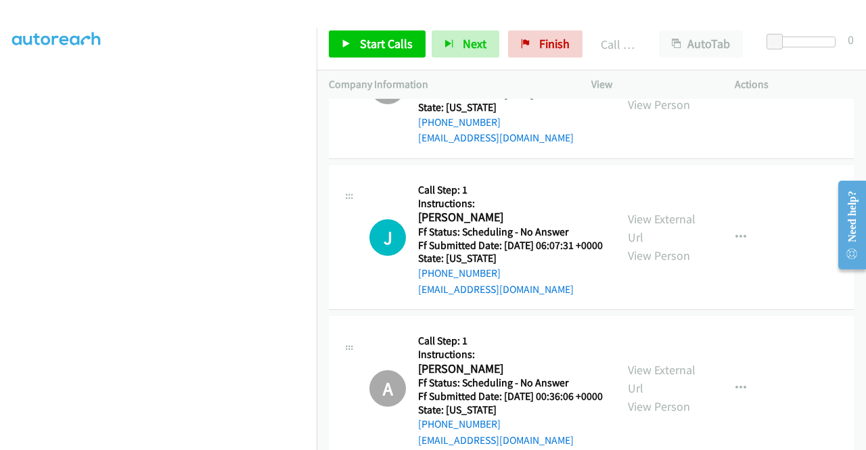
scroll to position [11572, 0]
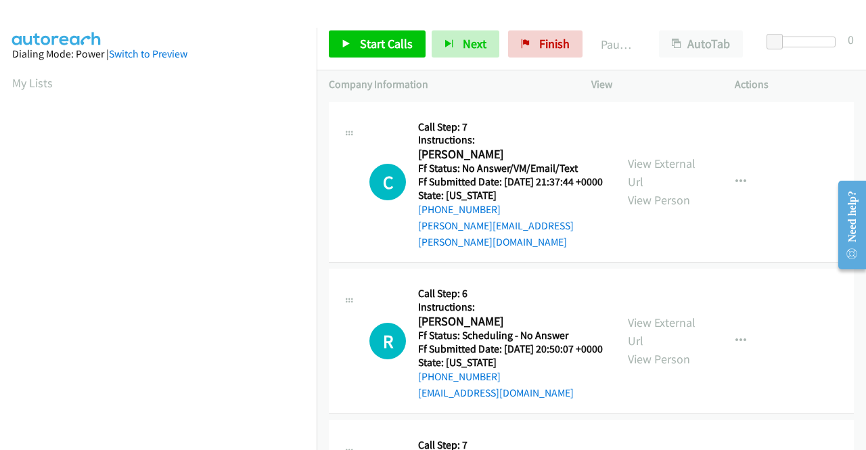
scroll to position [309, 0]
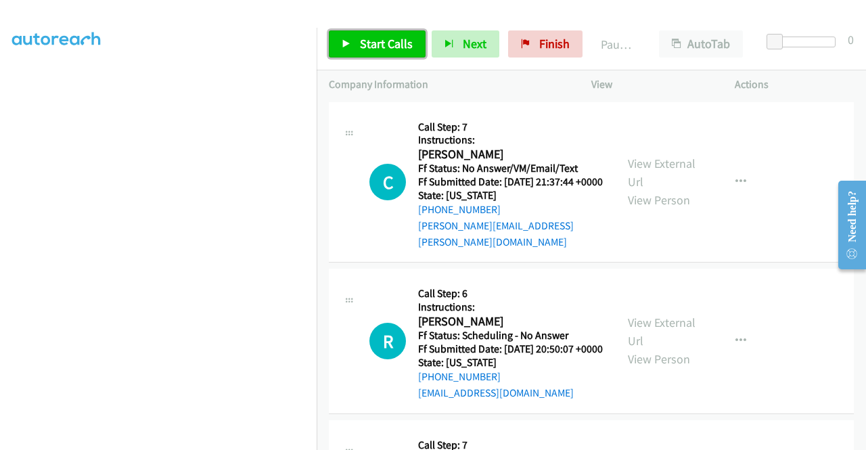
click at [360, 39] on span "Start Calls" at bounding box center [386, 44] width 53 height 16
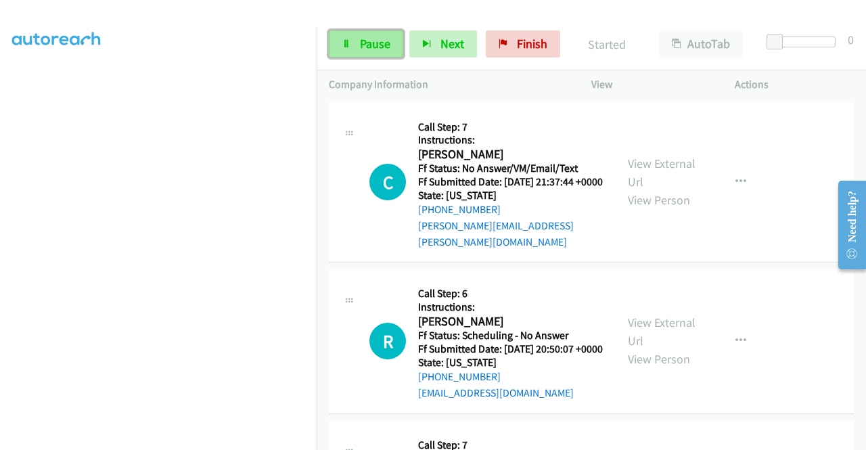
click at [362, 40] on span "Pause" at bounding box center [375, 44] width 30 height 16
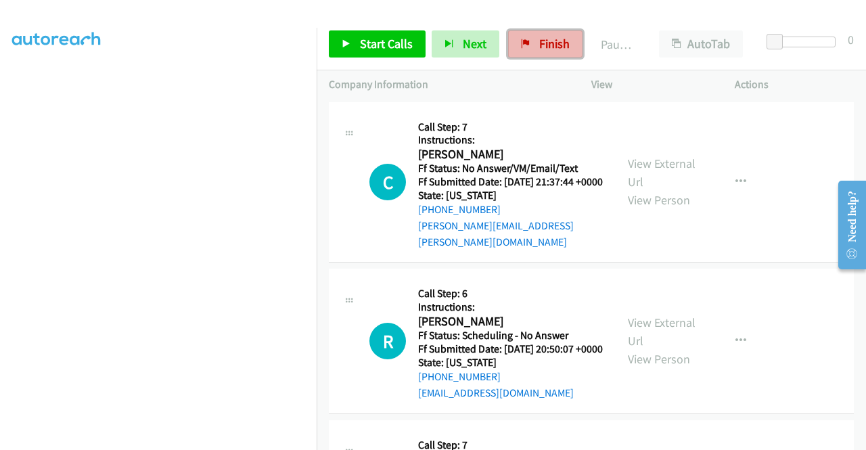
click at [521, 46] on icon at bounding box center [525, 44] width 9 height 9
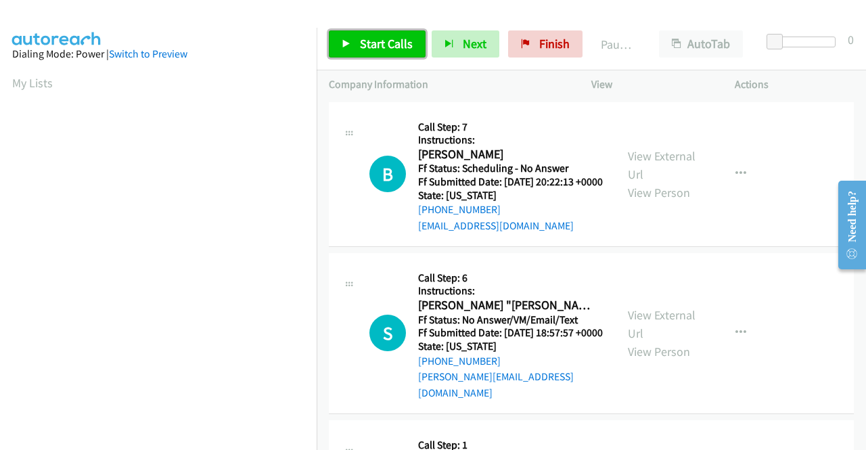
click at [372, 40] on span "Start Calls" at bounding box center [386, 44] width 53 height 16
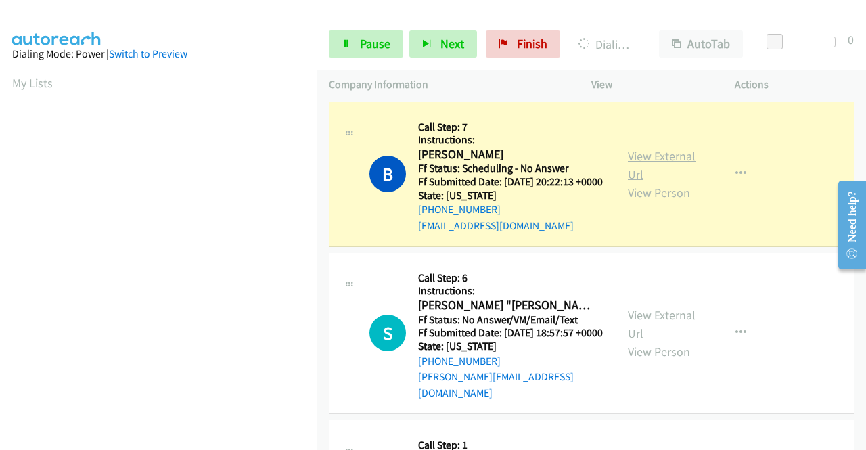
click at [651, 159] on link "View External Url" at bounding box center [662, 165] width 68 height 34
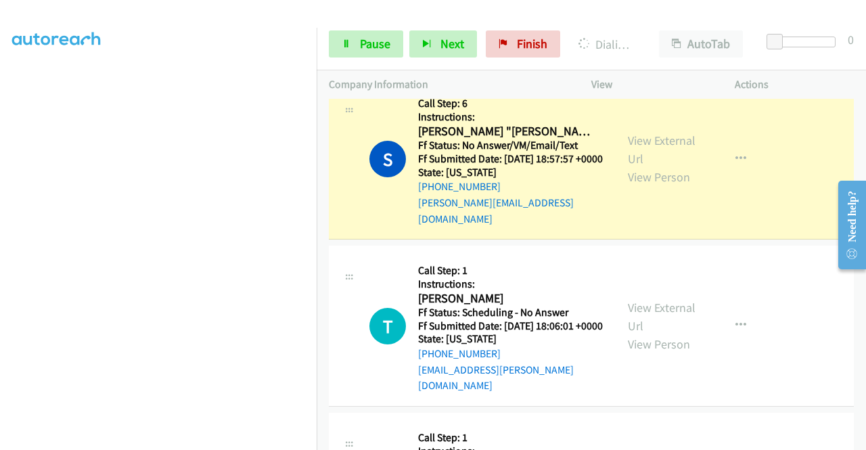
scroll to position [309, 0]
click at [650, 158] on link "View External Url" at bounding box center [662, 150] width 68 height 34
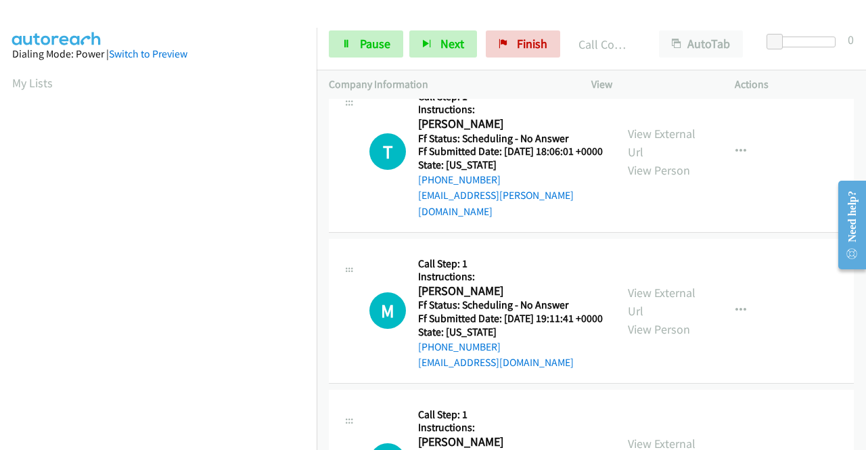
scroll to position [338, 0]
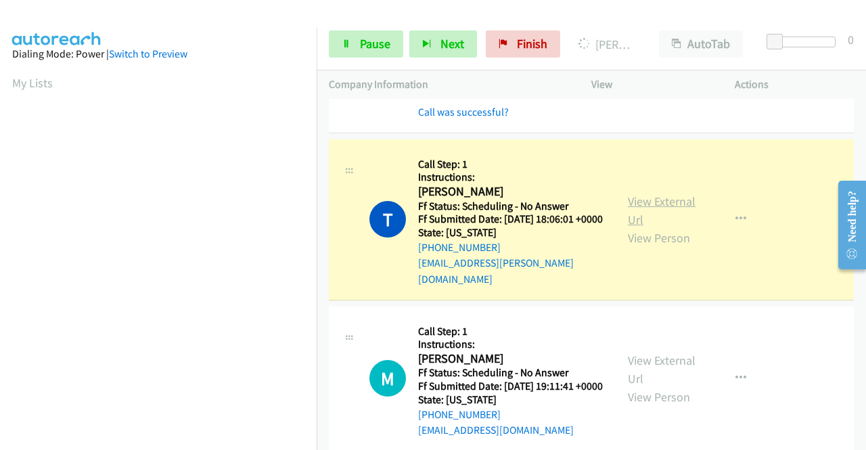
click at [674, 208] on link "View External Url" at bounding box center [662, 211] width 68 height 34
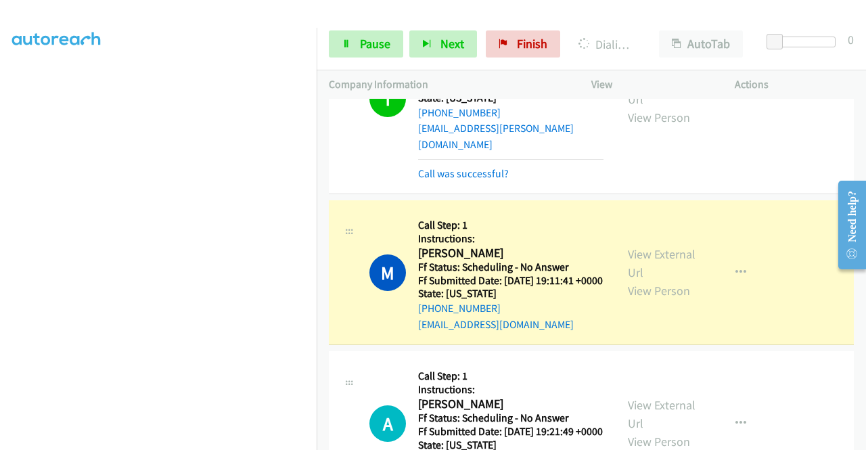
scroll to position [474, 0]
click at [642, 263] on link "View External Url" at bounding box center [662, 263] width 68 height 34
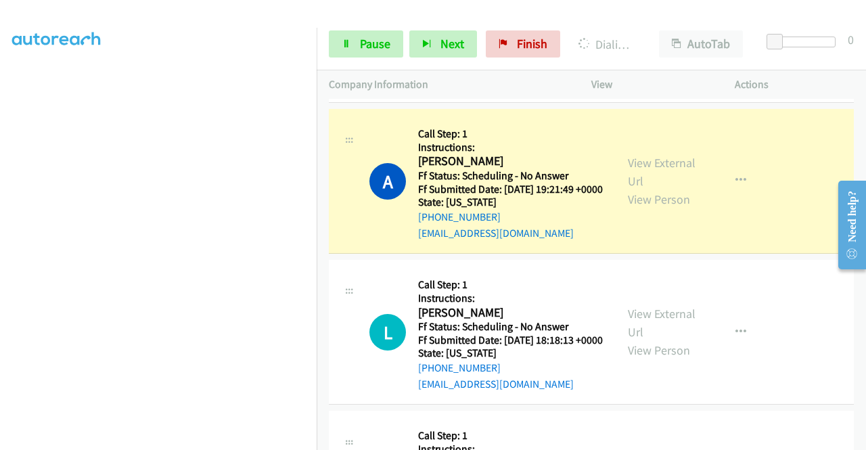
scroll to position [0, 0]
click at [636, 188] on link "View External Url" at bounding box center [662, 172] width 68 height 34
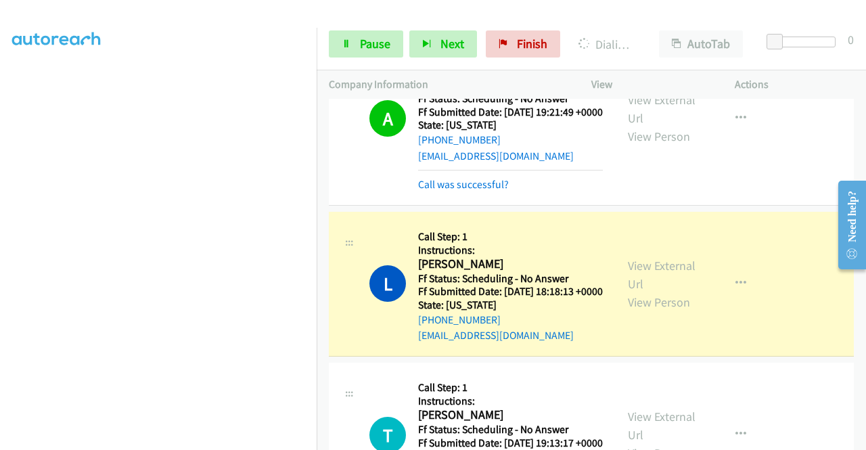
scroll to position [947, 0]
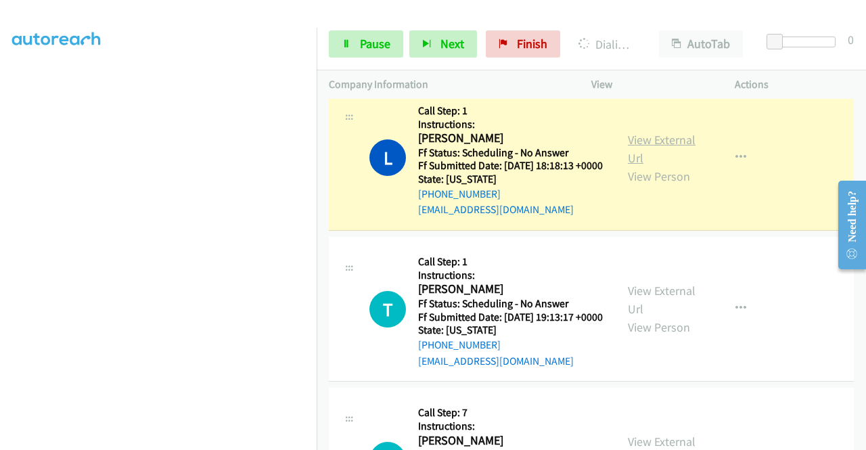
click at [641, 166] on link "View External Url" at bounding box center [662, 149] width 68 height 34
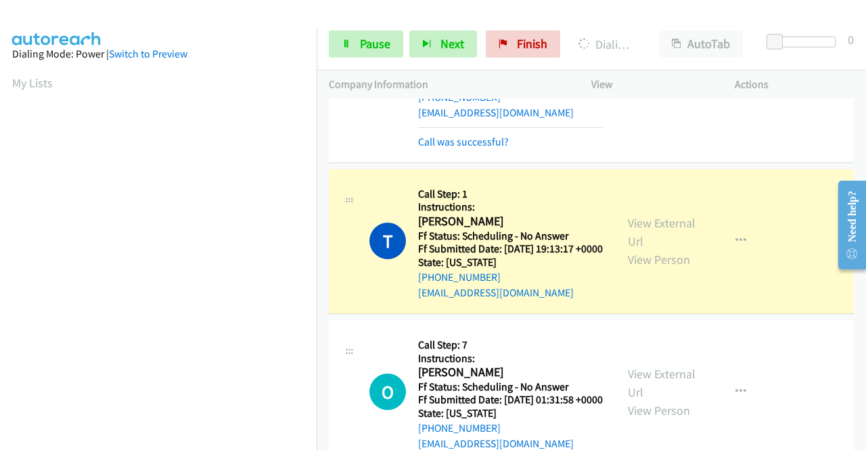
scroll to position [1150, 0]
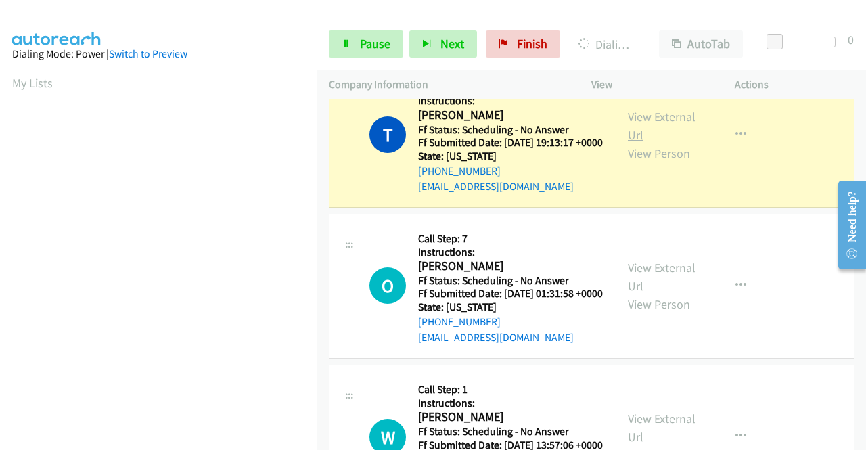
click at [628, 143] on link "View External Url" at bounding box center [662, 126] width 68 height 34
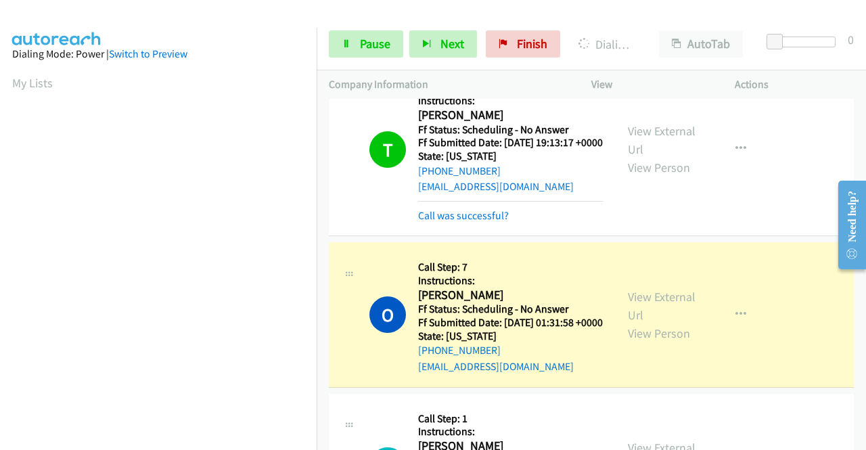
scroll to position [1286, 0]
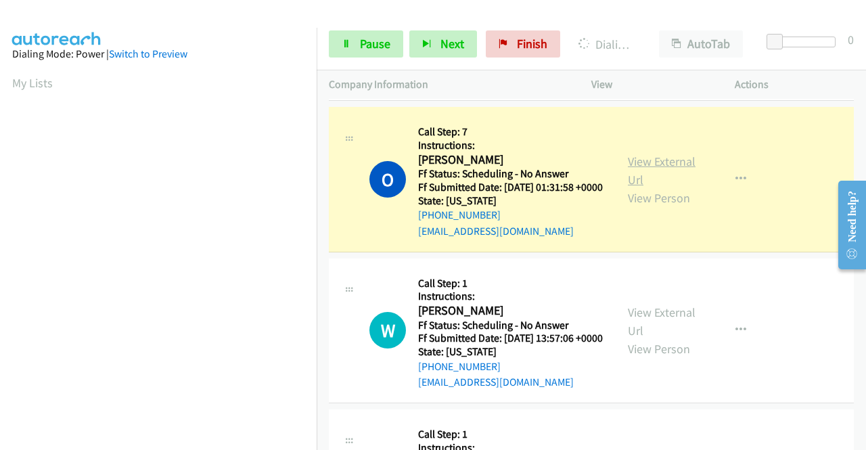
click at [635, 187] on link "View External Url" at bounding box center [662, 171] width 68 height 34
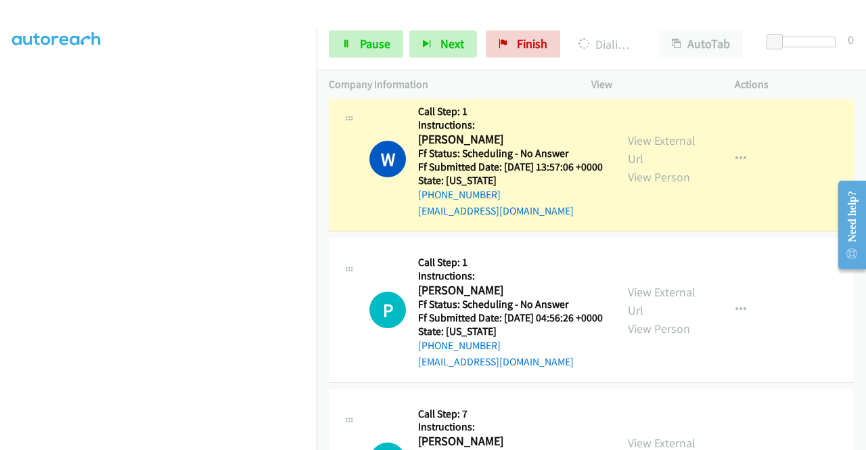
scroll to position [1489, 0]
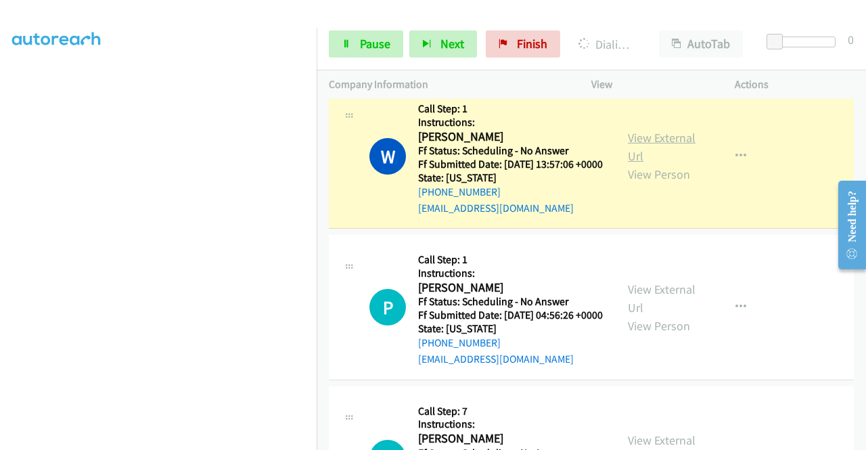
click at [628, 164] on link "View External Url" at bounding box center [662, 147] width 68 height 34
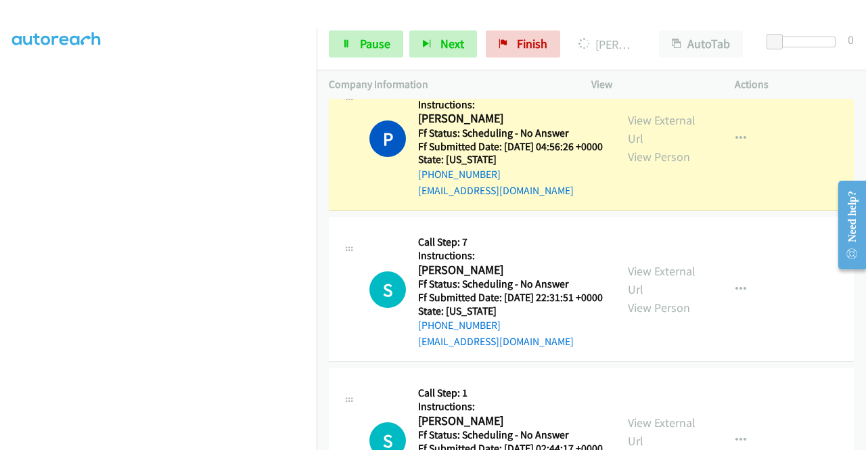
scroll to position [1692, 0]
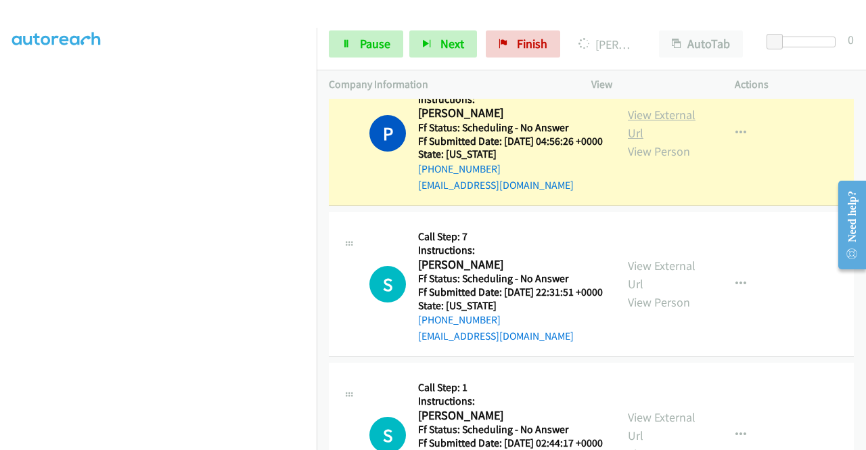
click at [654, 141] on link "View External Url" at bounding box center [662, 124] width 68 height 34
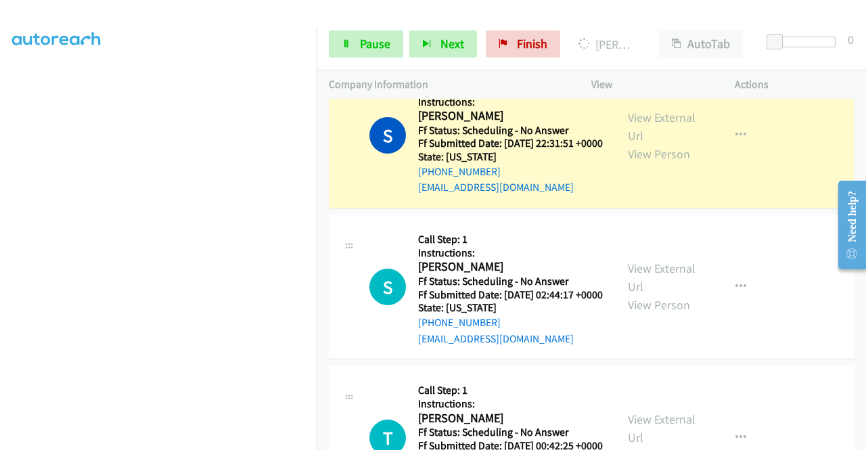
scroll to position [1895, 0]
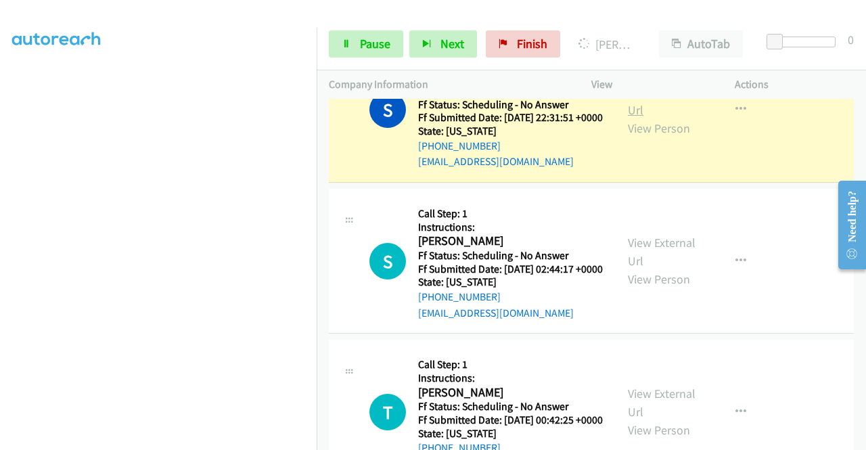
click at [640, 118] on link "View External Url" at bounding box center [662, 101] width 68 height 34
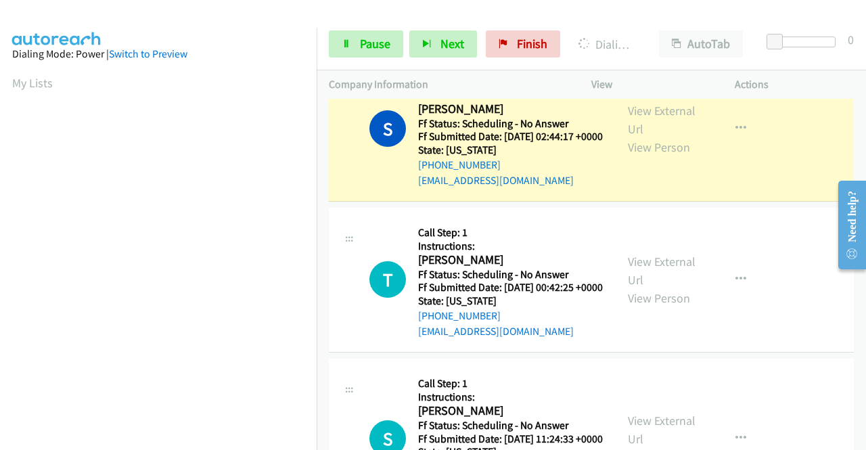
scroll to position [2098, 0]
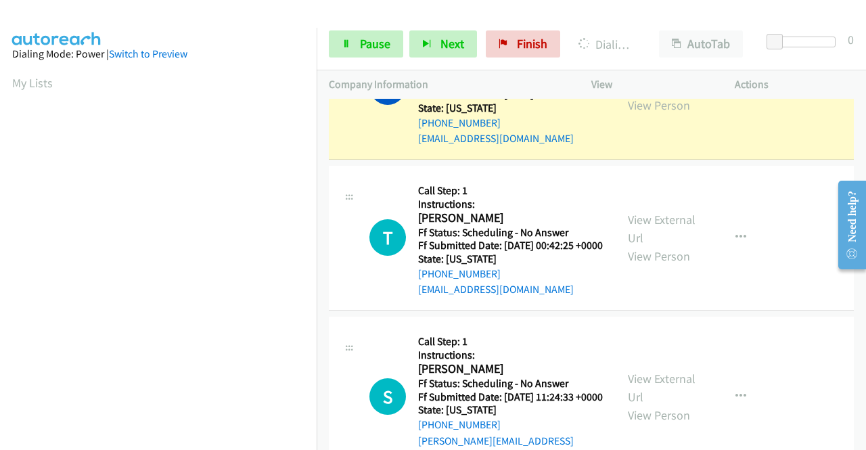
click at [659, 95] on link "View External Url" at bounding box center [662, 78] width 68 height 34
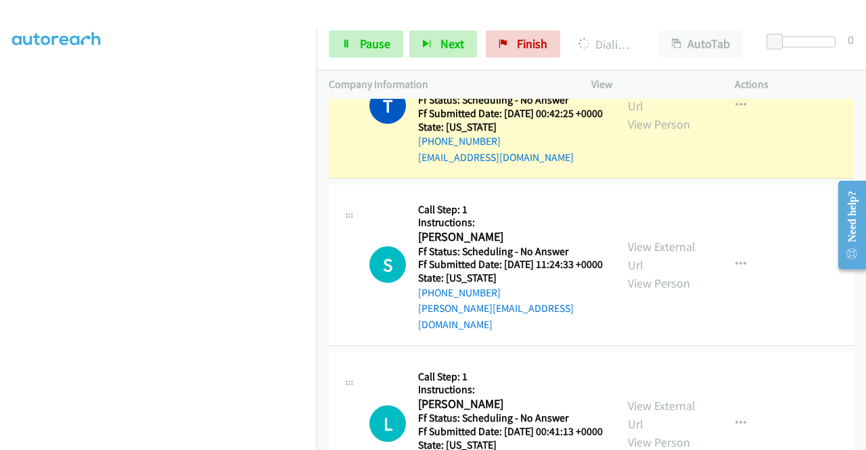
scroll to position [2301, 0]
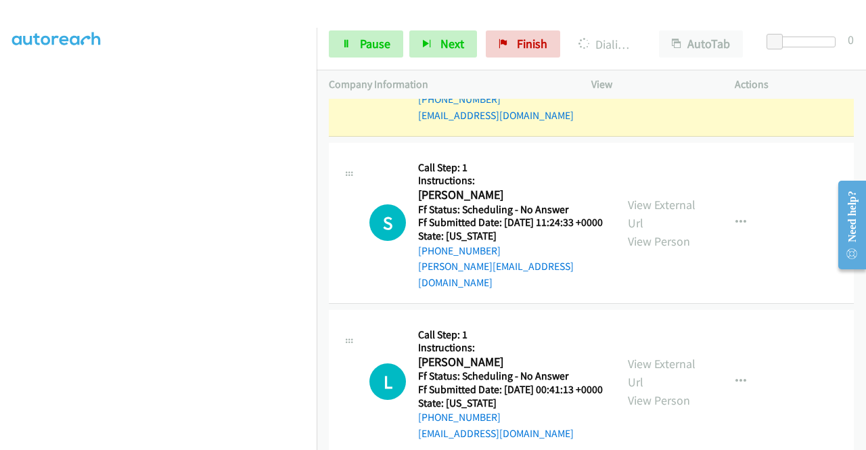
click at [652, 72] on link "View External Url" at bounding box center [662, 55] width 68 height 34
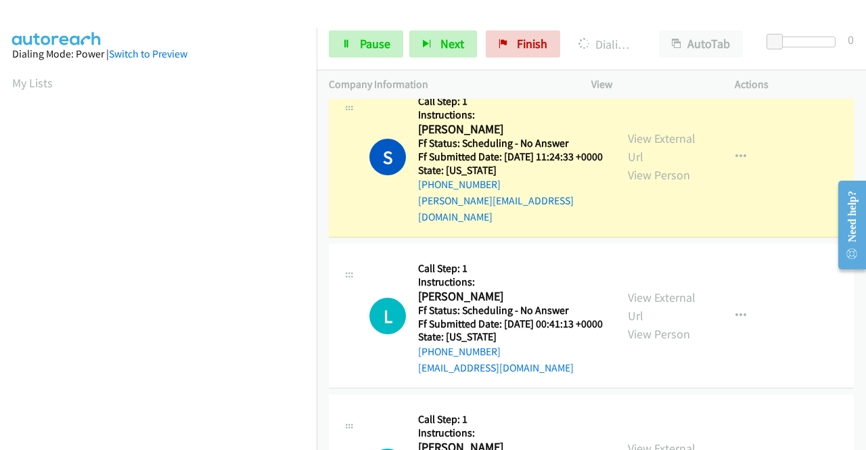
scroll to position [2436, 0]
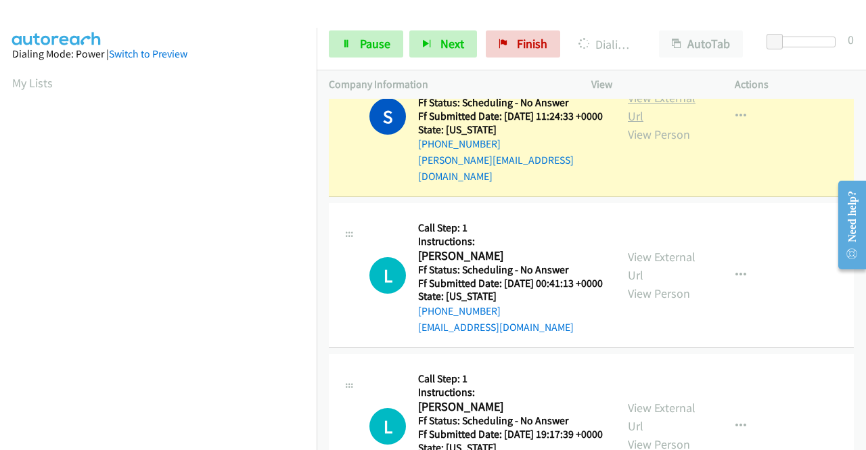
click at [635, 124] on link "View External Url" at bounding box center [662, 107] width 68 height 34
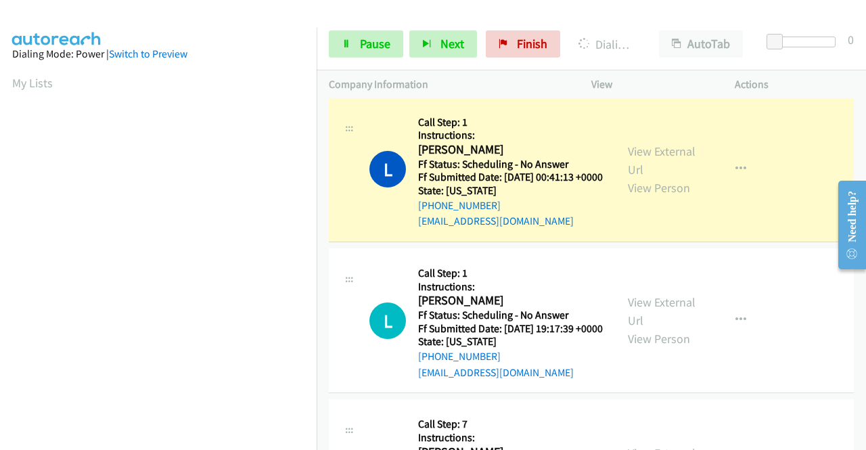
scroll to position [2572, 0]
click at [646, 177] on link "View External Url" at bounding box center [662, 160] width 68 height 34
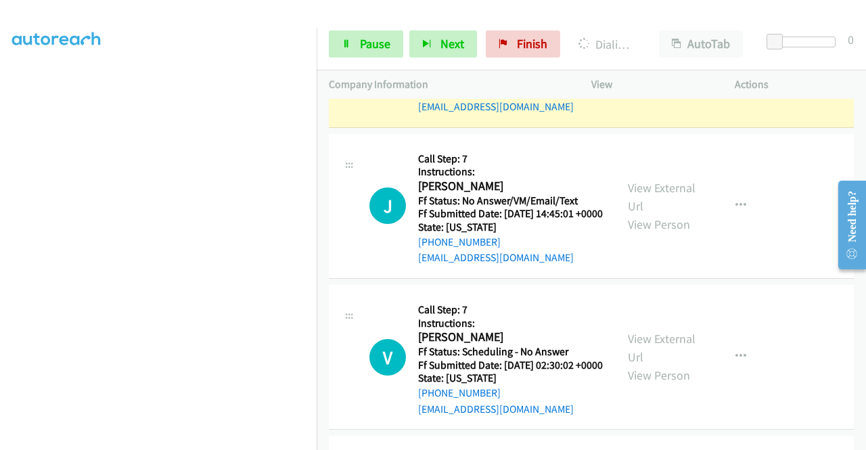
scroll to position [2910, 0]
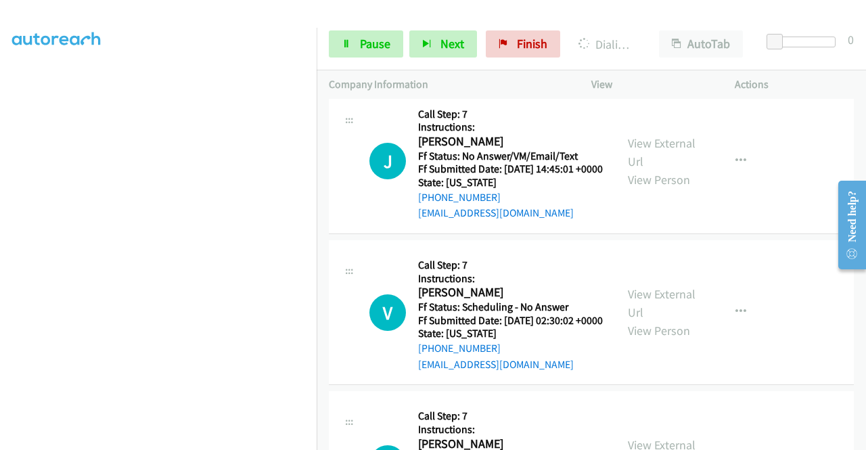
click at [662, 18] on link "View External Url" at bounding box center [662, 1] width 68 height 34
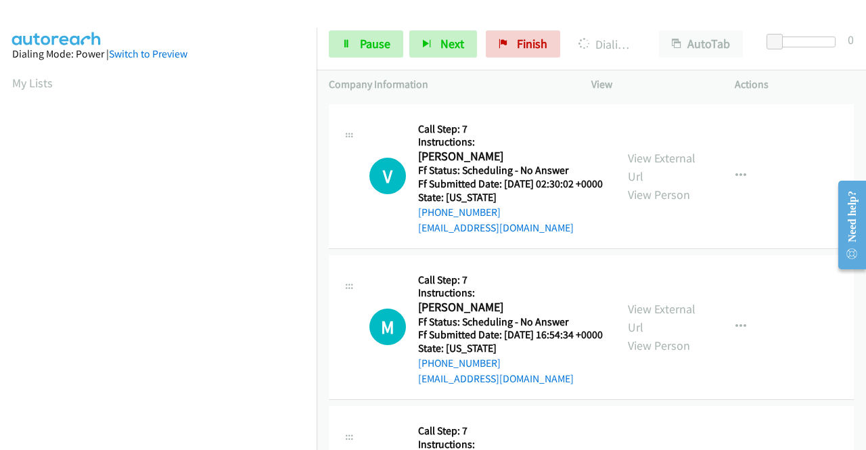
scroll to position [3113, 0]
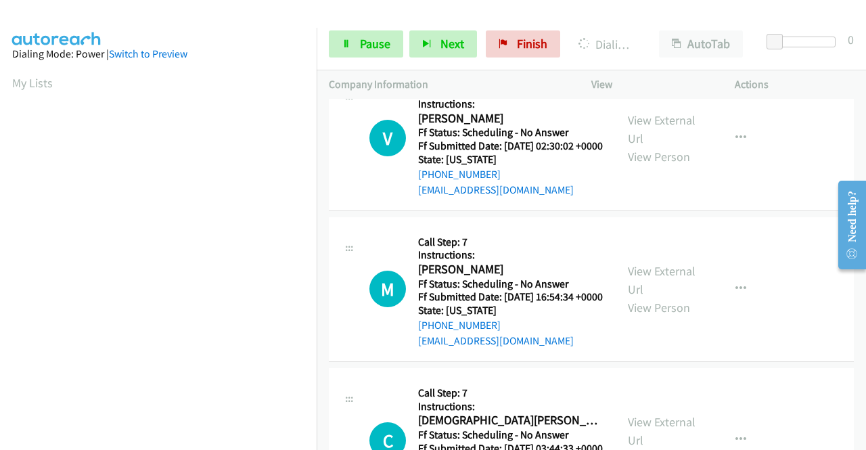
click at [353, 45] on link "Pause" at bounding box center [366, 43] width 74 height 27
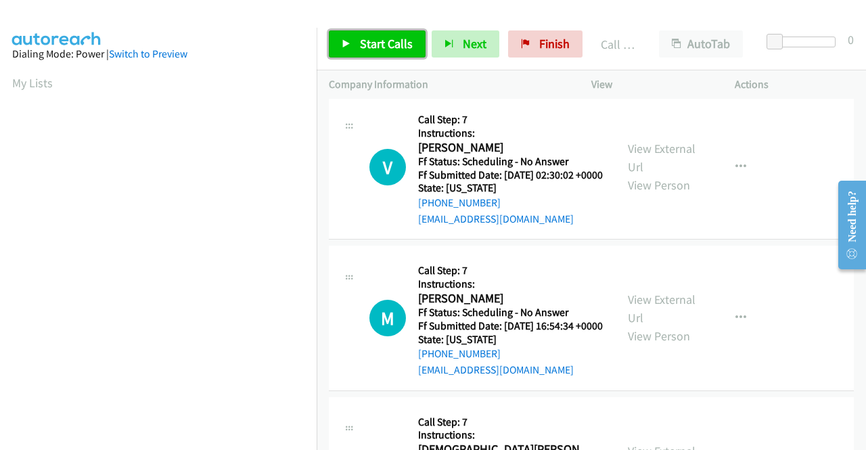
click at [374, 41] on span "Start Calls" at bounding box center [386, 44] width 53 height 16
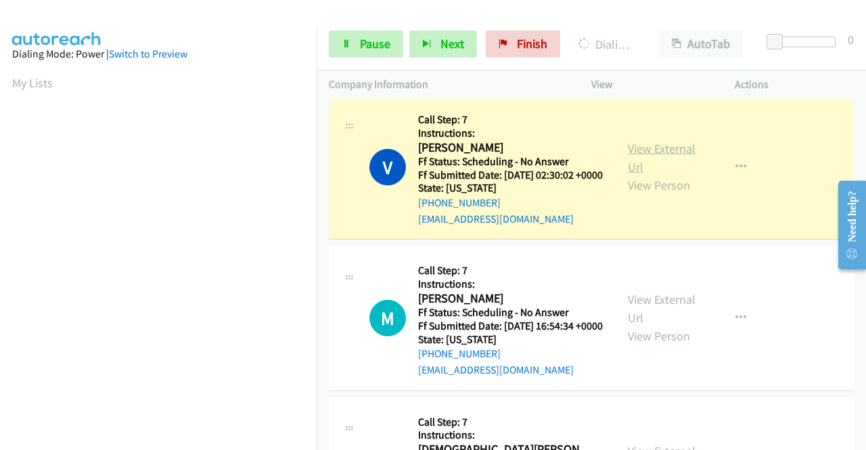
click at [650, 175] on link "View External Url" at bounding box center [662, 158] width 68 height 34
click at [413, 12] on div at bounding box center [427, 26] width 854 height 52
click at [363, 41] on span "Pause" at bounding box center [375, 44] width 30 height 16
click at [371, 16] on div at bounding box center [427, 26] width 854 height 52
click at [367, 38] on span "Pause" at bounding box center [375, 44] width 30 height 16
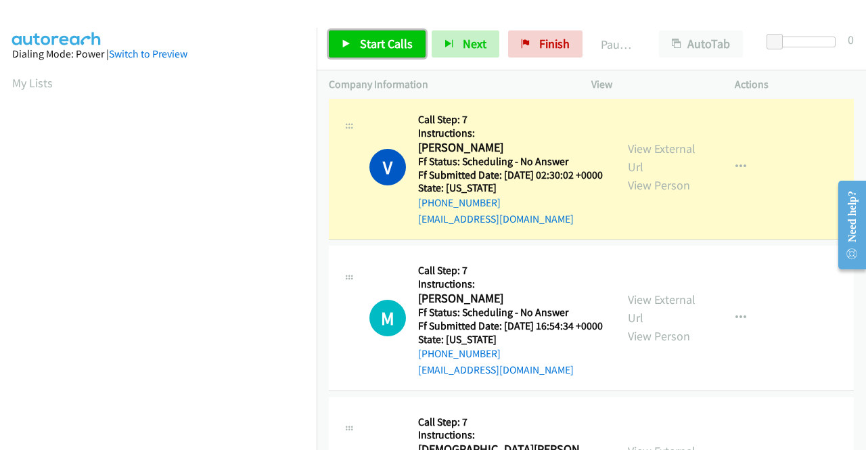
click at [378, 43] on span "Start Calls" at bounding box center [386, 44] width 53 height 16
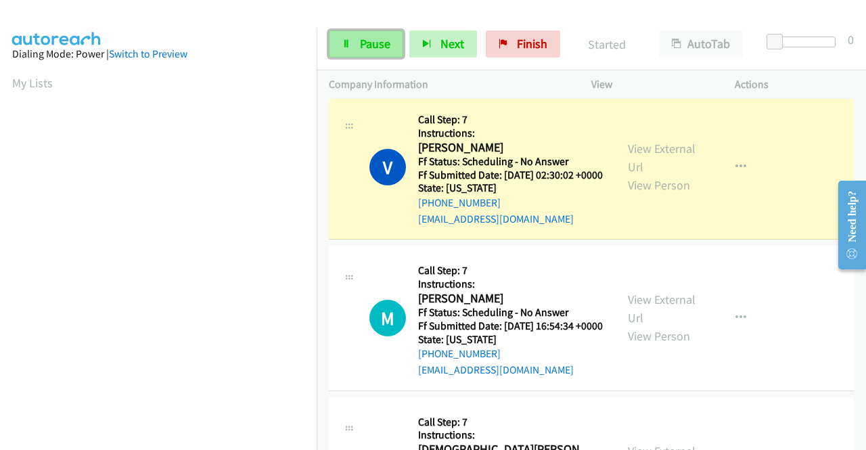
click at [376, 44] on span "Pause" at bounding box center [375, 44] width 30 height 16
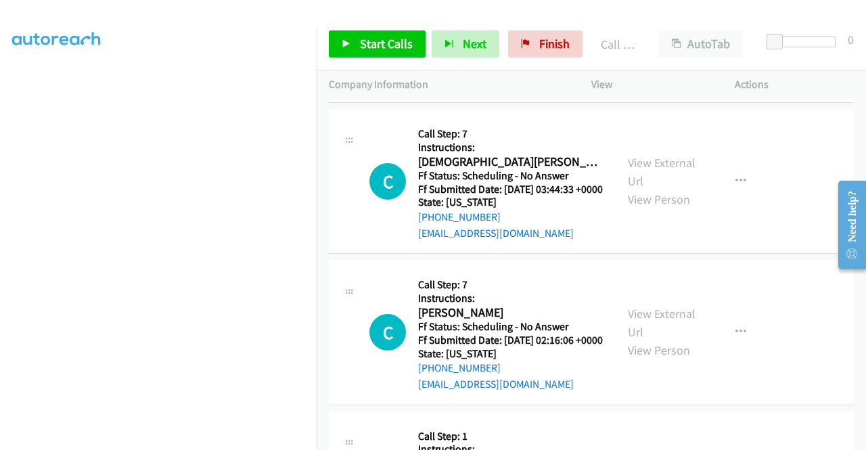
scroll to position [3451, 0]
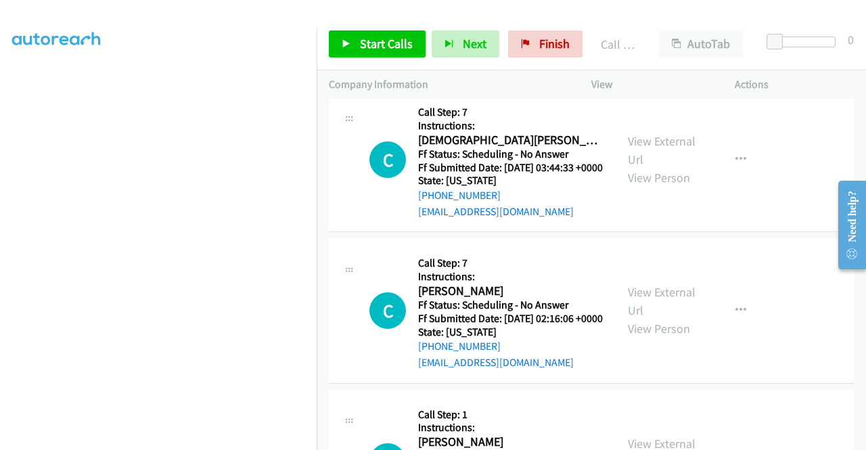
click at [390, 17] on div at bounding box center [427, 26] width 854 height 52
click at [367, 39] on span "Start Calls" at bounding box center [386, 44] width 53 height 16
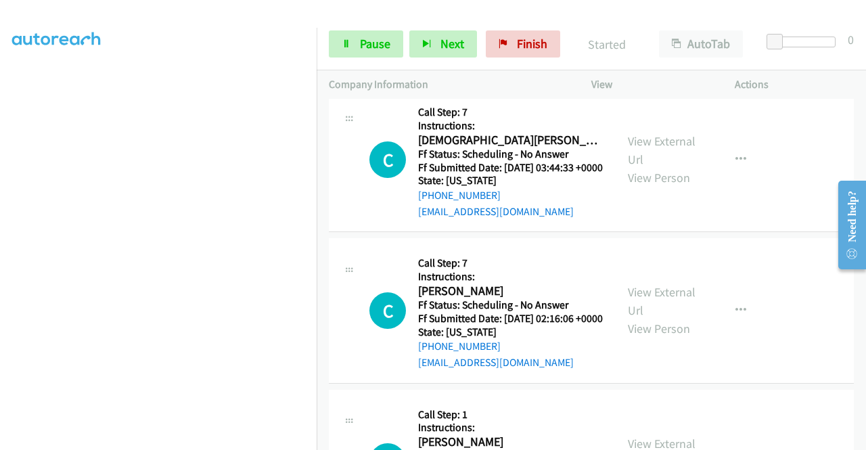
scroll to position [3384, 0]
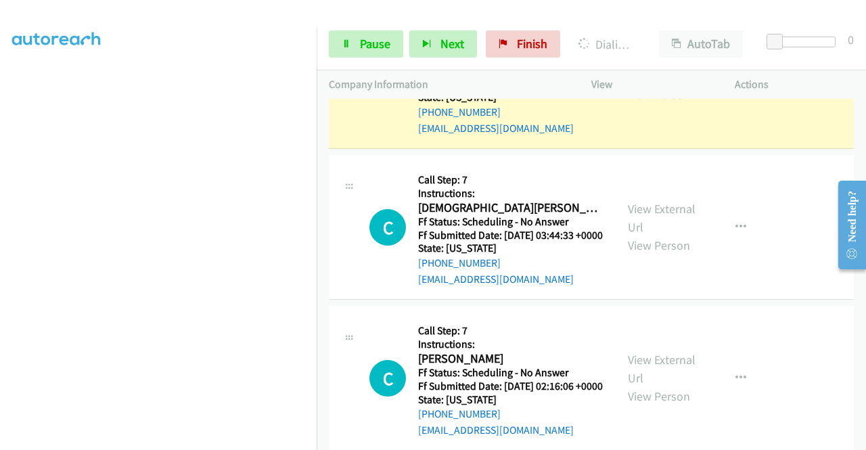
click at [677, 84] on link "View External Url" at bounding box center [662, 67] width 68 height 34
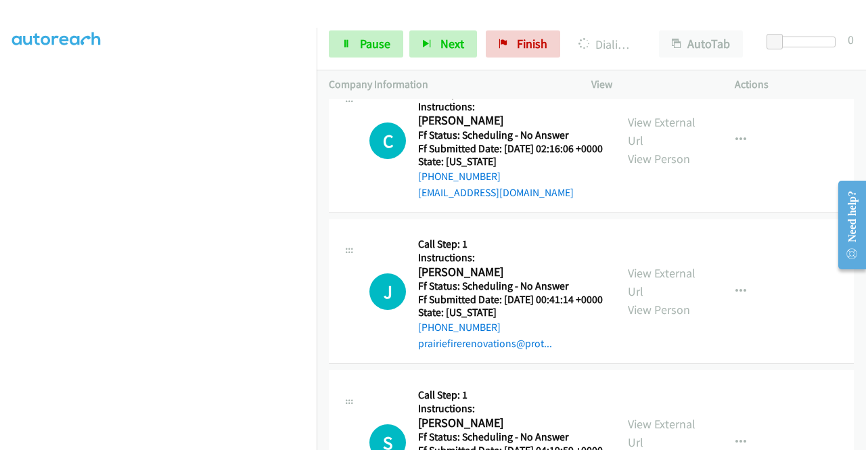
scroll to position [3654, 0]
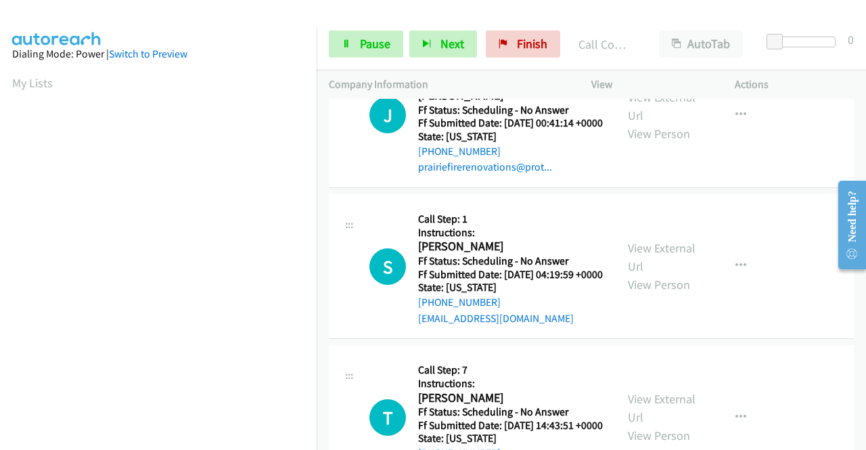
scroll to position [3857, 0]
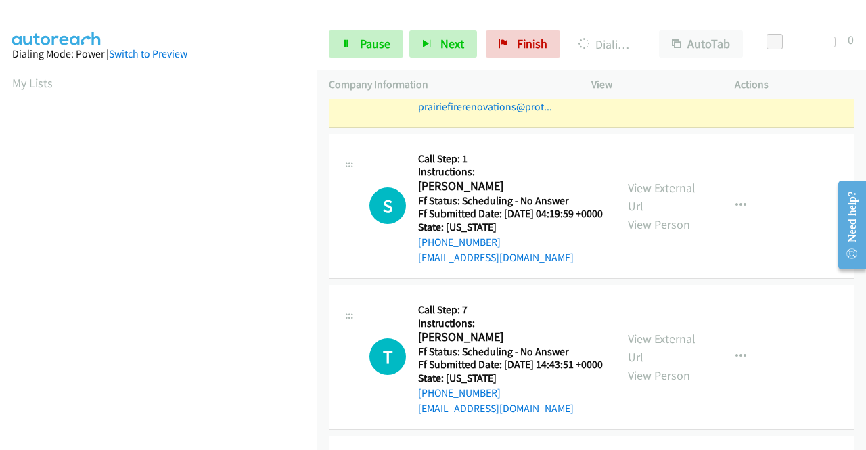
scroll to position [3993, 0]
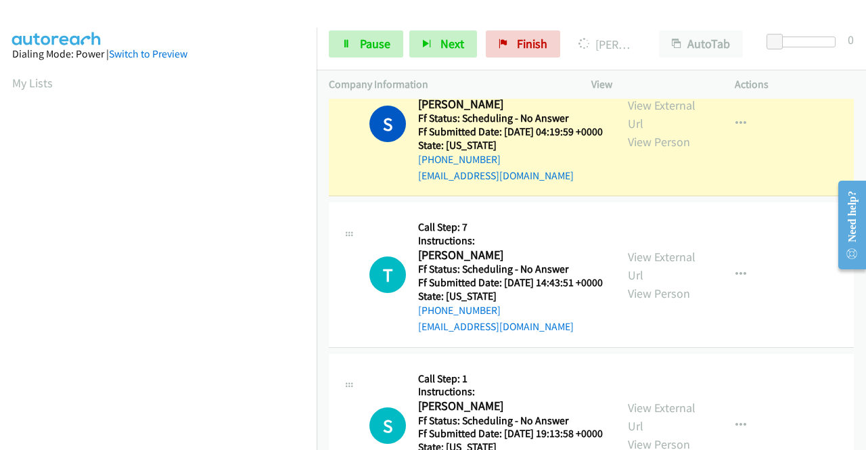
scroll to position [4196, 0]
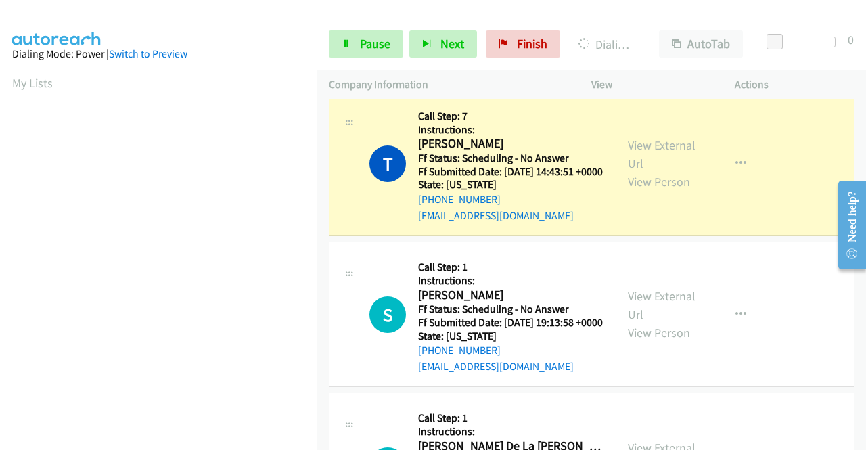
scroll to position [309, 0]
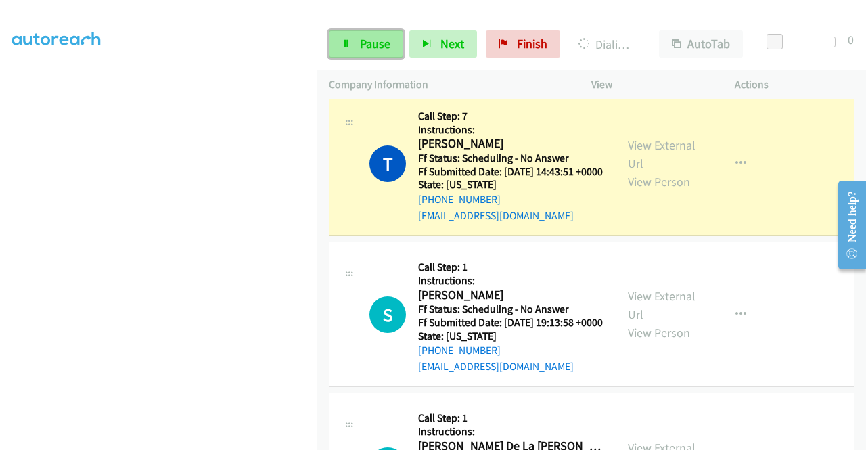
click at [340, 42] on link "Pause" at bounding box center [366, 43] width 74 height 27
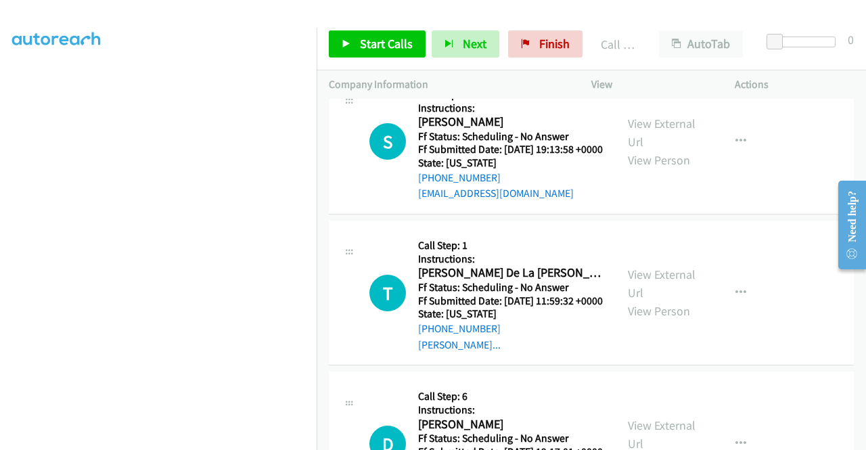
scroll to position [4399, 0]
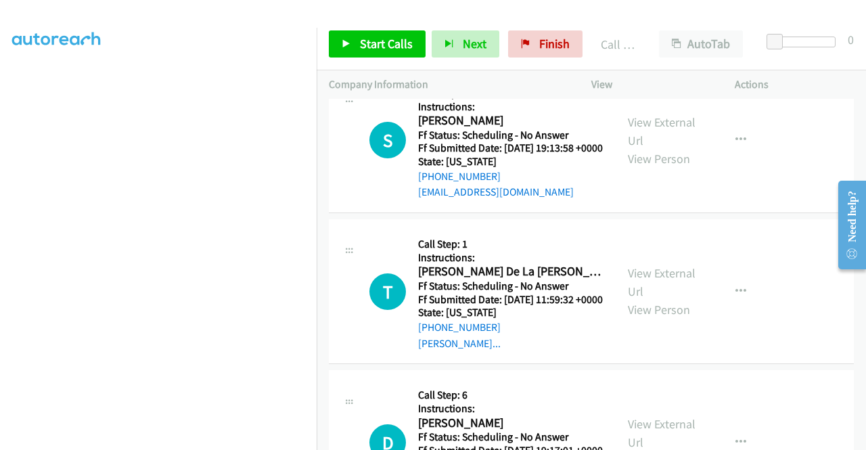
click at [399, 30] on link "Start Calls" at bounding box center [377, 43] width 97 height 27
click at [387, 33] on link "Start Calls" at bounding box center [377, 43] width 97 height 27
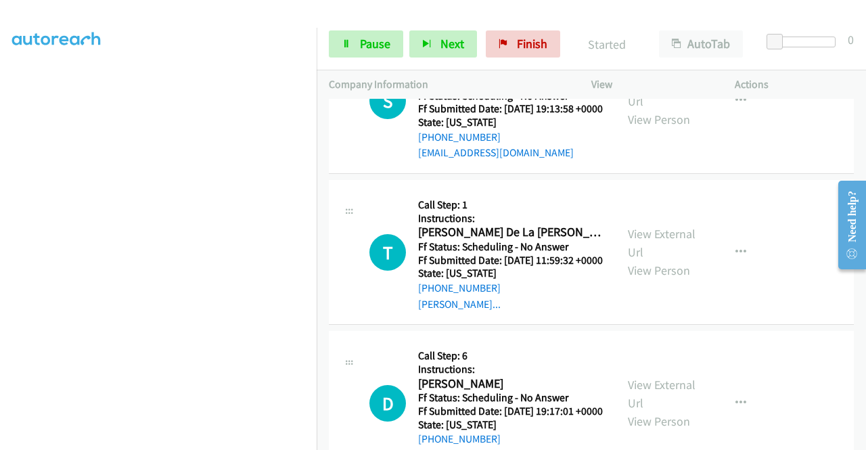
scroll to position [4466, 0]
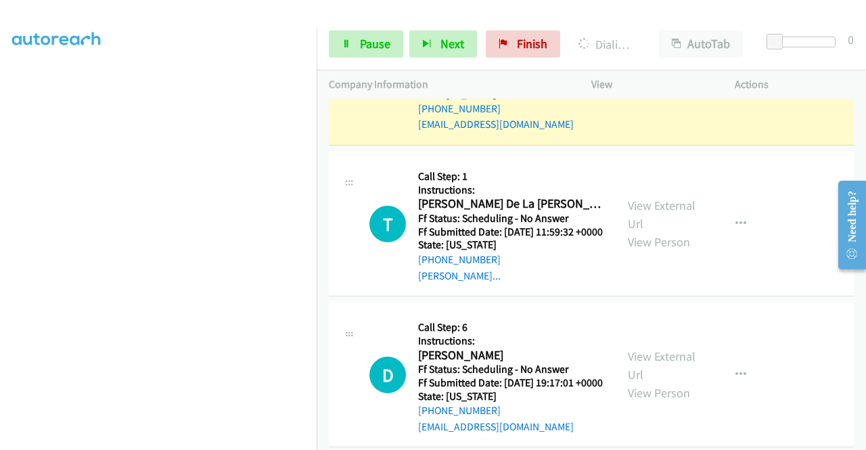
click at [675, 81] on link "View External Url" at bounding box center [662, 64] width 68 height 34
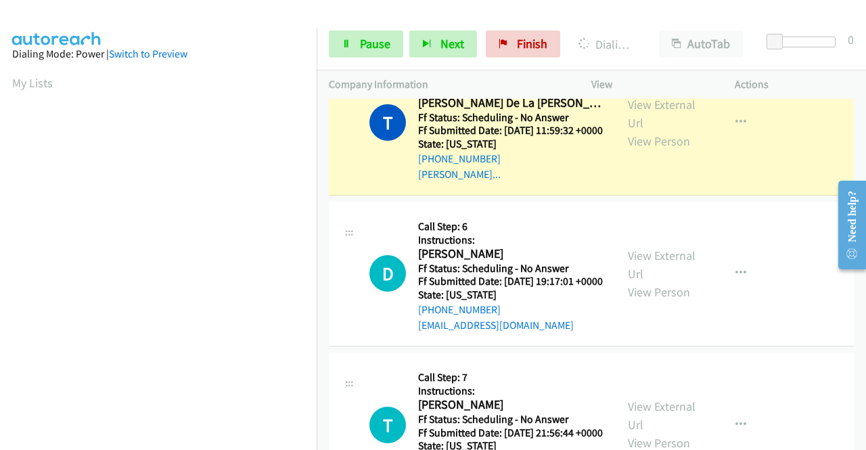
scroll to position [4669, 0]
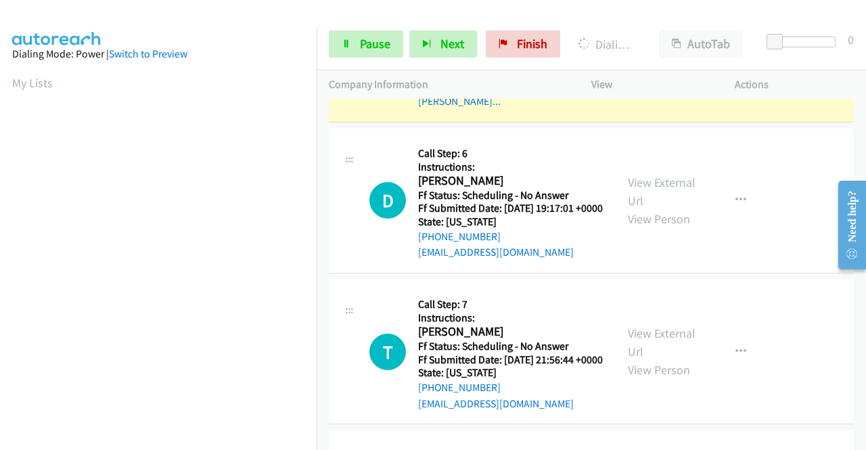
click at [635, 58] on link "View External Url" at bounding box center [662, 41] width 68 height 34
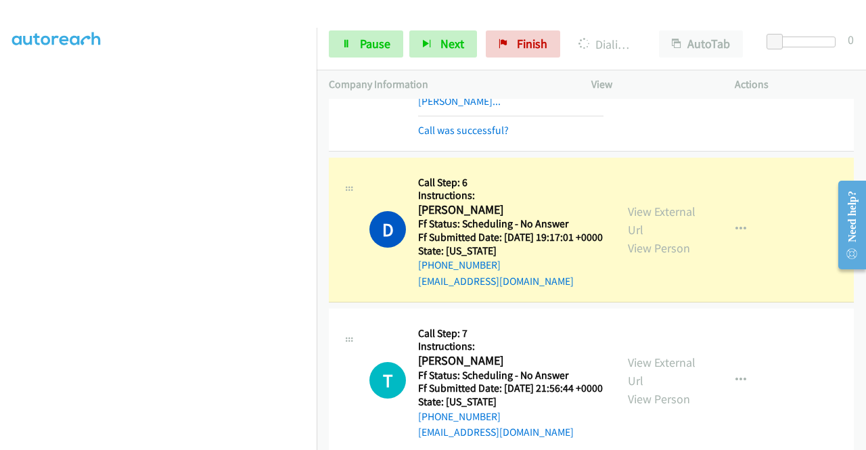
scroll to position [4805, 0]
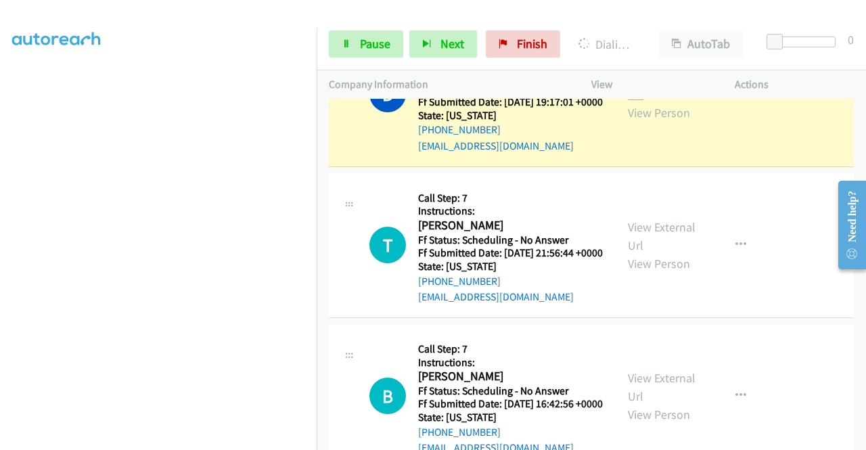
click at [656, 102] on link "View External Url" at bounding box center [662, 85] width 68 height 34
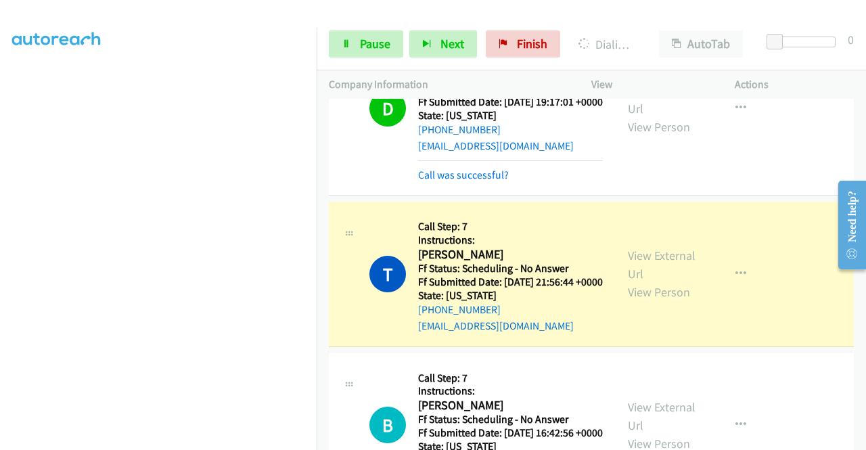
scroll to position [5075, 0]
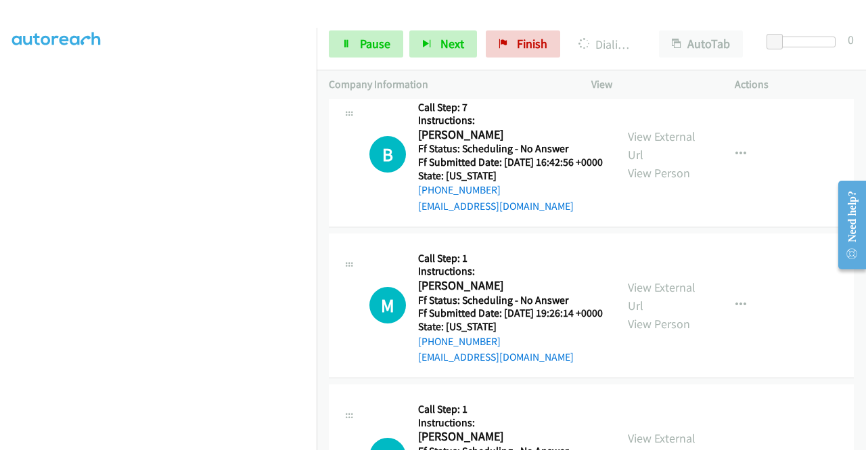
click at [369, 43] on span "Pause" at bounding box center [375, 44] width 30 height 16
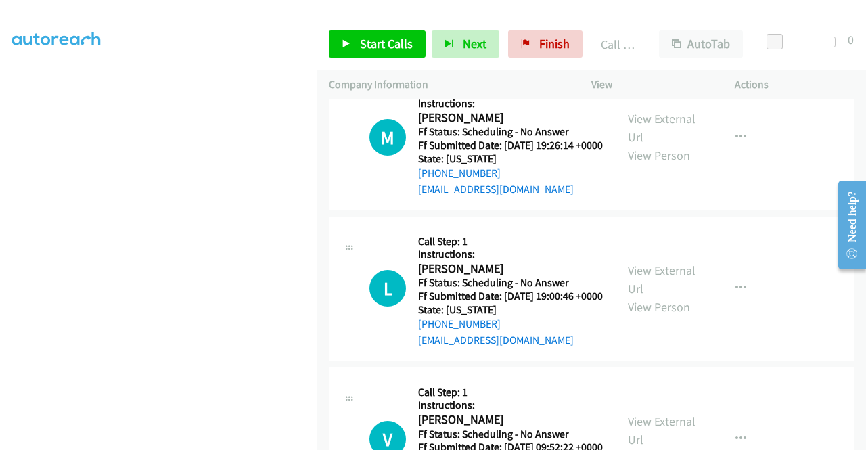
scroll to position [5211, 0]
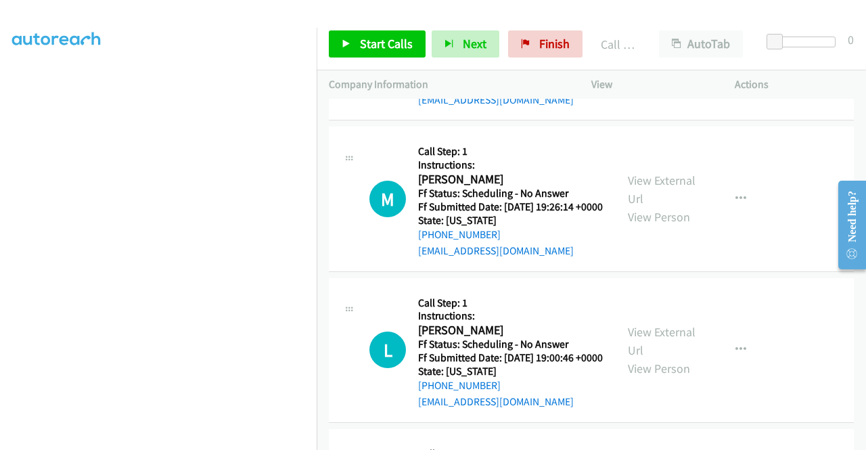
click at [372, 37] on span "Start Calls" at bounding box center [386, 44] width 53 height 16
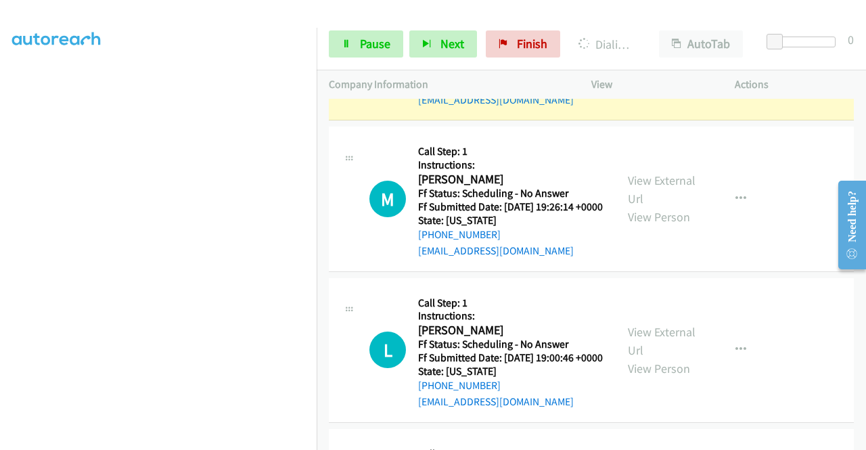
click at [643, 55] on link "View External Url" at bounding box center [662, 39] width 68 height 34
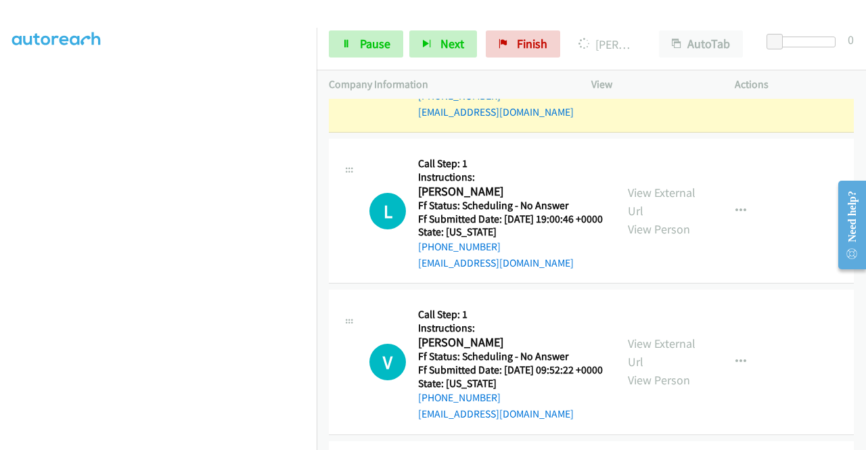
scroll to position [5414, 0]
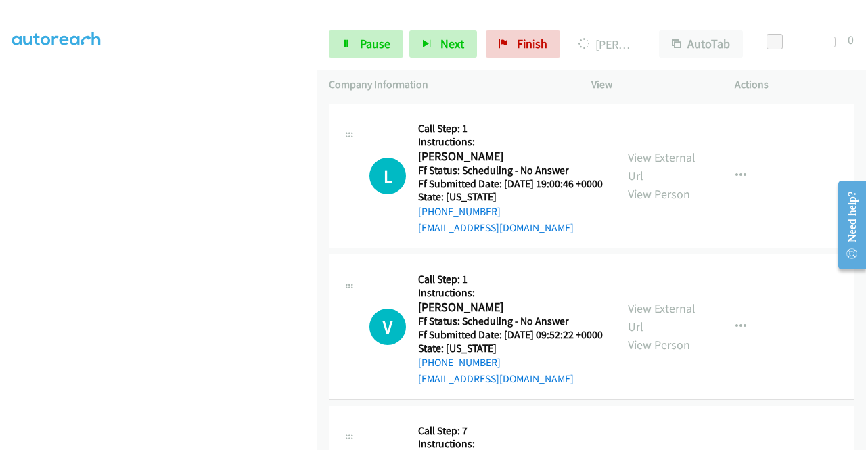
click at [646, 32] on link "View External Url" at bounding box center [662, 16] width 68 height 34
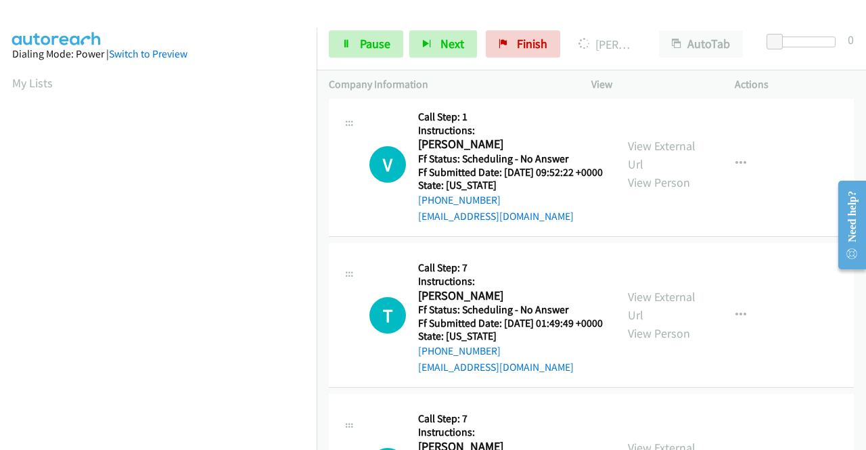
scroll to position [5752, 0]
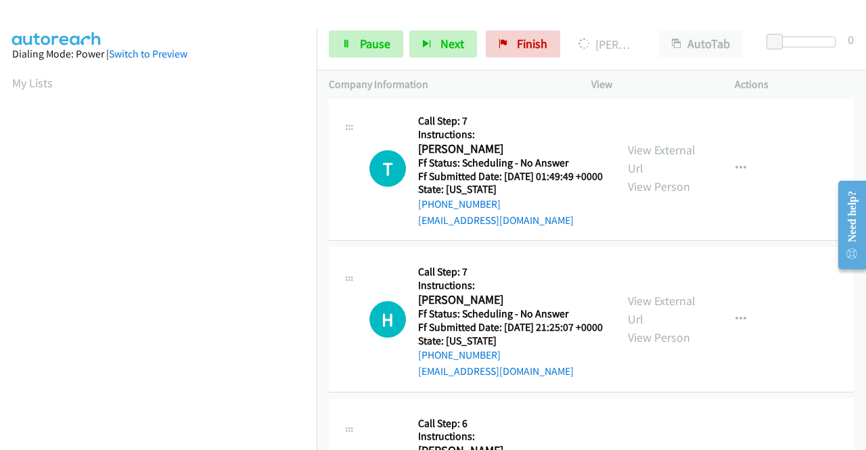
click at [365, 45] on span "Pause" at bounding box center [375, 44] width 30 height 16
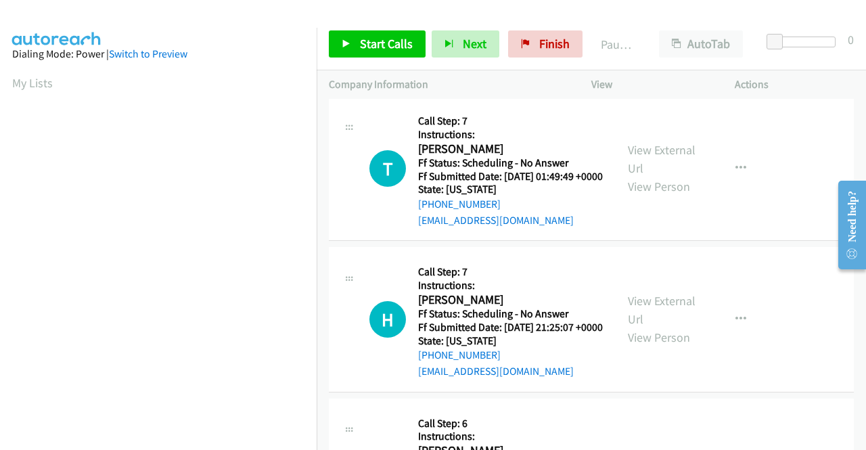
scroll to position [309, 0]
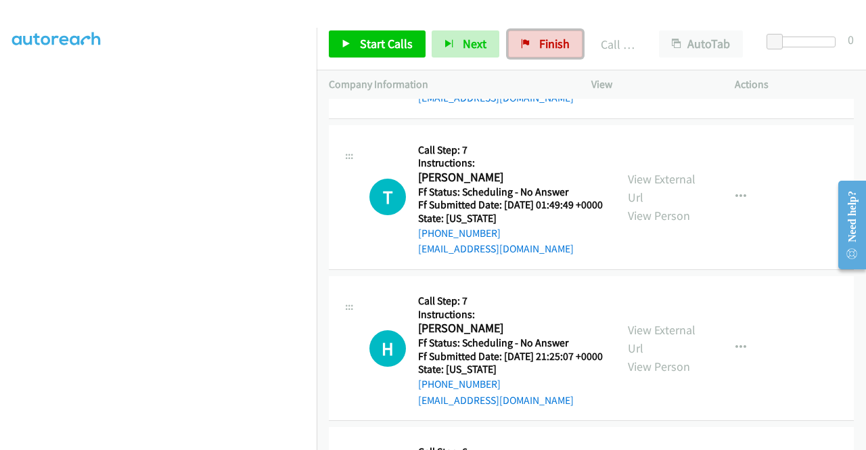
drag, startPoint x: 547, startPoint y: 46, endPoint x: 472, endPoint y: 75, distance: 80.6
click at [547, 46] on span "Finish" at bounding box center [554, 44] width 30 height 16
